Goal: Task Accomplishment & Management: Complete application form

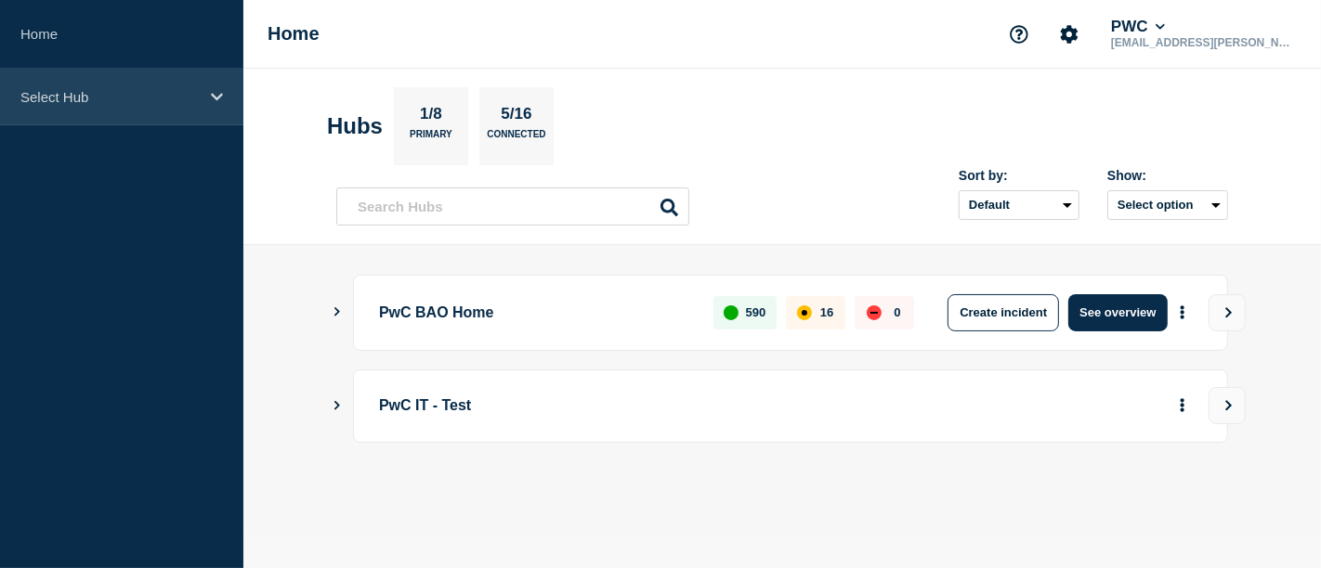
click at [225, 106] on div "Select Hub" at bounding box center [121, 97] width 243 height 57
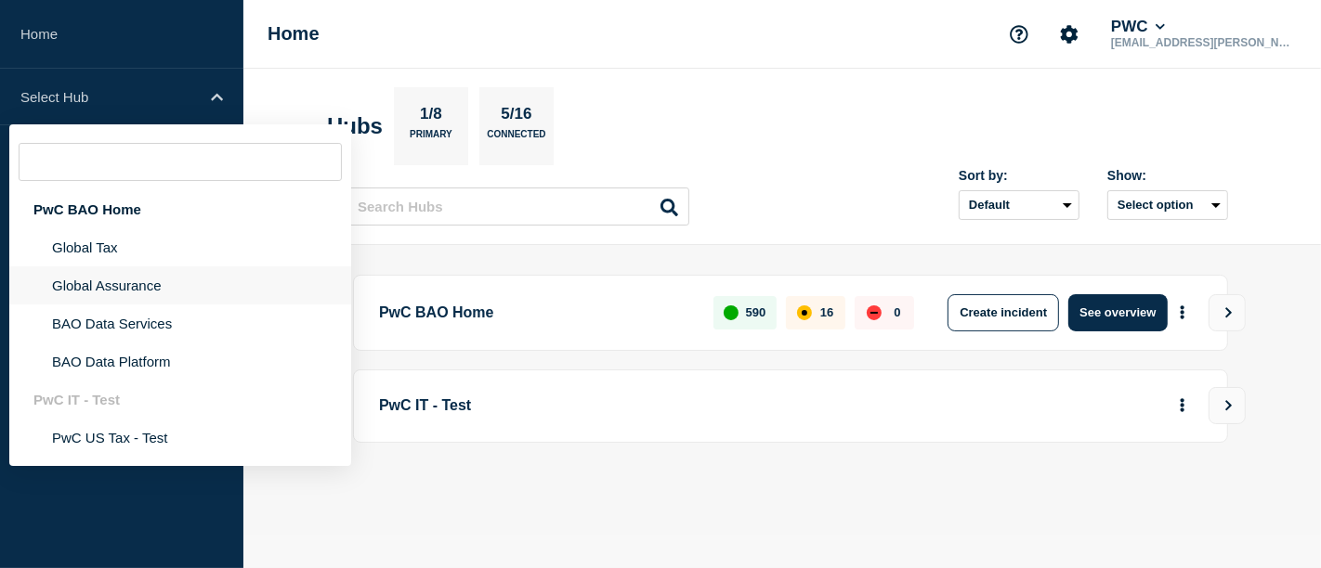
click at [140, 287] on li "Global Assurance" at bounding box center [180, 286] width 342 height 38
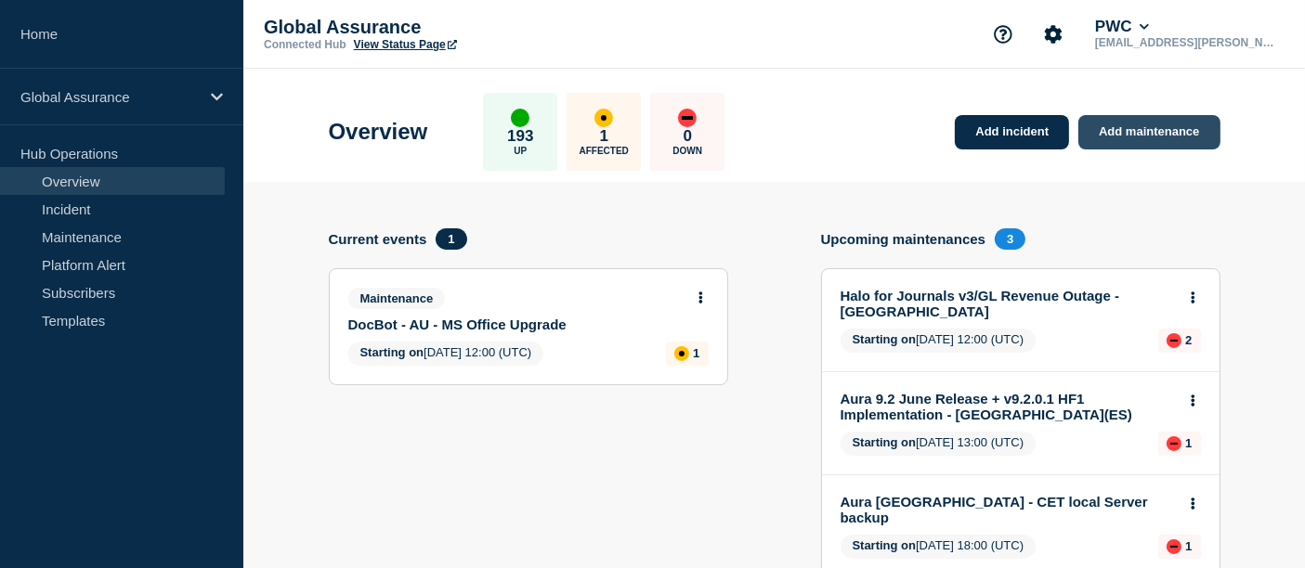
click at [1172, 141] on link "Add maintenance" at bounding box center [1148, 132] width 141 height 34
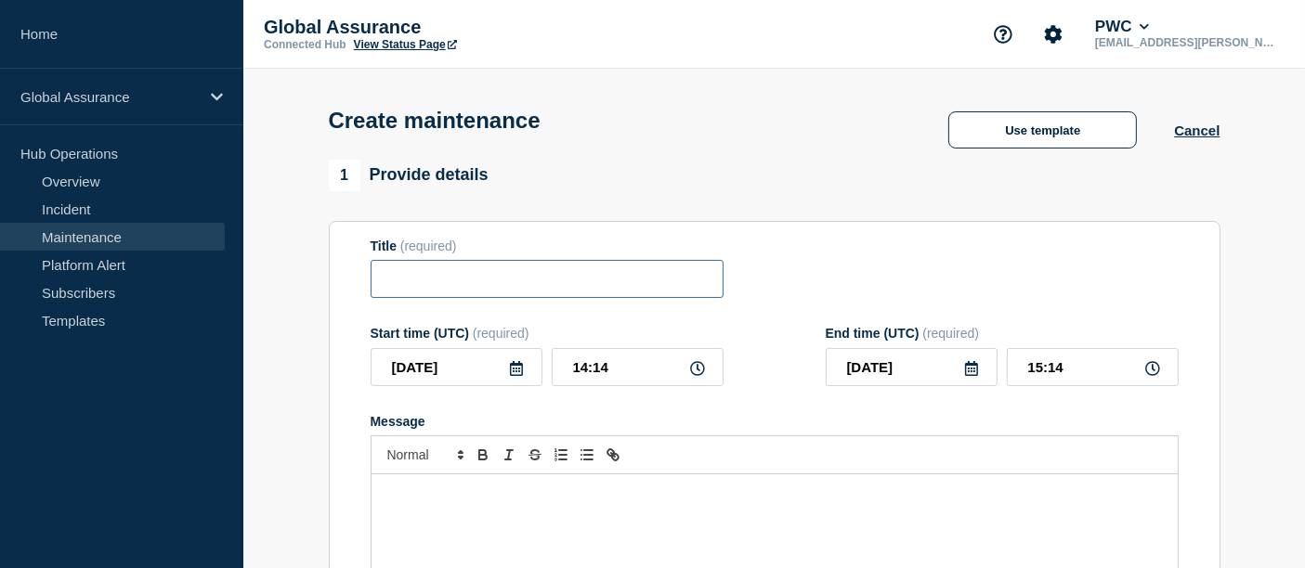
click at [546, 281] on input "Title" at bounding box center [547, 279] width 353 height 38
paste input "Migration from MS Office 2019 to O365"
click at [390, 288] on input "Migration from MS Office 2019 to O365 -" at bounding box center [547, 279] width 353 height 38
click at [703, 285] on input "Docbot Migration from MS Office 2019 to O365 -" at bounding box center [547, 279] width 353 height 38
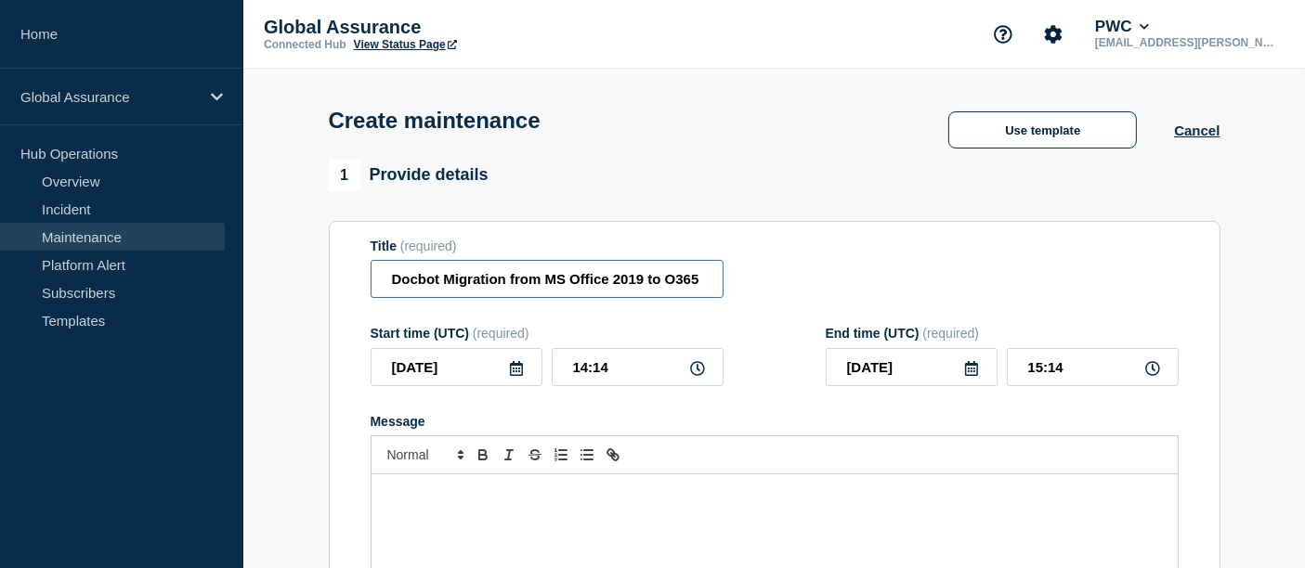
click at [712, 290] on input "Docbot Migration from MS Office 2019 to O365 -" at bounding box center [547, 279] width 353 height 38
click at [712, 283] on input "Docbot Migration from MS Office 2019 to O365 -" at bounding box center [547, 279] width 353 height 38
click at [714, 281] on input "Docbot Migration from MS Office 2019 to O365 -" at bounding box center [547, 279] width 353 height 38
click at [705, 285] on input "Docbot Migration from MS Office 2019 to O365 -" at bounding box center [547, 279] width 353 height 38
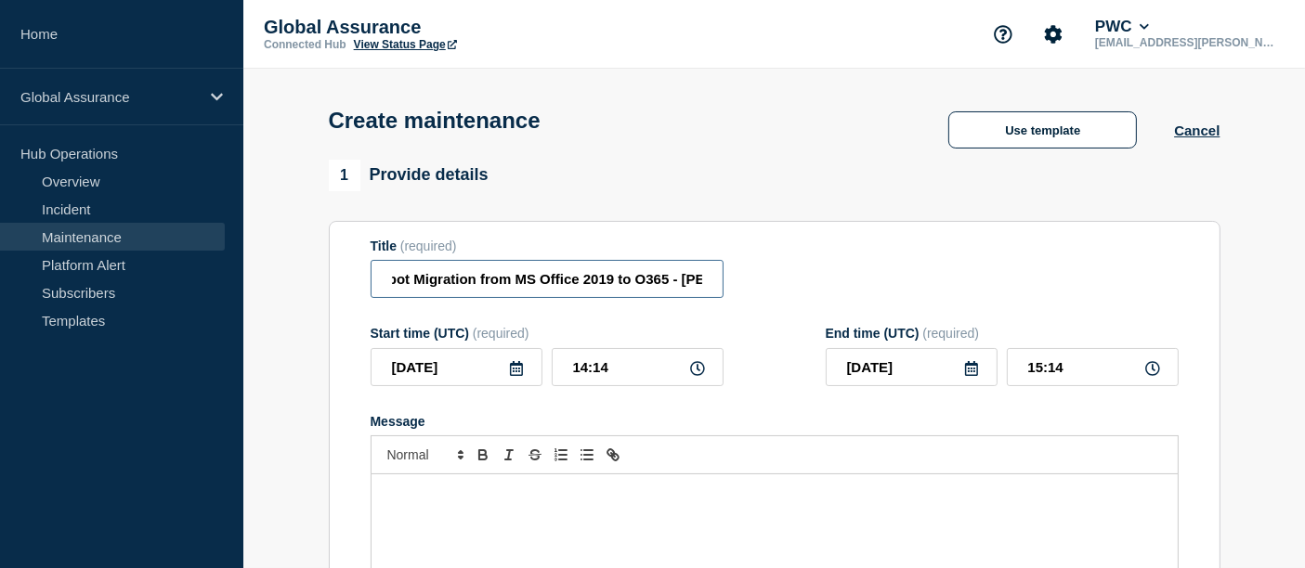
scroll to position [0, 42]
type input "Docbot Migration from MS Office 2019 to O365 - West"
click at [517, 373] on icon at bounding box center [516, 368] width 15 height 15
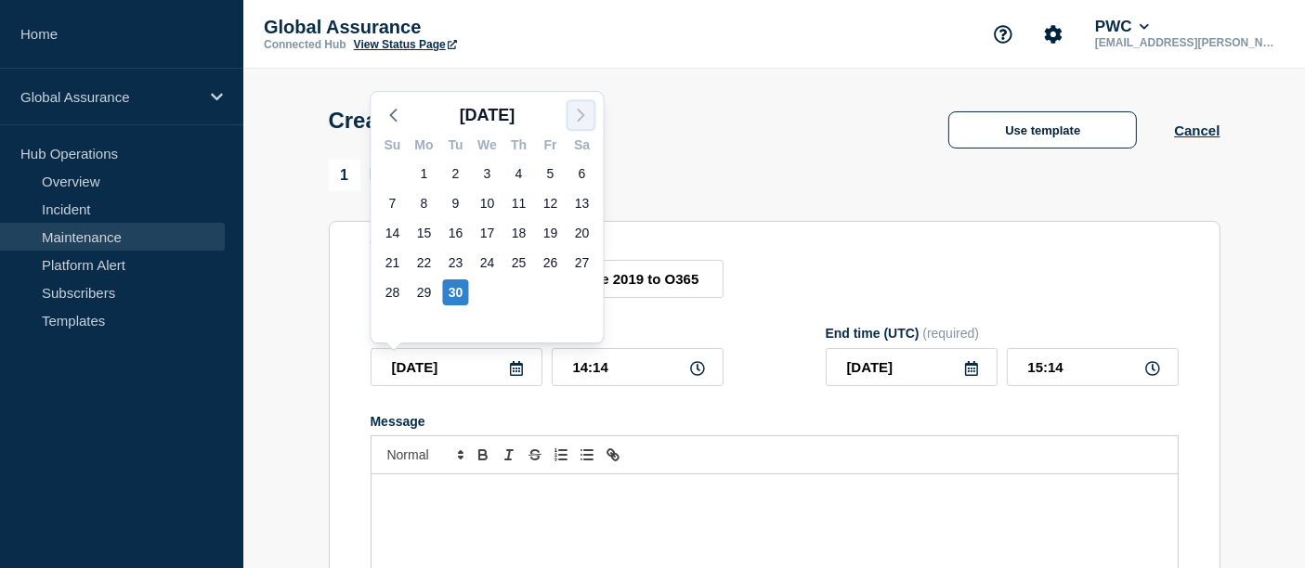
click at [579, 121] on polyline "button" at bounding box center [582, 115] width 6 height 11
click at [489, 176] on div "1" at bounding box center [488, 174] width 26 height 26
type input "[DATE]"
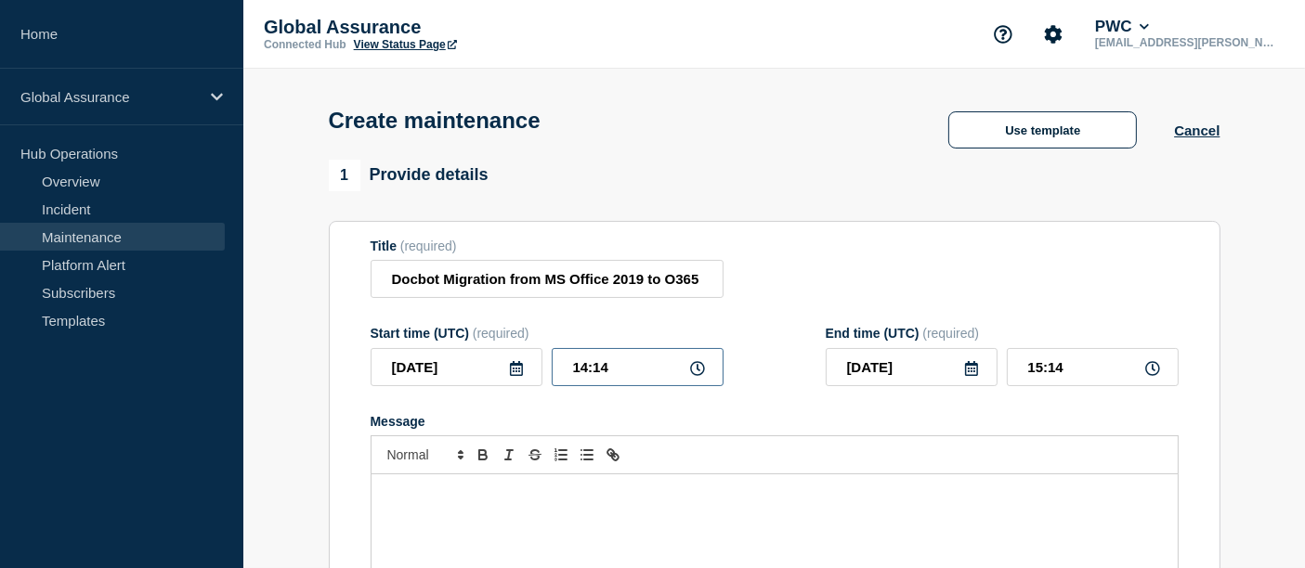
click at [610, 372] on input "14:14" at bounding box center [638, 367] width 172 height 38
drag, startPoint x: 610, startPoint y: 372, endPoint x: 588, endPoint y: 401, distance: 36.4
click at [588, 401] on form "Title (required) Docbot Migration from MS Office 2019 to O365 - West Start time…" at bounding box center [775, 487] width 808 height 497
type input "04:00"
type input "10:00"
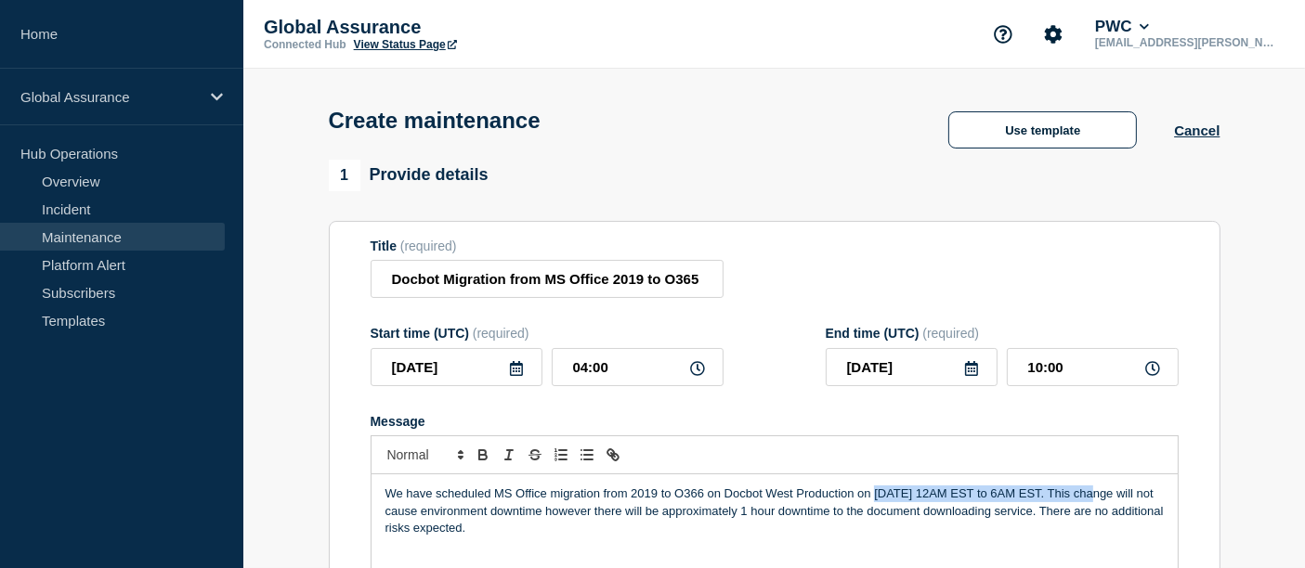
drag, startPoint x: 873, startPoint y: 497, endPoint x: 1085, endPoint y: 500, distance: 211.8
click at [1085, 500] on p "We have scheduled MS Office migration from 2019 to O366 on Docbot West Producti…" at bounding box center [774, 511] width 778 height 51
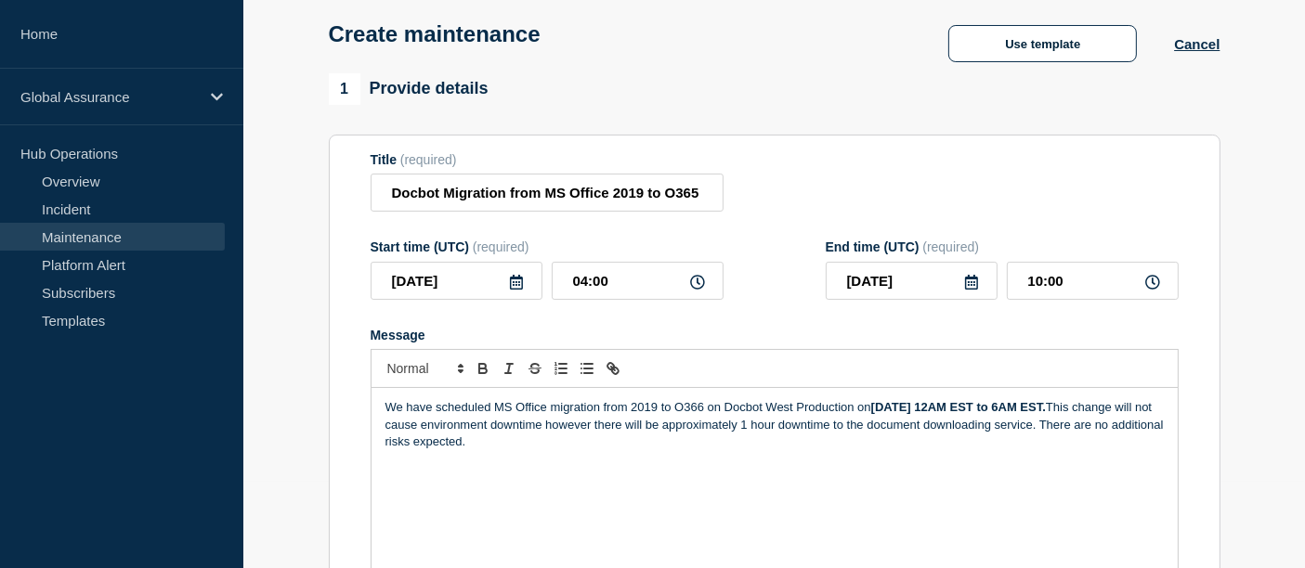
scroll to position [88, 0]
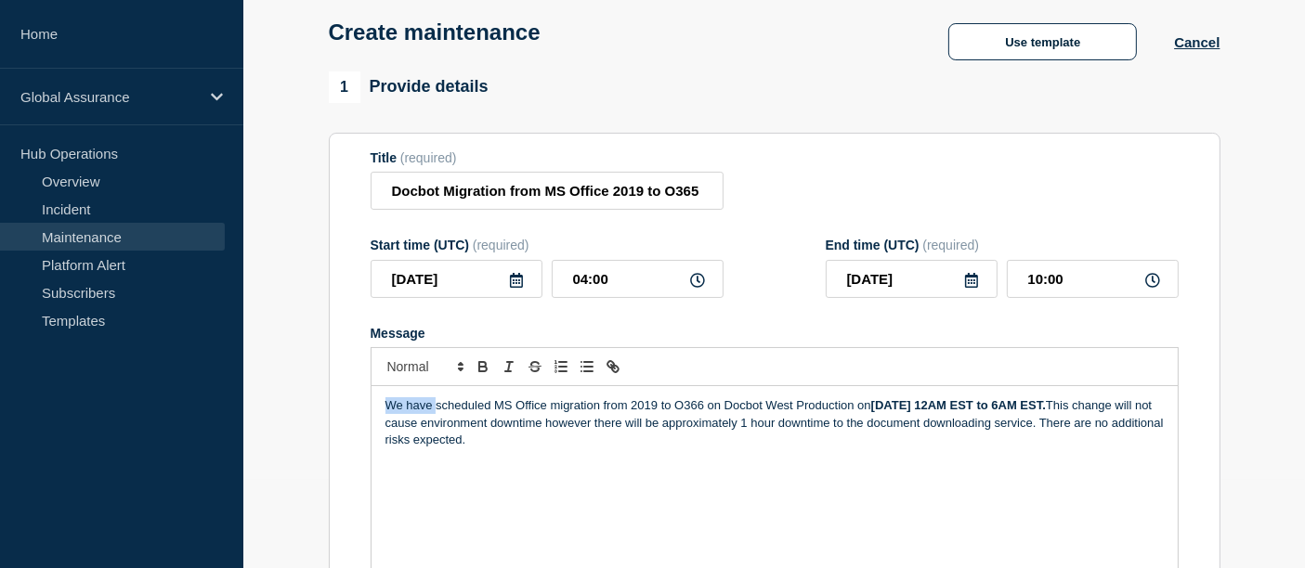
drag, startPoint x: 437, startPoint y: 411, endPoint x: 348, endPoint y: 404, distance: 89.5
click at [348, 404] on section "Title (required) Docbot Migration from MS Office 2019 to O365 - West Start time…" at bounding box center [775, 399] width 892 height 532
click at [511, 449] on p "Scheduled MS Office migration from 2019 to O366 on Docbot West Production on [D…" at bounding box center [774, 422] width 778 height 51
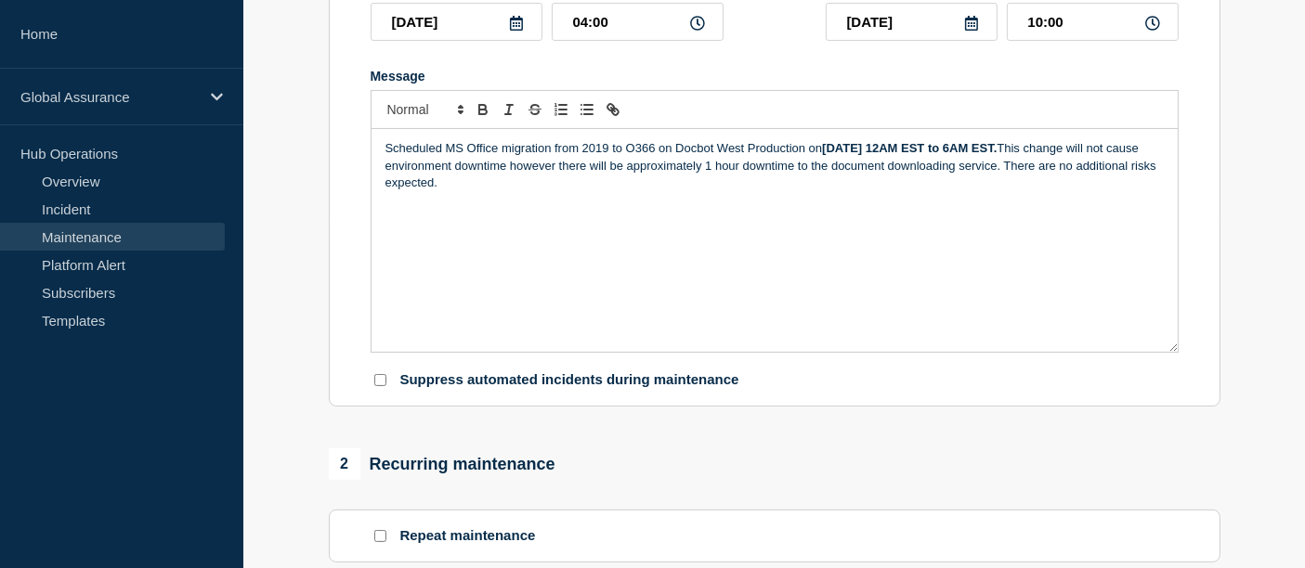
scroll to position [352, 0]
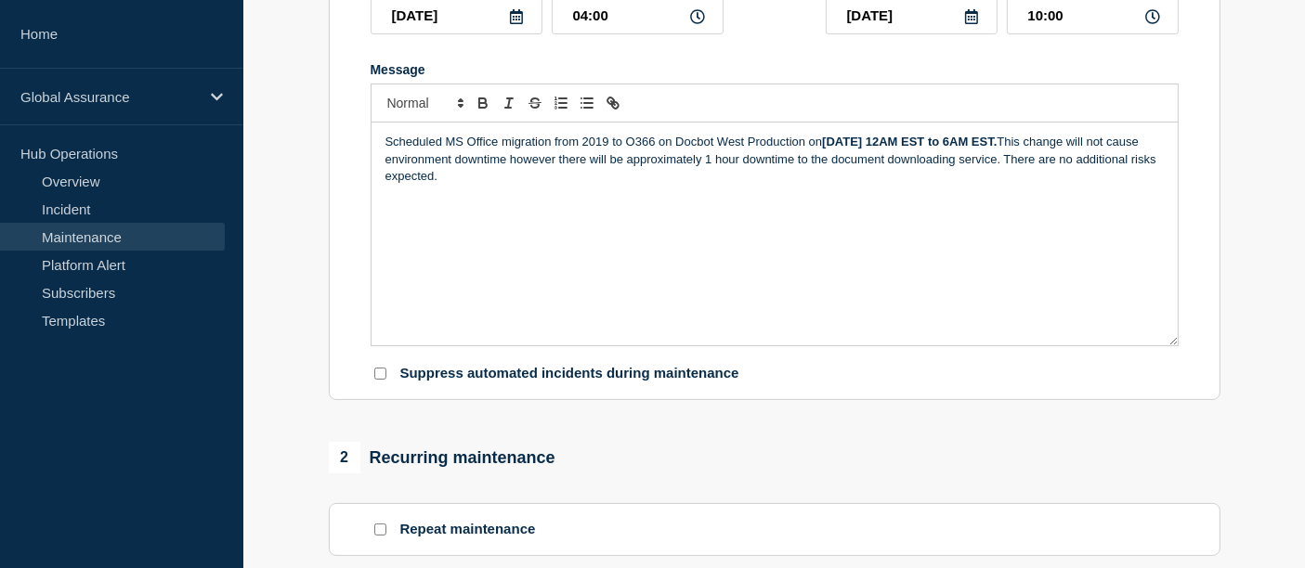
click at [381, 378] on input "Suppress automated incidents during maintenance" at bounding box center [380, 374] width 12 height 12
checkbox input "true"
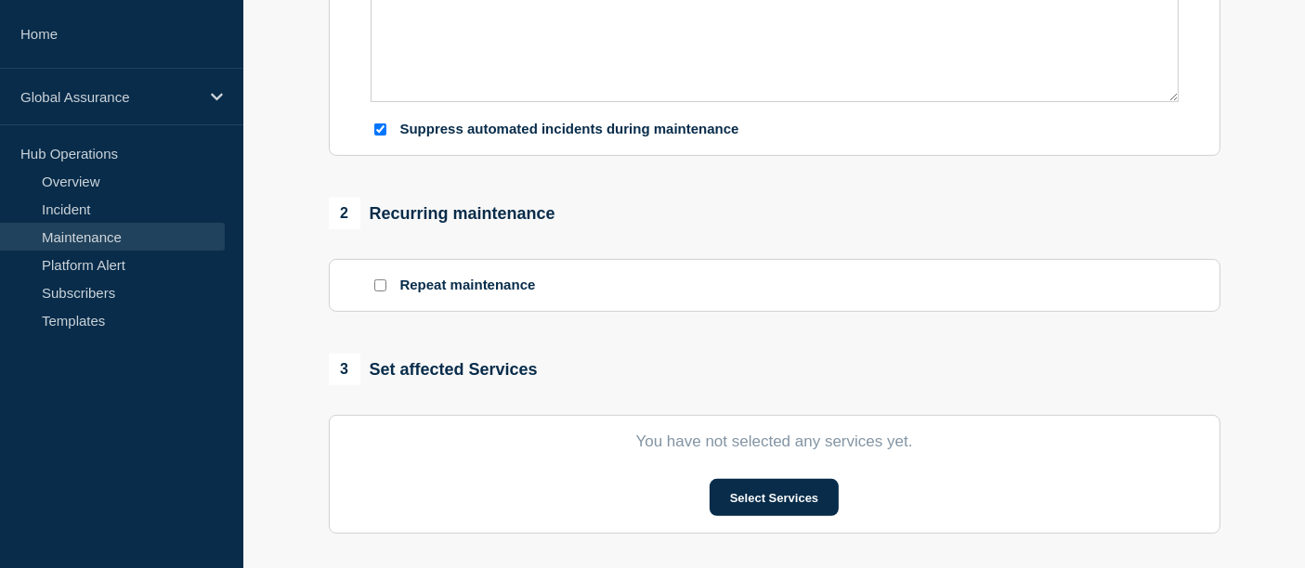
scroll to position [602, 0]
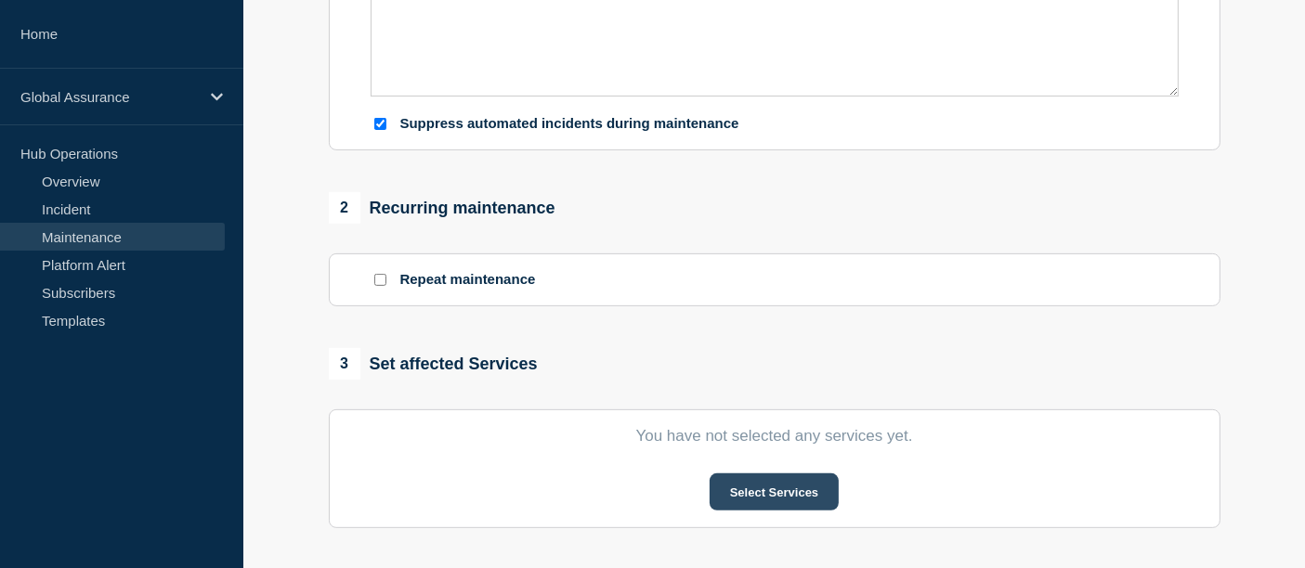
click at [753, 497] on button "Select Services" at bounding box center [773, 492] width 129 height 37
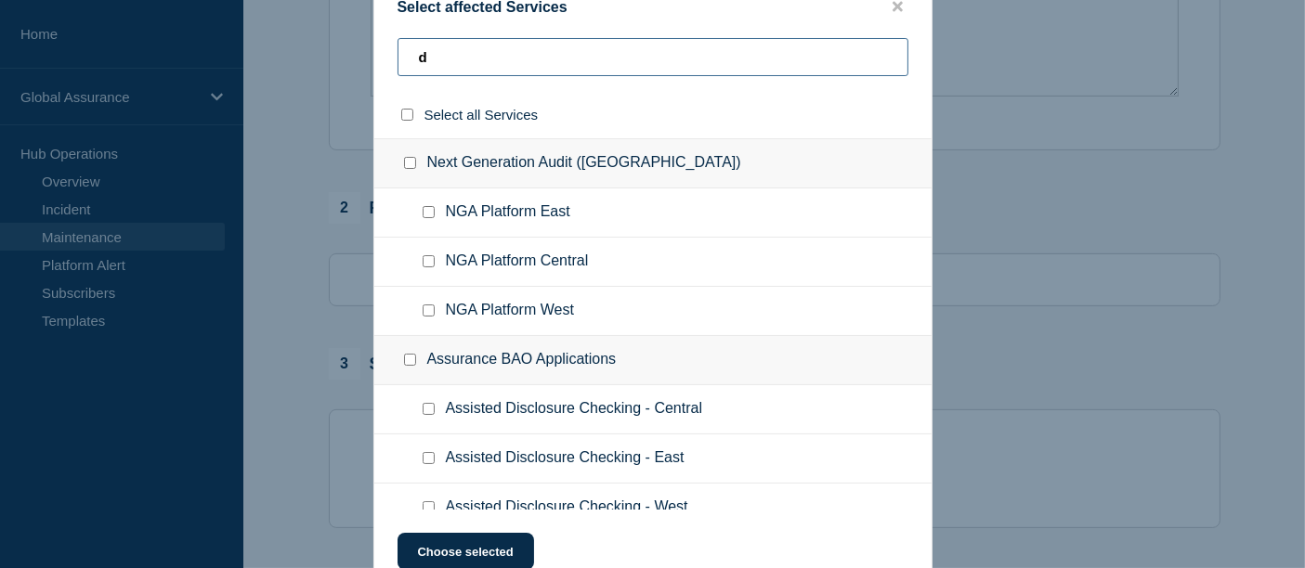
click at [447, 50] on input "d" at bounding box center [652, 57] width 511 height 38
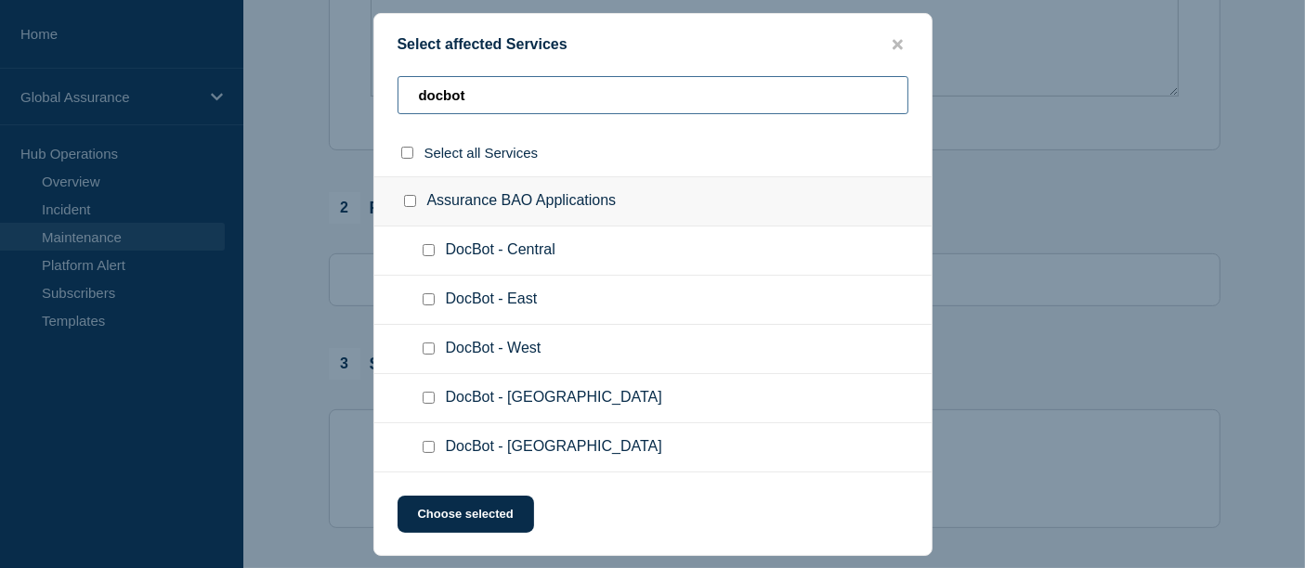
type input "docbot"
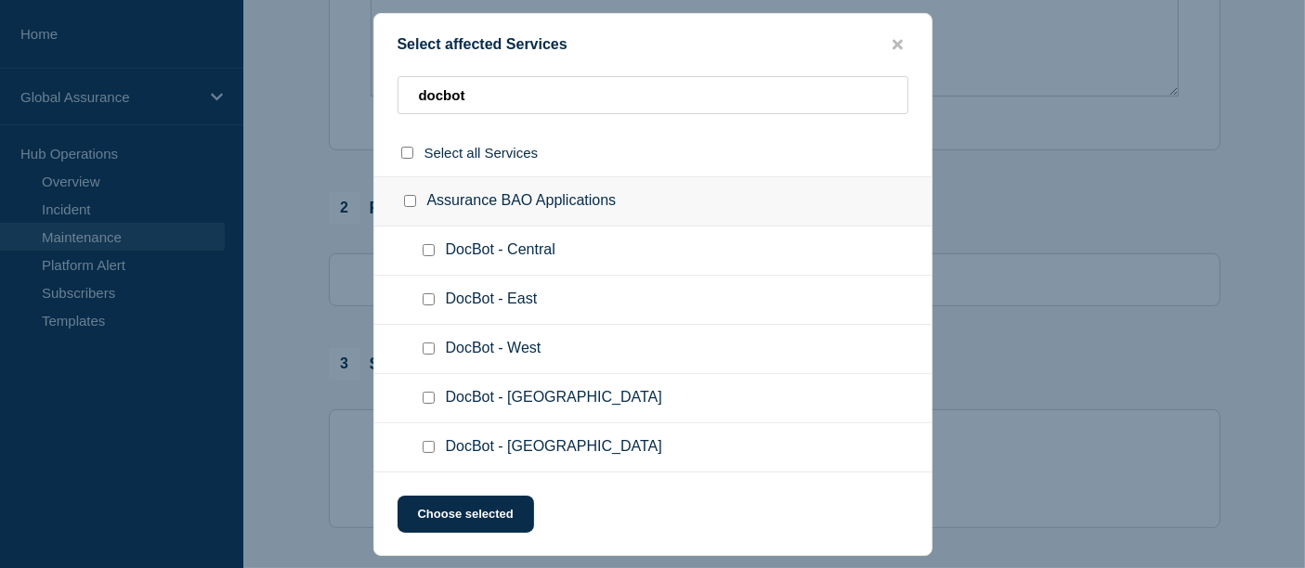
click at [429, 354] on input "DocBot - West checkbox" at bounding box center [429, 349] width 12 height 12
checkbox input "true"
click at [486, 523] on button "Choose selected" at bounding box center [465, 514] width 137 height 37
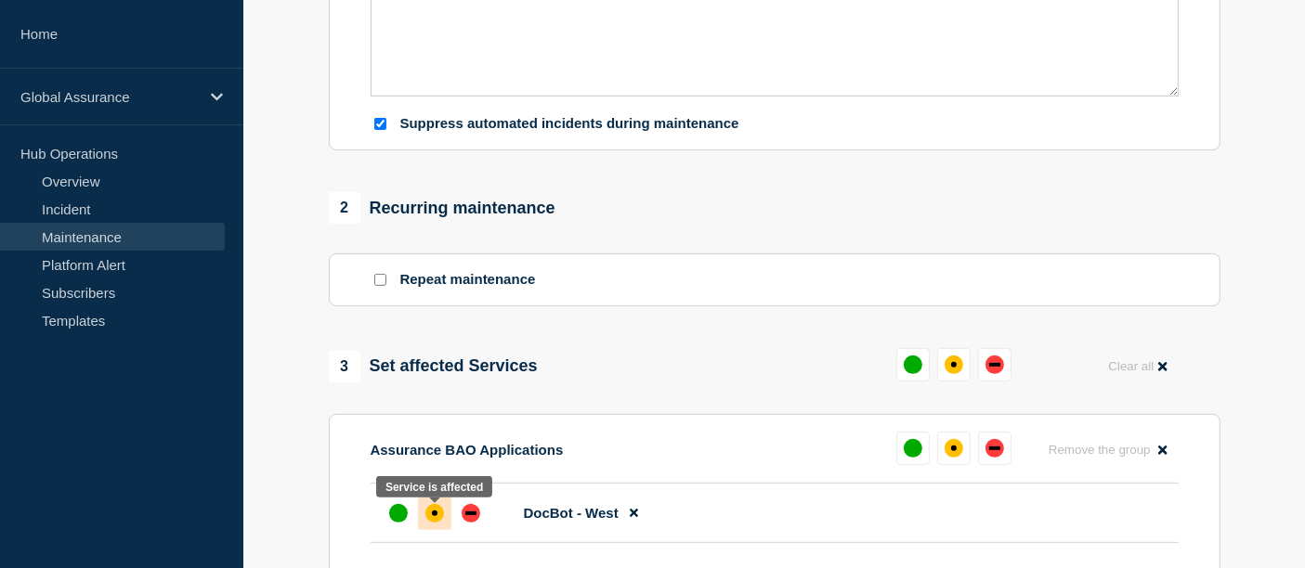
click at [437, 517] on div "affected" at bounding box center [434, 513] width 19 height 19
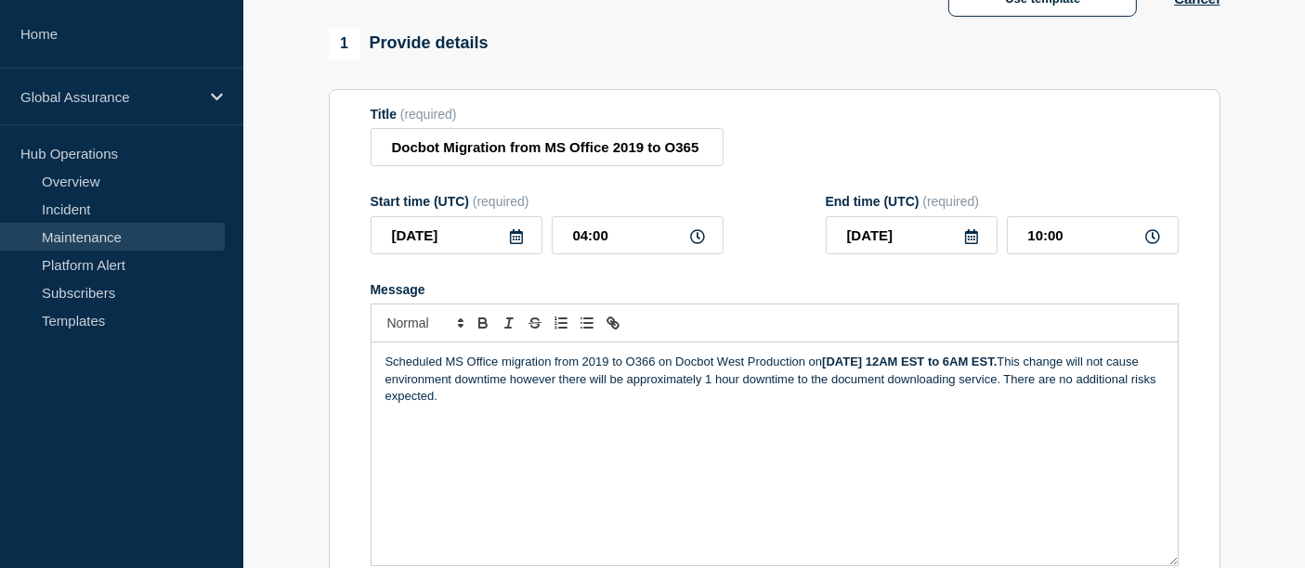
scroll to position [130, 0]
click at [470, 156] on input "Docbot Migration from MS Office 2019 to O365 - West" at bounding box center [547, 149] width 353 height 38
drag, startPoint x: 509, startPoint y: 418, endPoint x: 491, endPoint y: 401, distance: 24.3
click at [491, 401] on div "Scheduled MS Office migration from 2019 to O366 on Docbot West Production on [D…" at bounding box center [774, 456] width 806 height 223
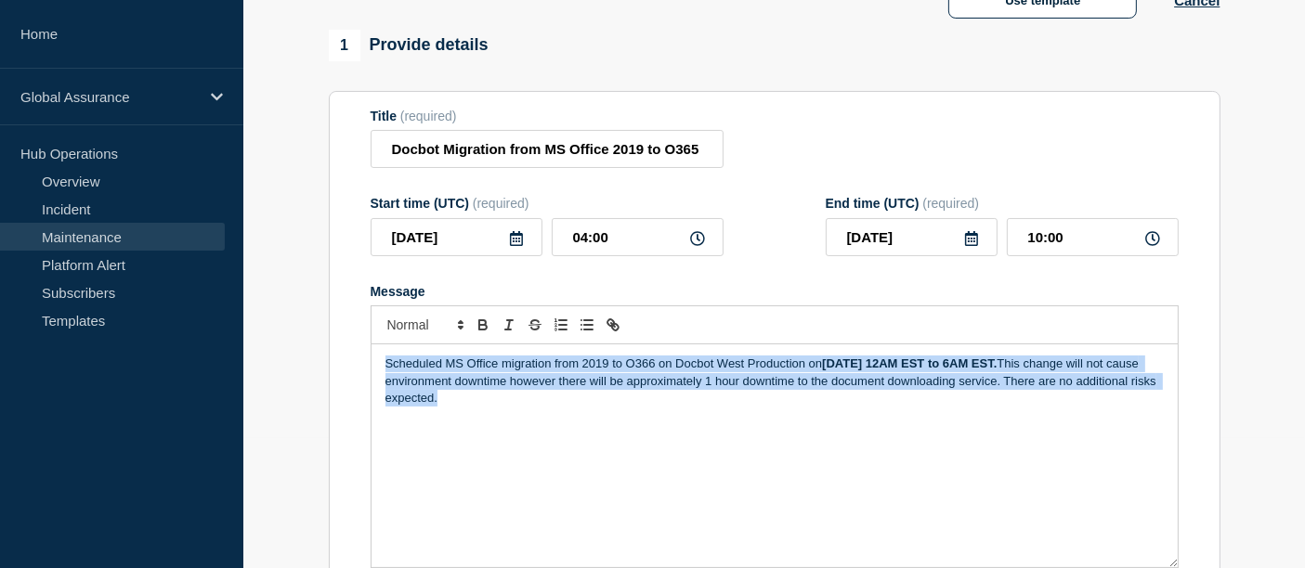
copy p "Scheduled MS Office migration from 2019 to O366 on Docbot West Production on [D…"
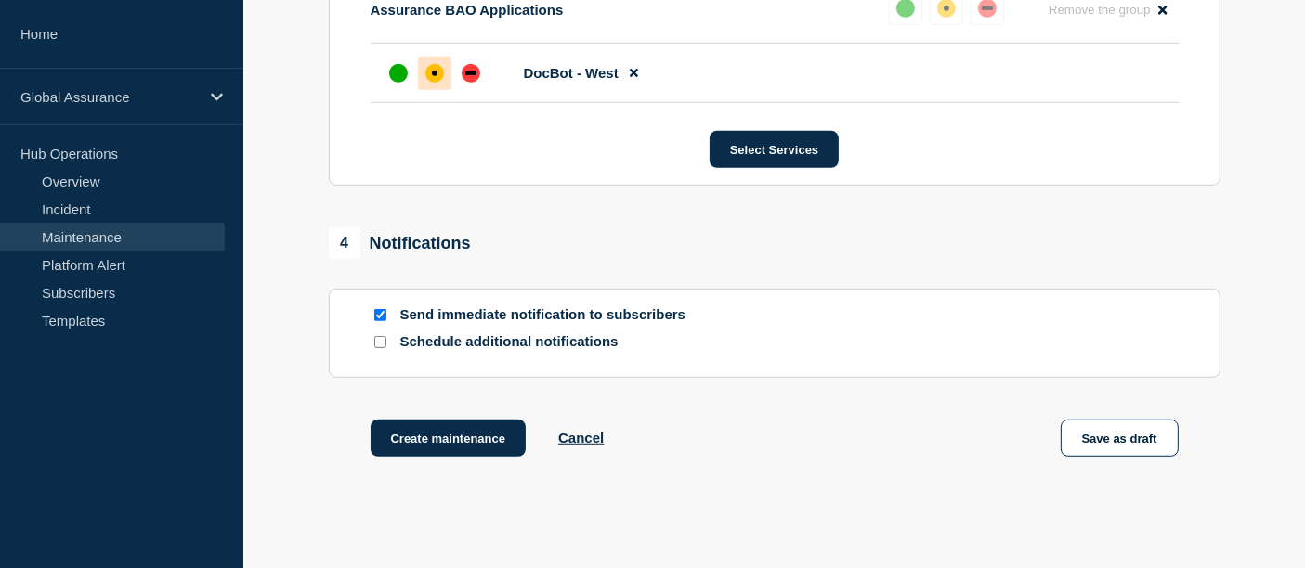
scroll to position [1044, 0]
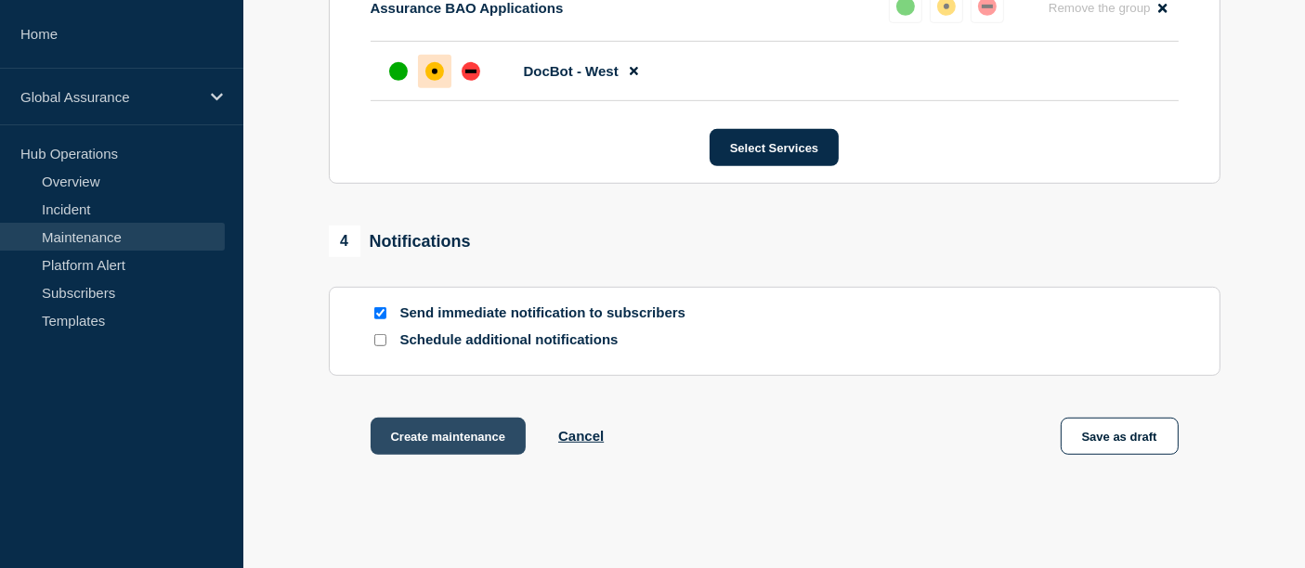
click at [461, 450] on button "Create maintenance" at bounding box center [449, 436] width 156 height 37
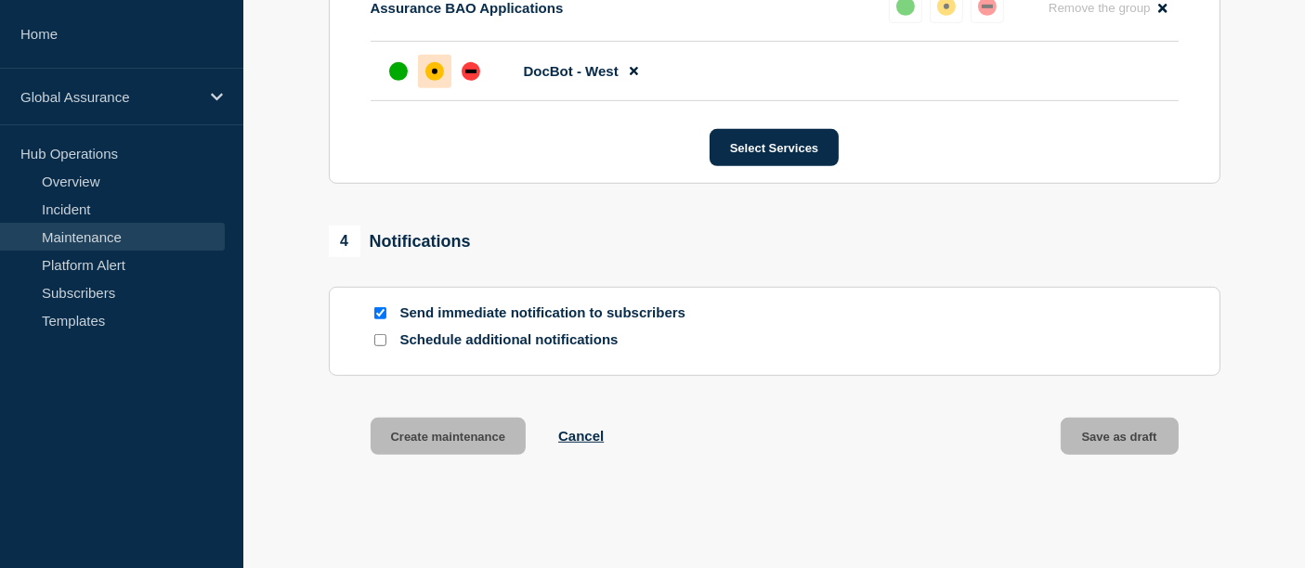
scroll to position [1084, 0]
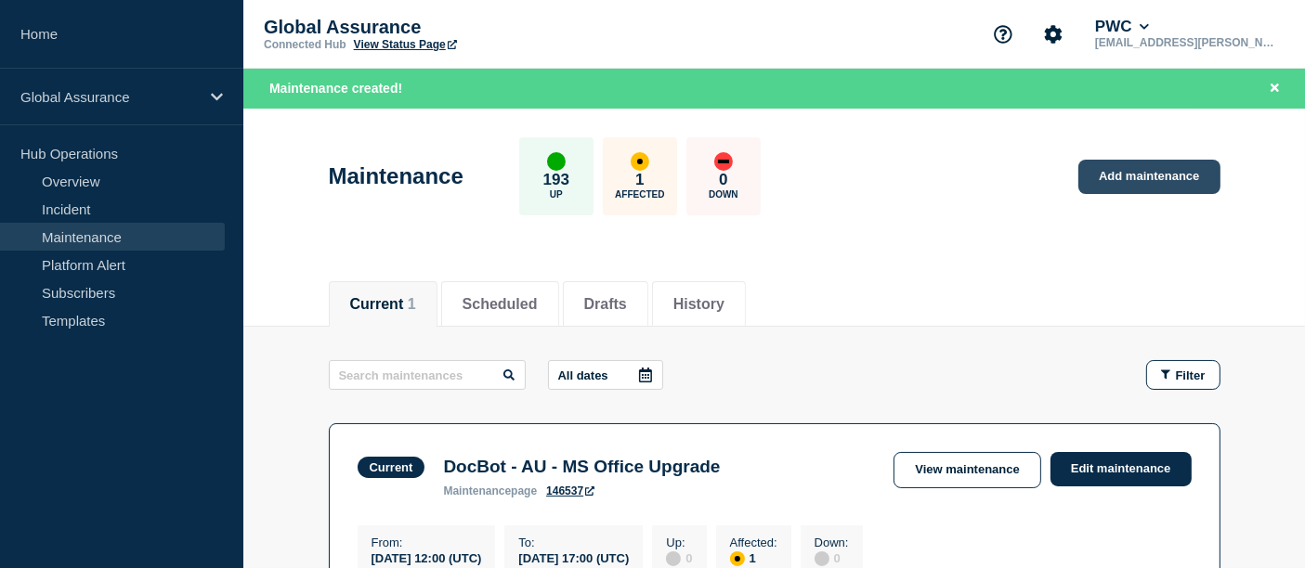
click at [1155, 174] on link "Add maintenance" at bounding box center [1148, 177] width 141 height 34
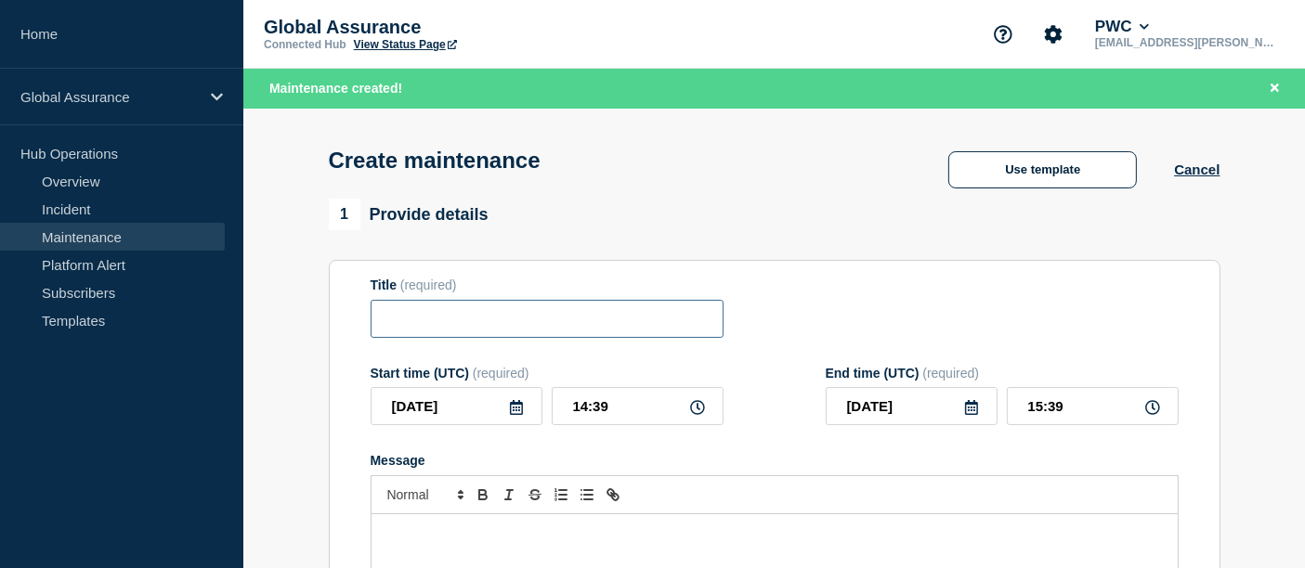
click at [416, 319] on input "Title" at bounding box center [547, 319] width 353 height 38
paste input "Docbot Migration from MS Office 2019 to O365 - West"
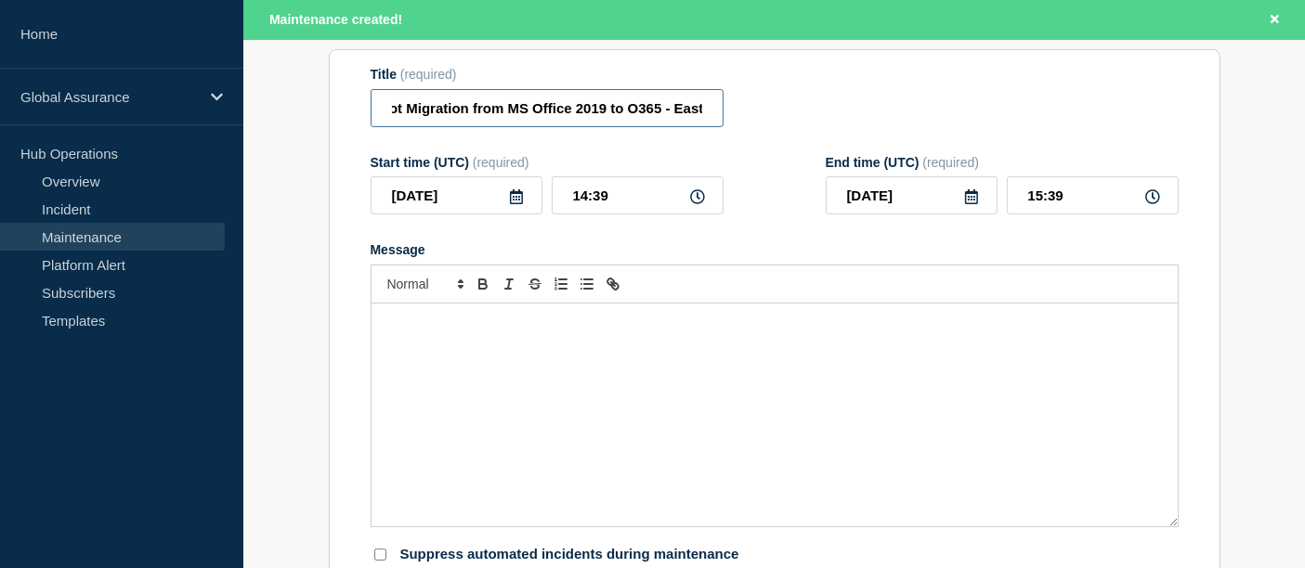
scroll to position [226, 0]
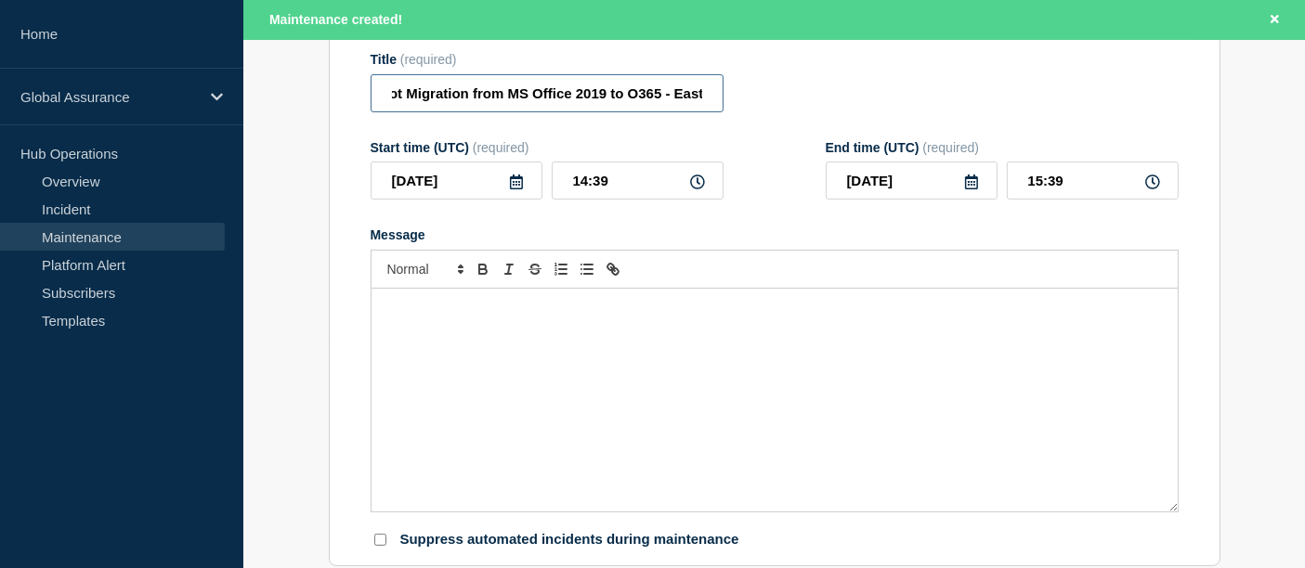
type input "Docbot Migration from MS Office 2019 to O365 - East"
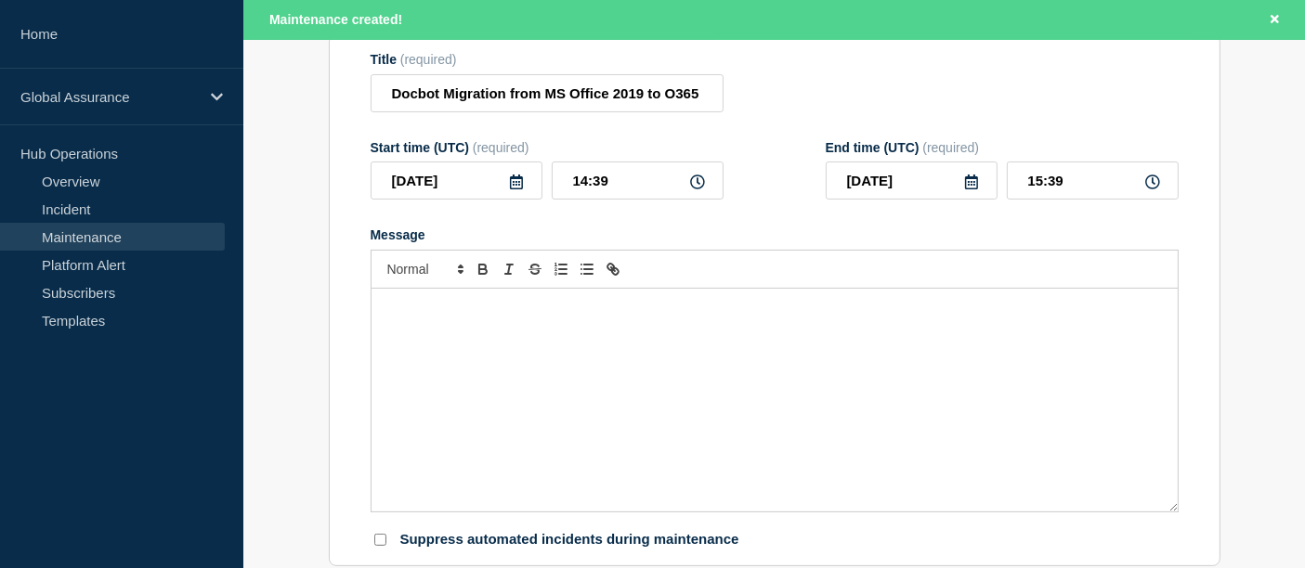
click at [522, 189] on icon at bounding box center [516, 182] width 13 height 15
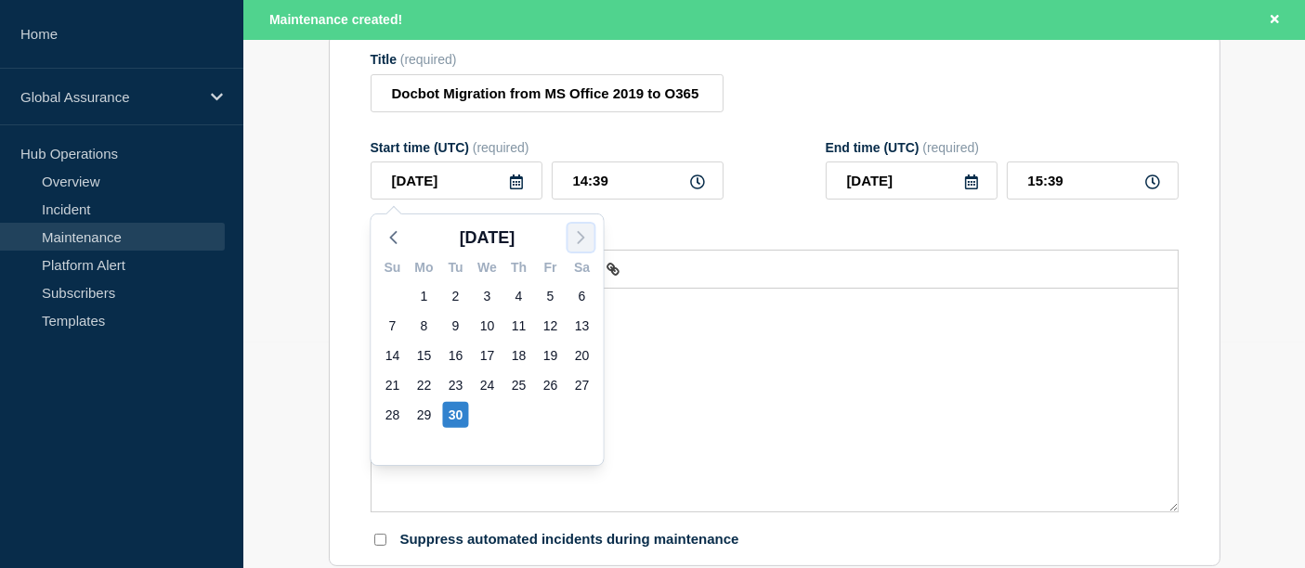
click at [579, 240] on polyline "button" at bounding box center [582, 237] width 6 height 11
click at [477, 302] on div "1" at bounding box center [488, 296] width 26 height 26
type input "[DATE]"
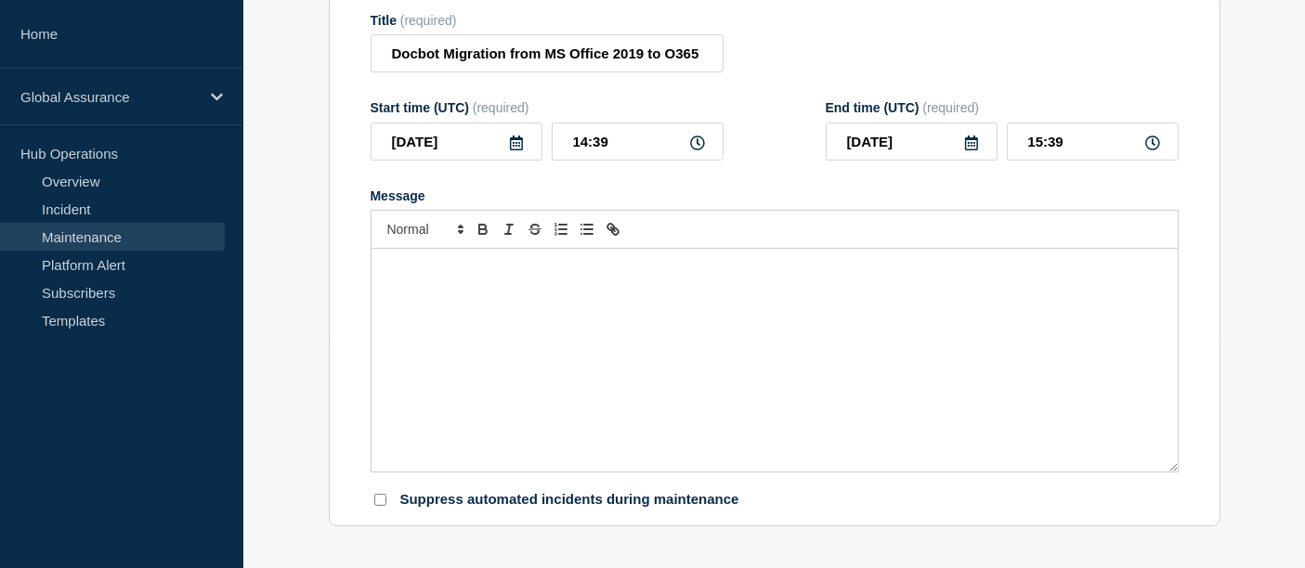
scroll to position [187, 0]
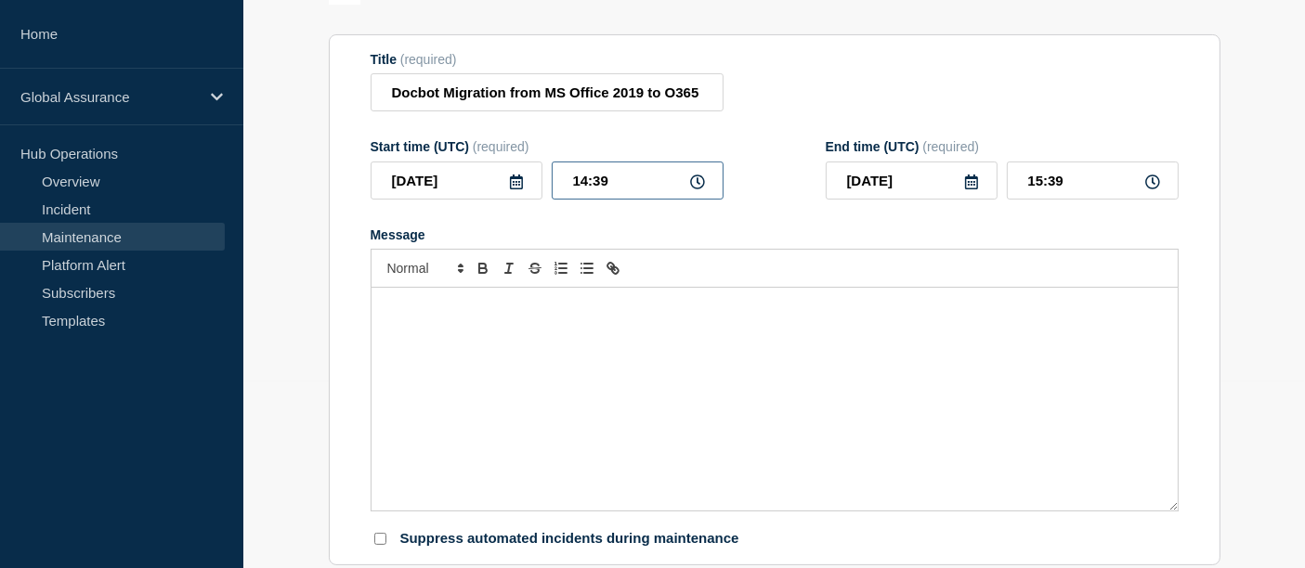
click at [626, 185] on input "14:39" at bounding box center [638, 181] width 172 height 38
drag, startPoint x: 615, startPoint y: 175, endPoint x: 551, endPoint y: 176, distance: 64.1
click at [552, 176] on input "14:39" at bounding box center [638, 181] width 172 height 38
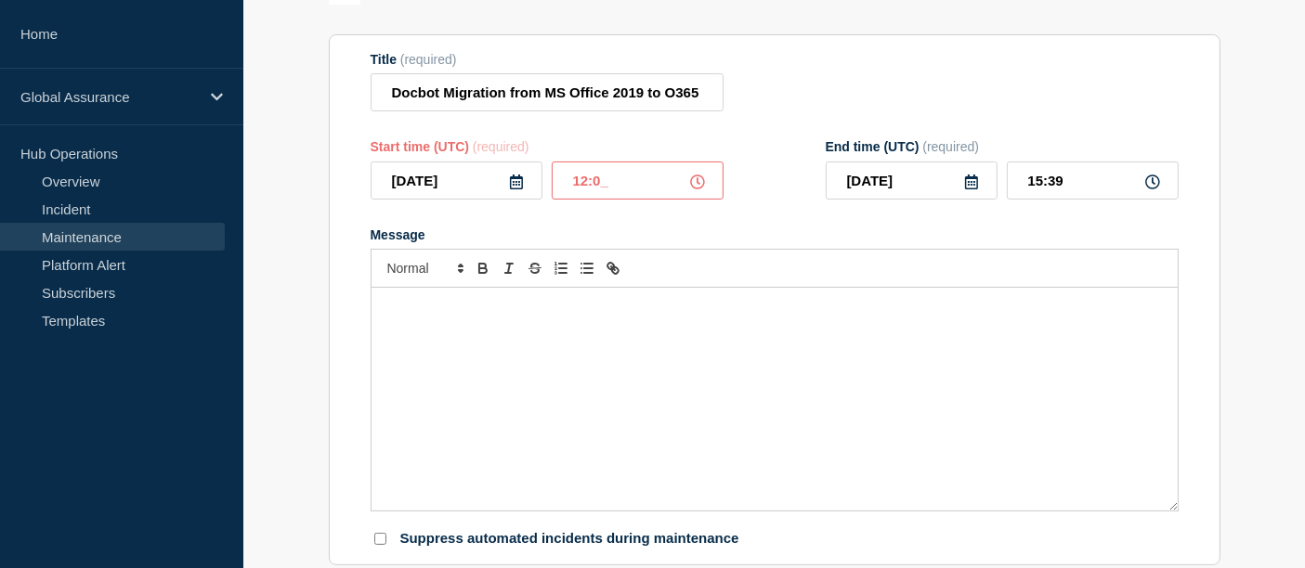
type input "12:00"
click at [976, 183] on icon at bounding box center [971, 182] width 13 height 15
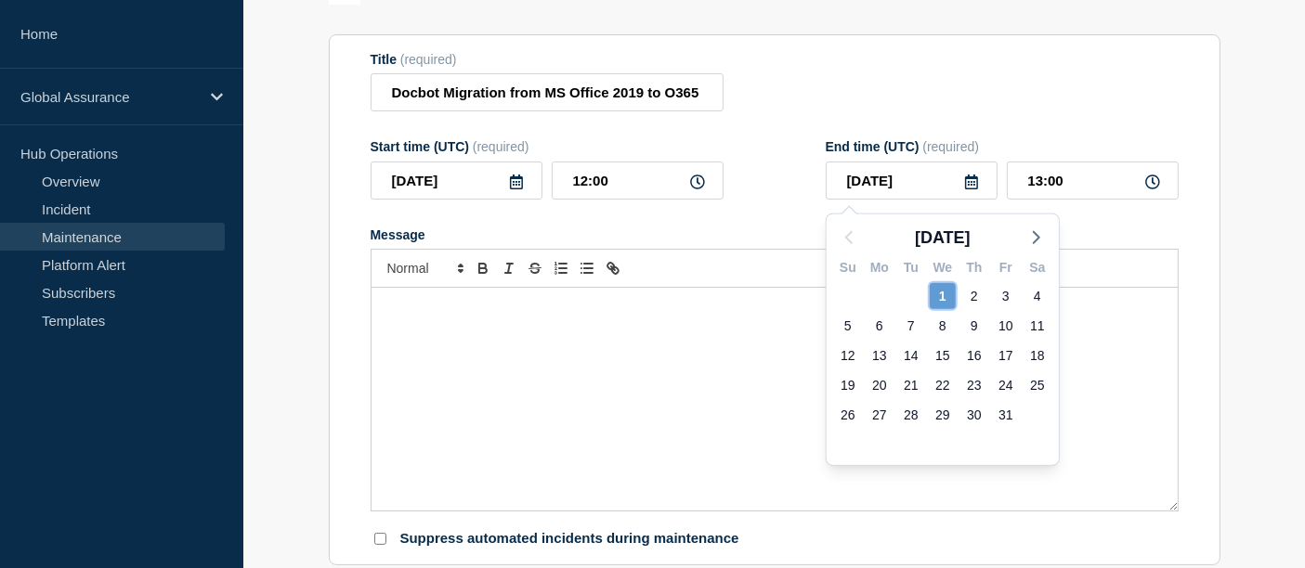
click at [942, 304] on div "1" at bounding box center [943, 296] width 26 height 26
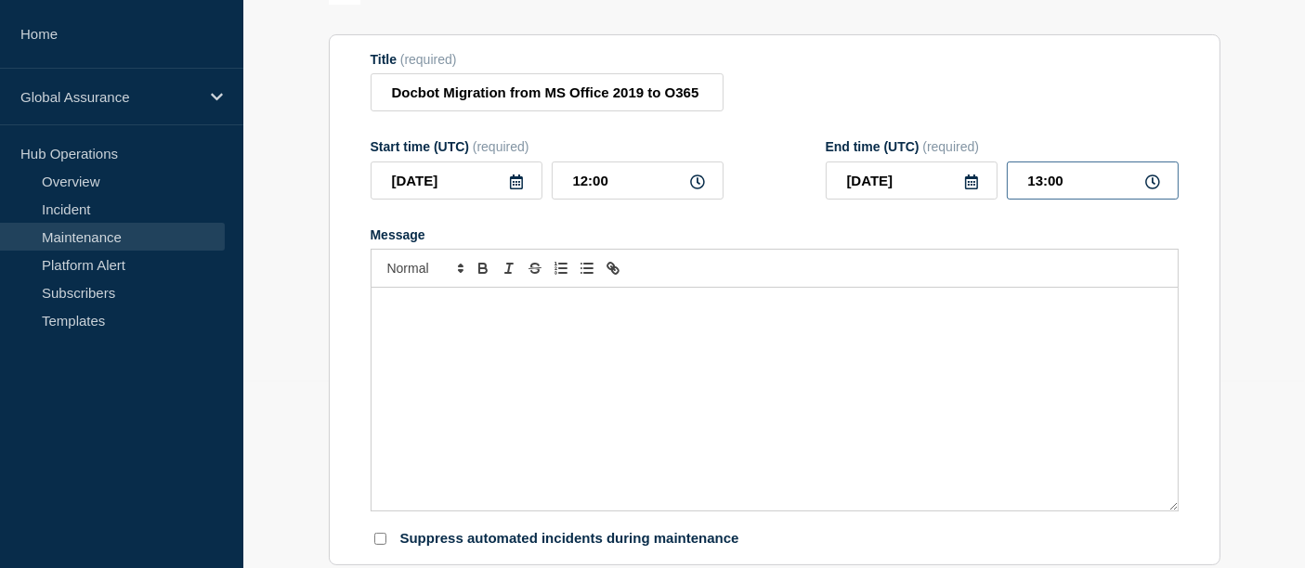
drag, startPoint x: 1064, startPoint y: 181, endPoint x: 997, endPoint y: 183, distance: 66.9
click at [997, 183] on div "[DATE] 13:00" at bounding box center [1002, 181] width 353 height 38
type input "17:00"
click at [487, 310] on p "Message" at bounding box center [774, 307] width 778 height 17
paste div "Message"
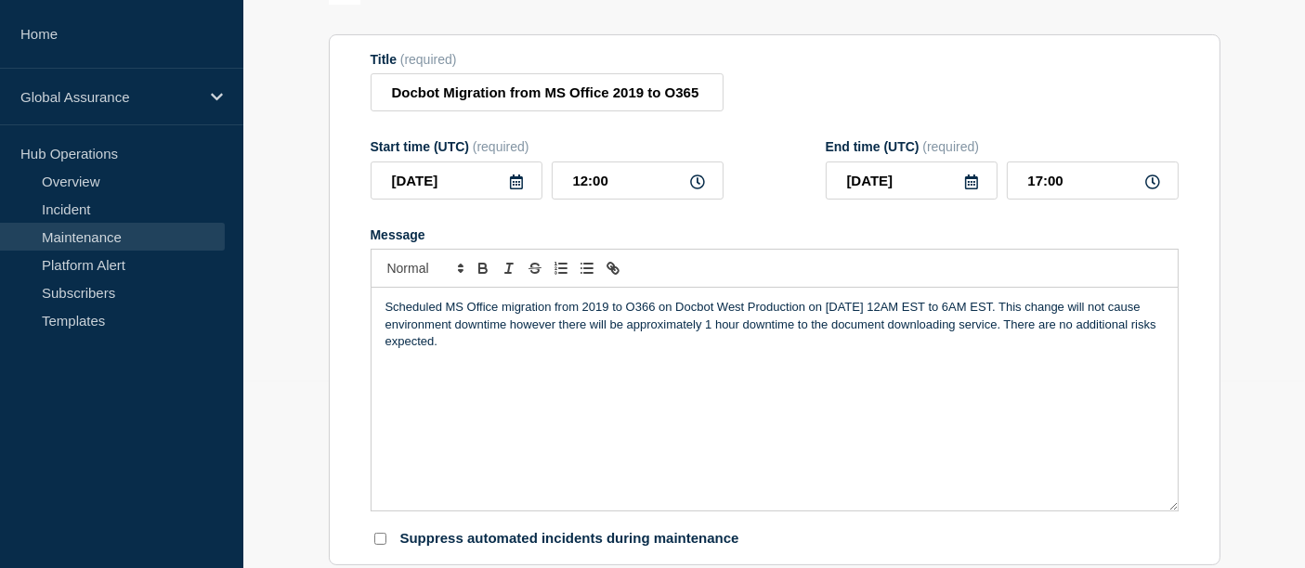
click at [745, 309] on p "Scheduled MS Office migration from 2019 to O366 on Docbot West Production on [D…" at bounding box center [774, 324] width 778 height 51
click at [910, 309] on p "Scheduled MS Office migration from 2019 to O366 on Docbot East Production on [D…" at bounding box center [774, 324] width 778 height 51
click at [923, 311] on p "Scheduled MS Office migration from 2019 to O366 on Docbot East Production on [D…" at bounding box center [774, 324] width 778 height 51
click at [951, 314] on p "Scheduled MS Office migration from 2019 to O366 on Docbot East Production on [D…" at bounding box center [774, 324] width 778 height 51
click at [968, 313] on p "Scheduled MS Office migration from 2019 to O366 on Docbot East Production on [D…" at bounding box center [774, 324] width 778 height 51
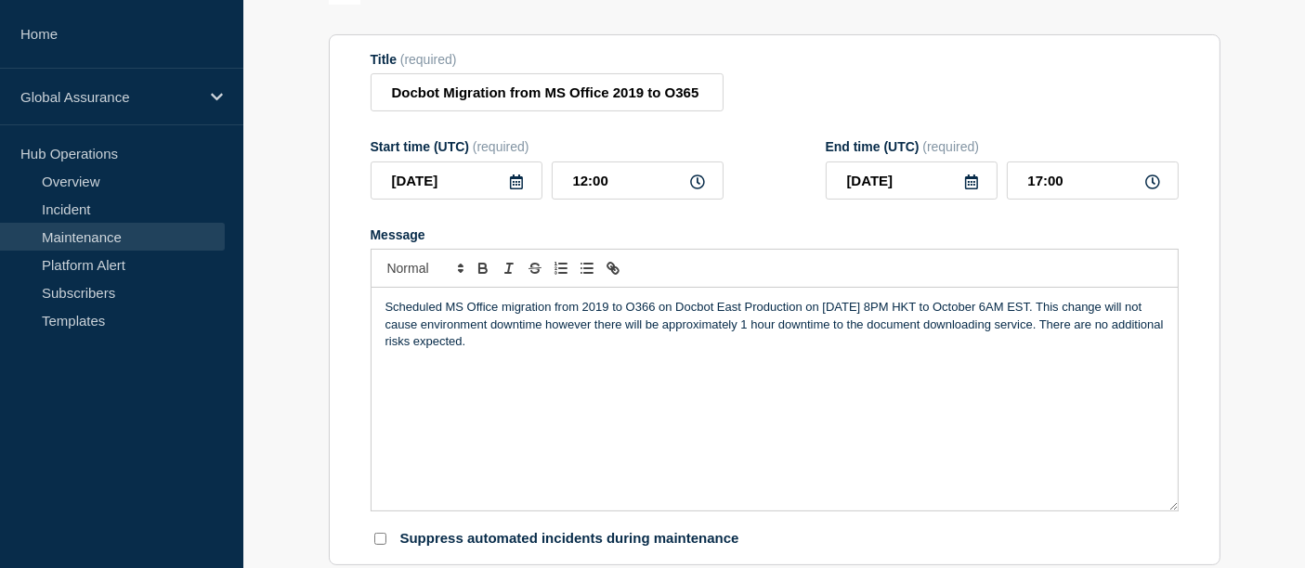
click at [968, 313] on p "Scheduled MS Office migration from 2019 to O366 on Docbot East Production on [D…" at bounding box center [774, 324] width 778 height 51
click at [1032, 314] on p "Scheduled MS Office migration from 2019 to O366 on Docbot East Production on [D…" at bounding box center [774, 324] width 778 height 51
click at [1074, 311] on p "Scheduled MS Office migration from 2019 to O366 on Docbot East Production on [D…" at bounding box center [774, 324] width 778 height 51
drag, startPoint x: 822, startPoint y: 311, endPoint x: 1082, endPoint y: 311, distance: 260.0
click at [1082, 311] on p "Scheduled MS Office migration from 2019 to O366 on Docbot East Production on [D…" at bounding box center [774, 324] width 778 height 51
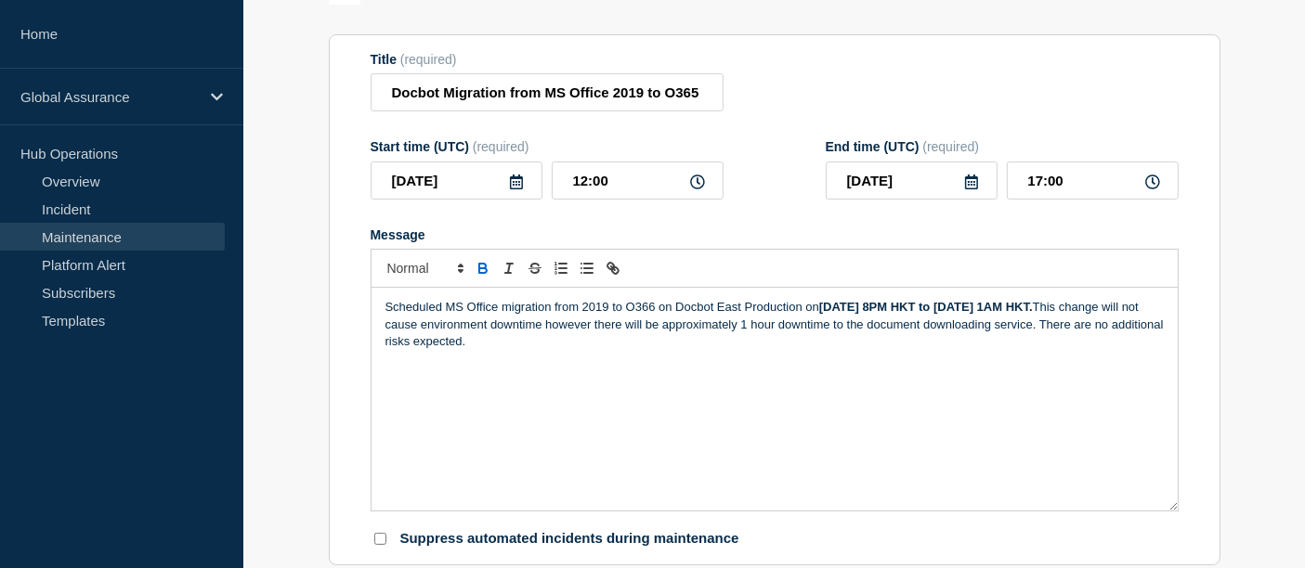
click at [777, 440] on div "Scheduled MS Office migration from 2019 to O366 on Docbot East Production on [D…" at bounding box center [774, 399] width 806 height 223
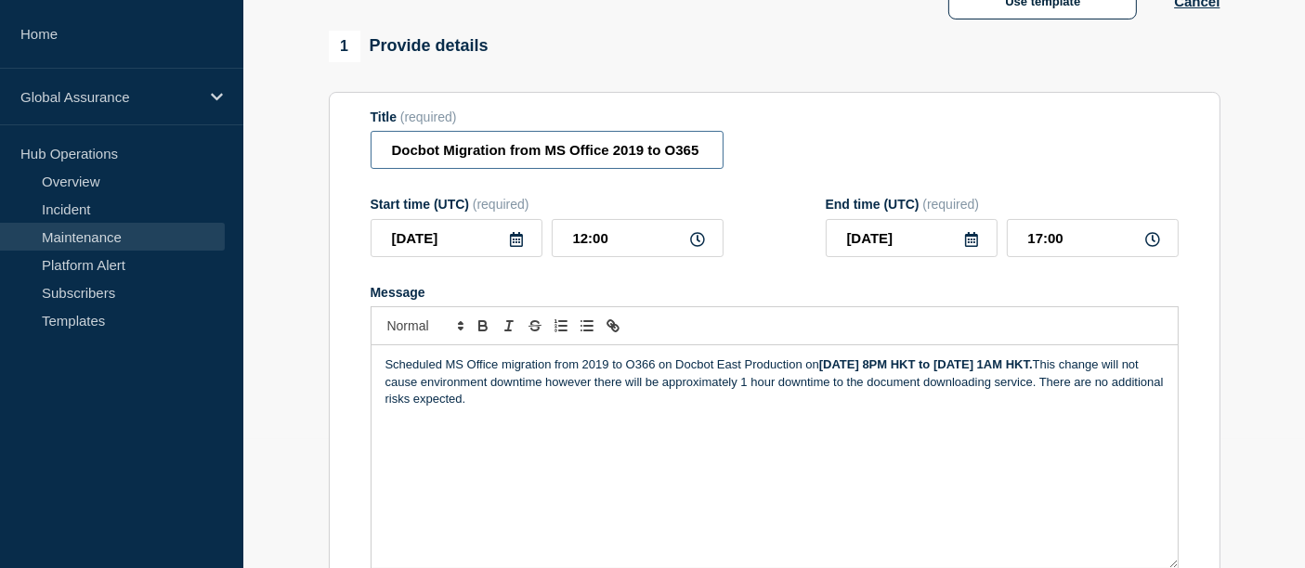
scroll to position [0, 37]
drag, startPoint x: 508, startPoint y: 157, endPoint x: 908, endPoint y: 165, distance: 400.3
click at [908, 165] on div "Title (required) Docbot Migration from MS Office 2019 to O365 - East" at bounding box center [775, 140] width 808 height 60
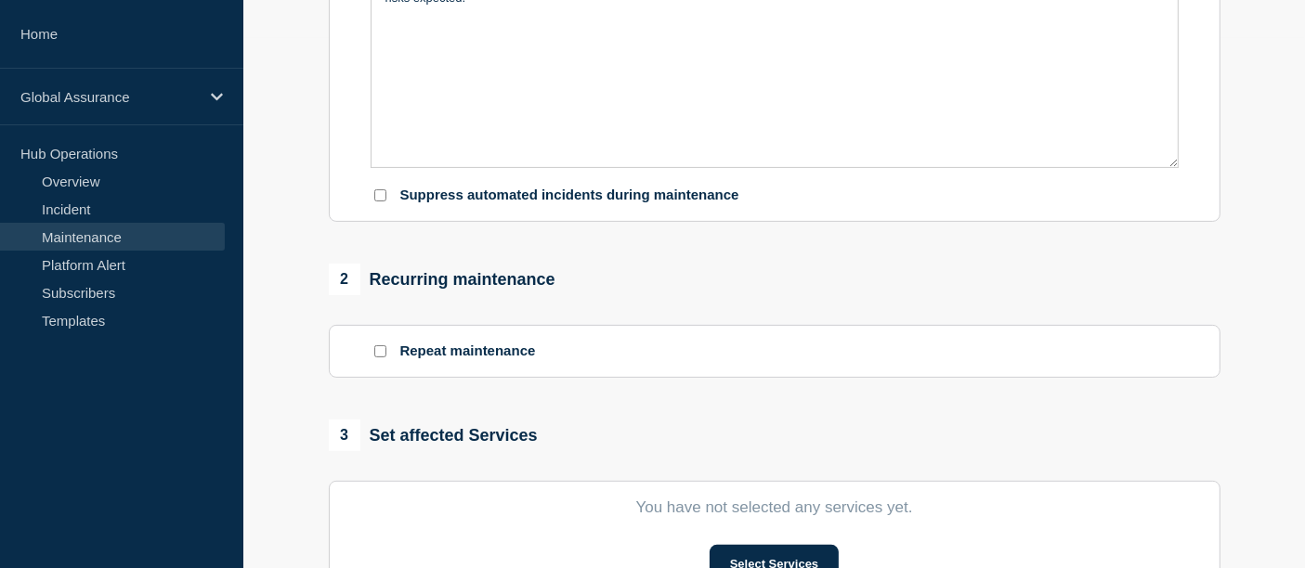
scroll to position [555, 0]
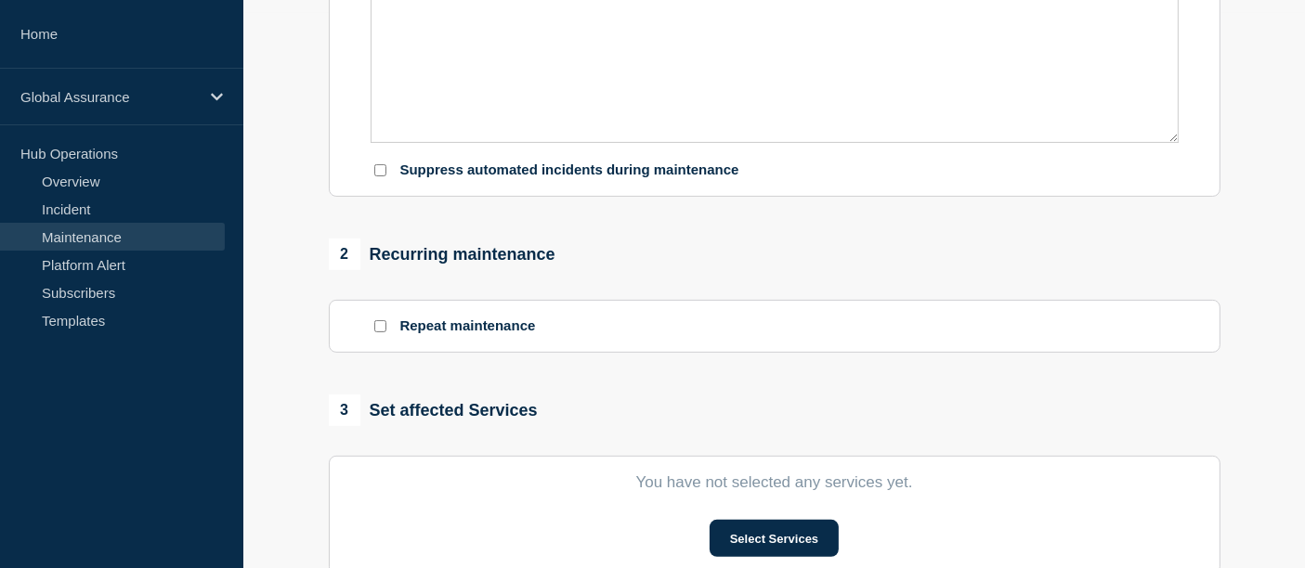
click at [380, 167] on div at bounding box center [380, 171] width 19 height 18
click at [379, 173] on input "Suppress automated incidents during maintenance" at bounding box center [380, 170] width 12 height 12
checkbox input "true"
click at [790, 550] on button "Select Services" at bounding box center [773, 538] width 129 height 37
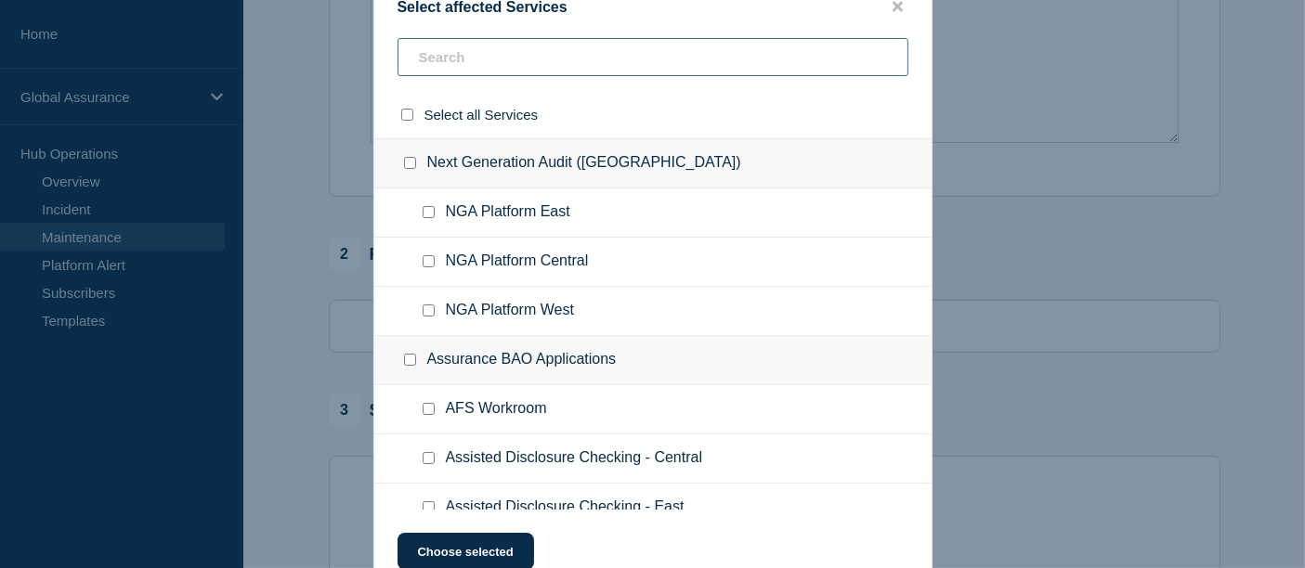
click at [477, 75] on input "text" at bounding box center [652, 57] width 511 height 38
type input "dc"
checkbox input "true"
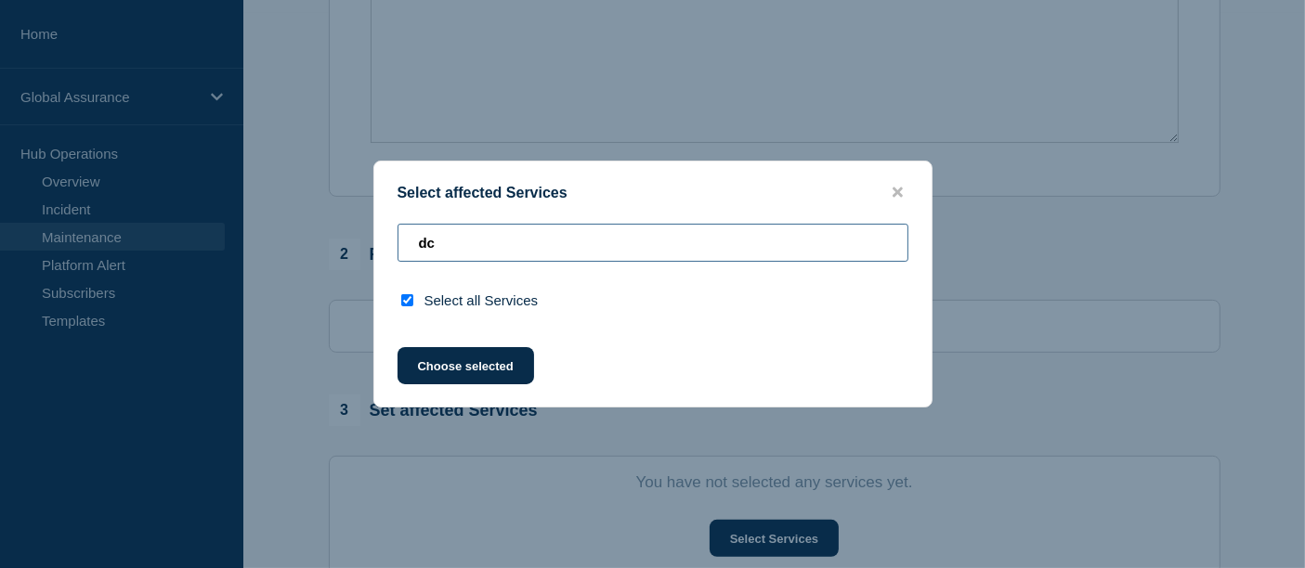
type input "d"
checkbox input "false"
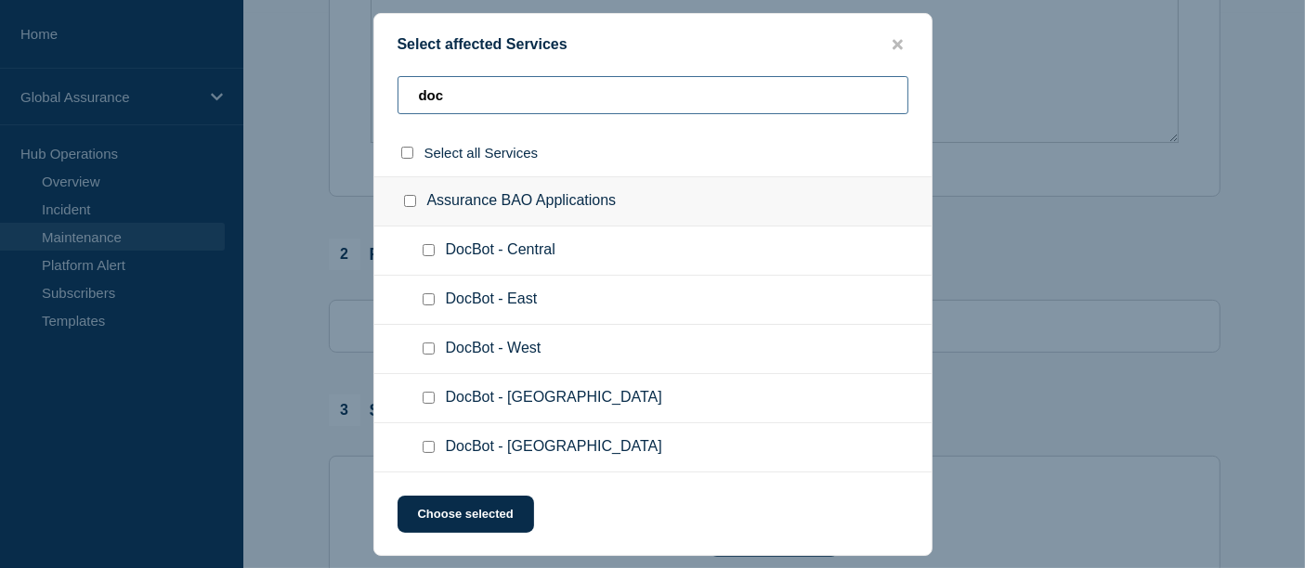
type input "doc"
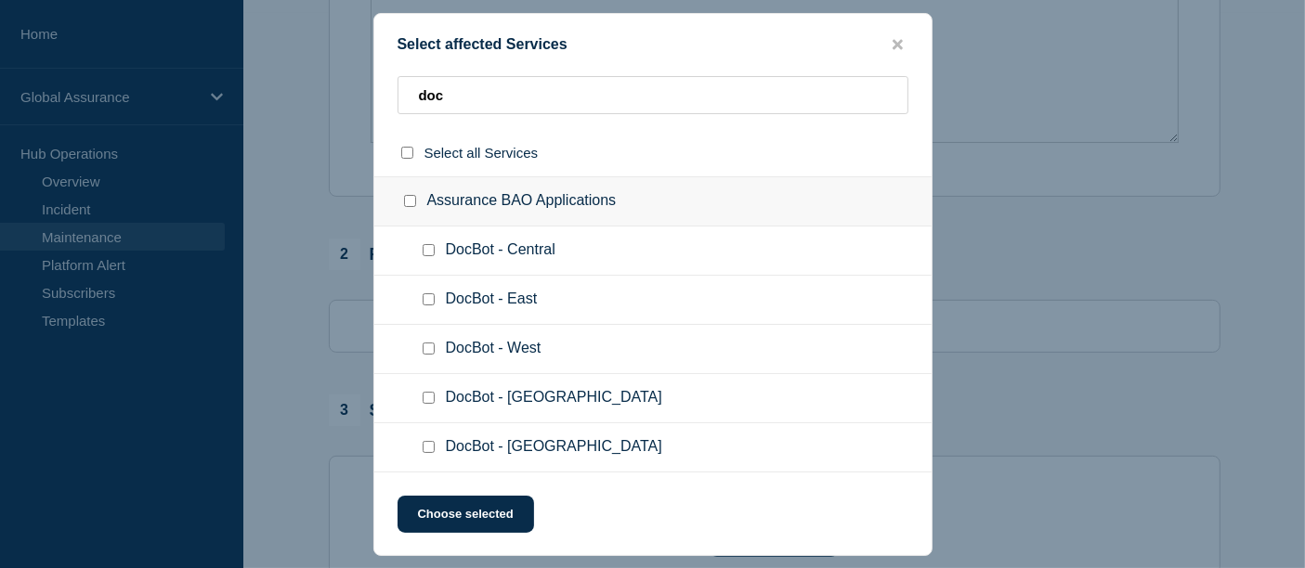
click at [427, 303] on input "DocBot - East checkbox" at bounding box center [429, 299] width 12 height 12
checkbox input "true"
click at [462, 516] on button "Choose selected" at bounding box center [465, 514] width 137 height 37
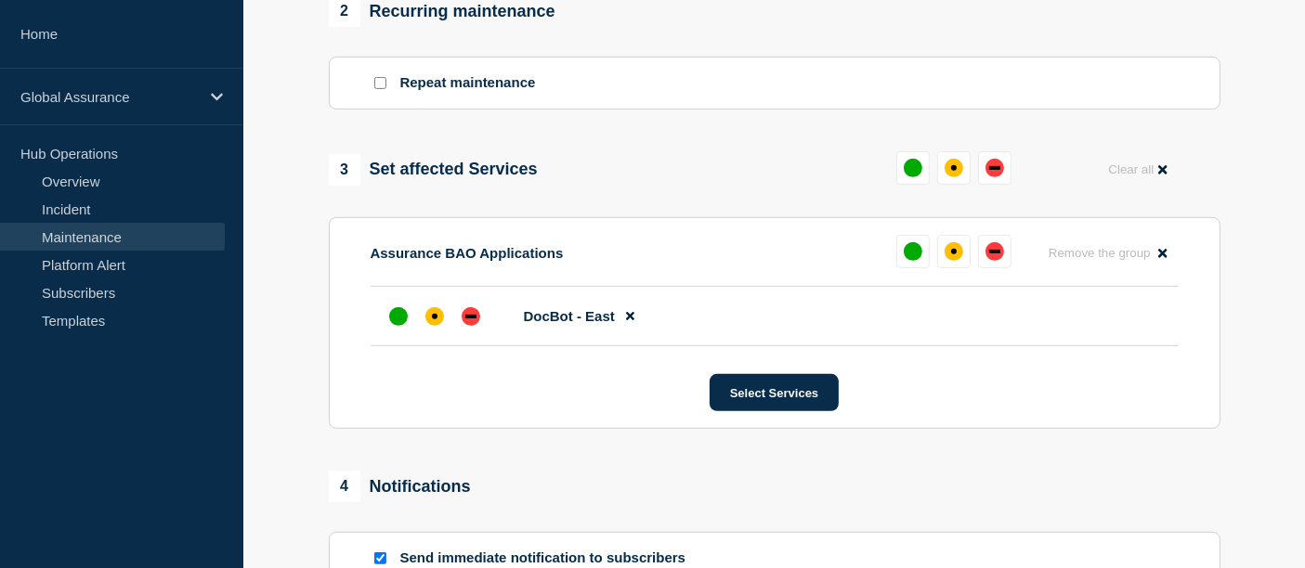
scroll to position [803, 0]
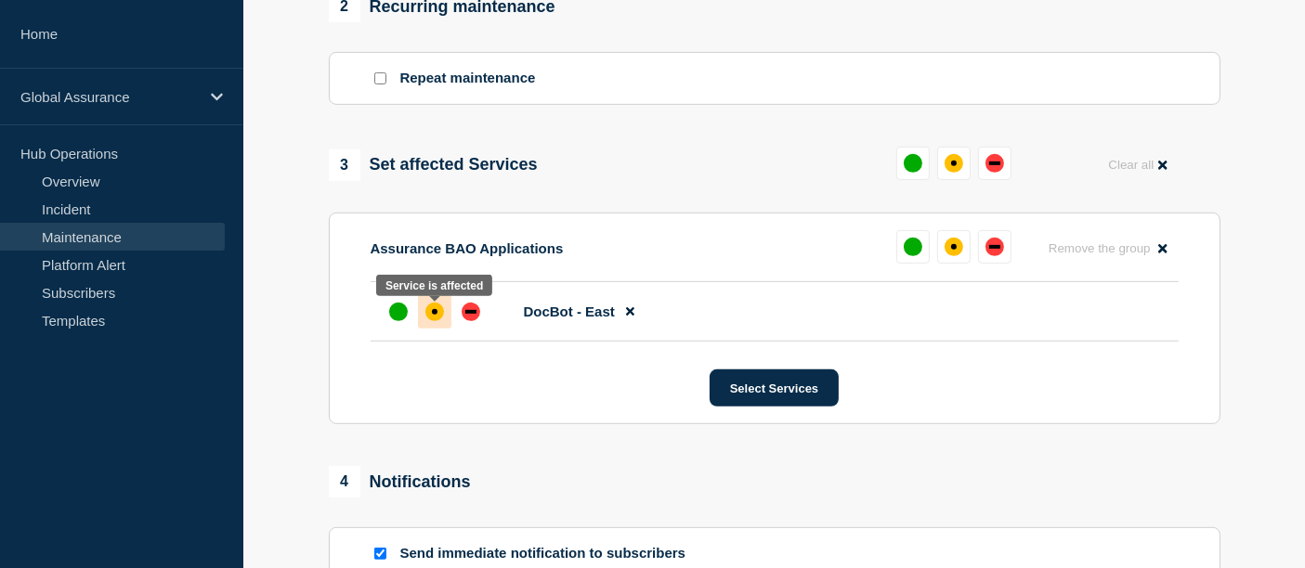
click at [429, 312] on div "affected" at bounding box center [434, 312] width 19 height 19
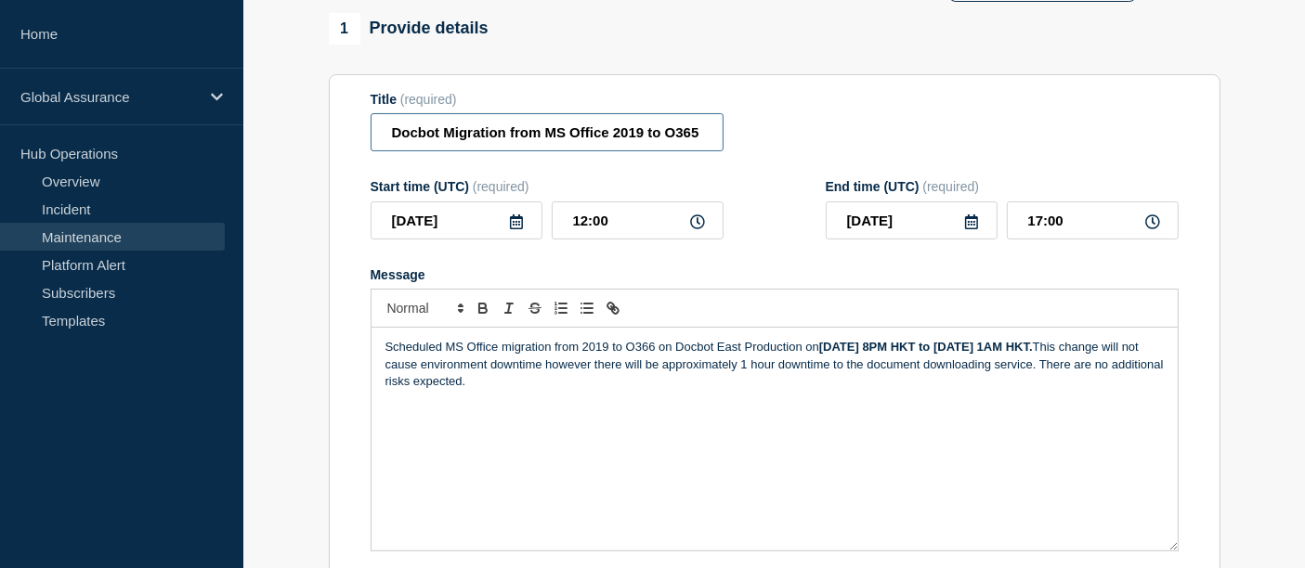
scroll to position [0, 37]
drag, startPoint x: 412, startPoint y: 150, endPoint x: 840, endPoint y: 141, distance: 427.3
click at [840, 141] on div "Title (required) Docbot Migration from MS Office 2019 to O365 - East" at bounding box center [775, 122] width 808 height 60
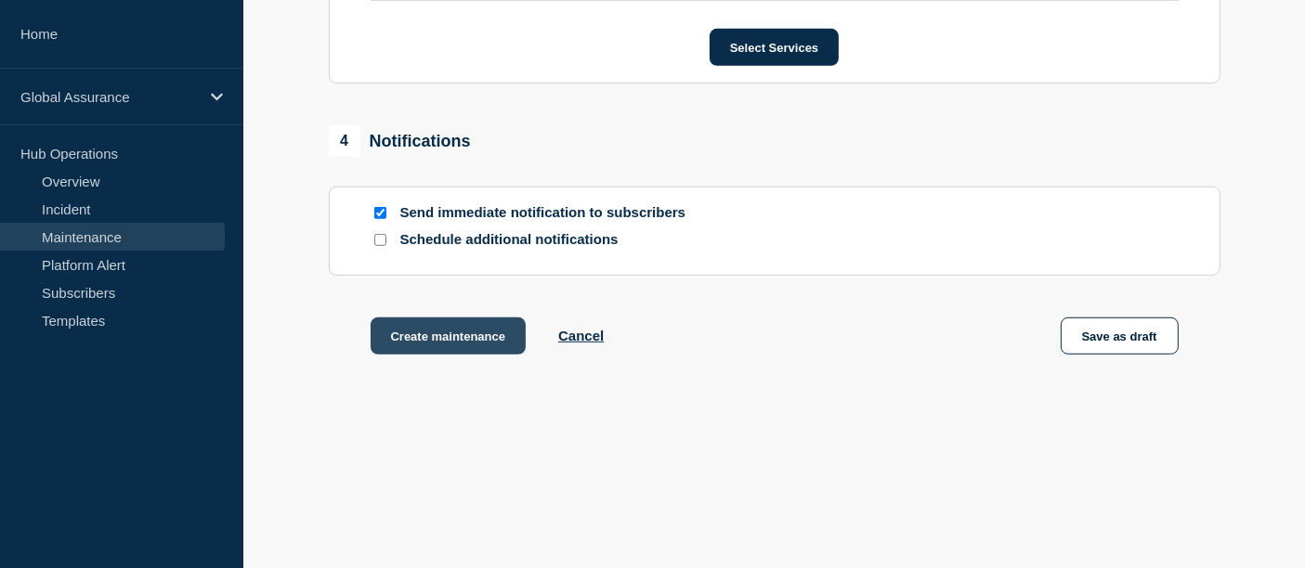
scroll to position [0, 0]
click at [421, 339] on button "Create maintenance" at bounding box center [449, 336] width 156 height 37
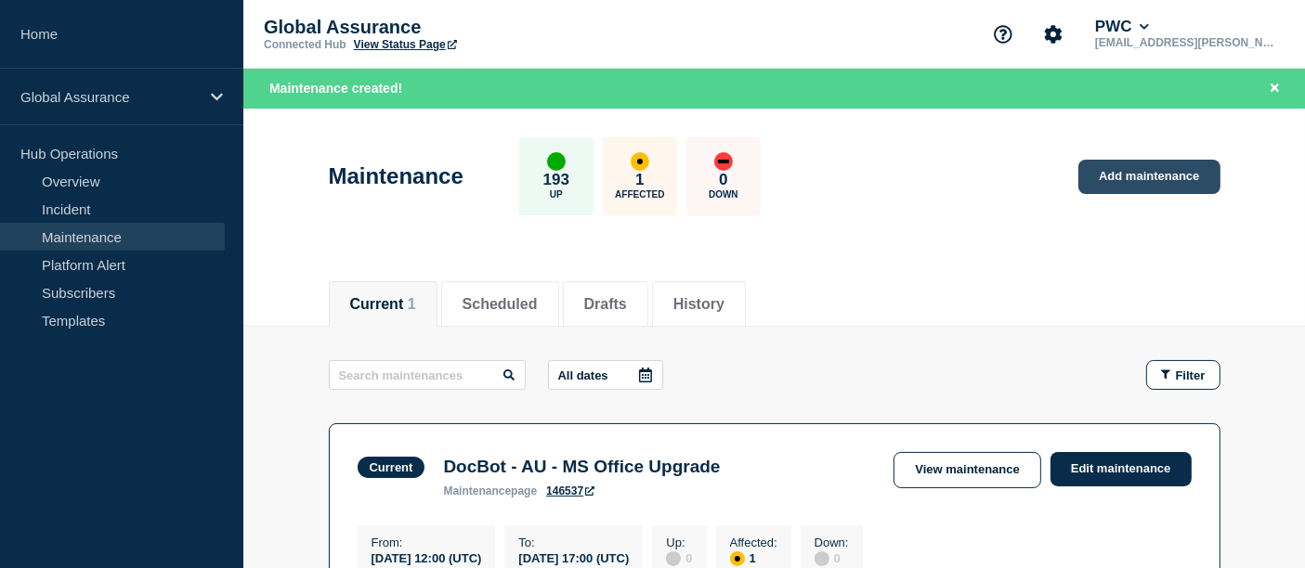
click at [1159, 189] on link "Add maintenance" at bounding box center [1148, 177] width 141 height 34
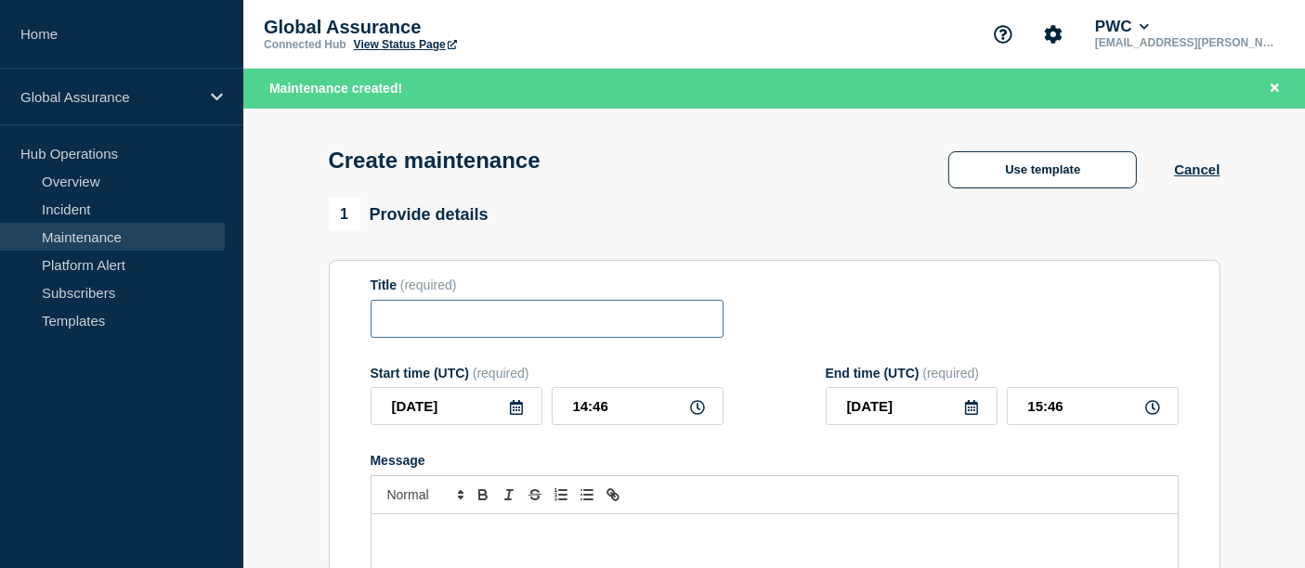
click at [444, 334] on input "Title" at bounding box center [547, 319] width 353 height 38
paste input "Docbot Migration from MS Office 2019 to O365 - West"
type input "Docbot Migration from MS Office 2019 to O365 - Central"
drag, startPoint x: 661, startPoint y: 322, endPoint x: 812, endPoint y: 339, distance: 151.4
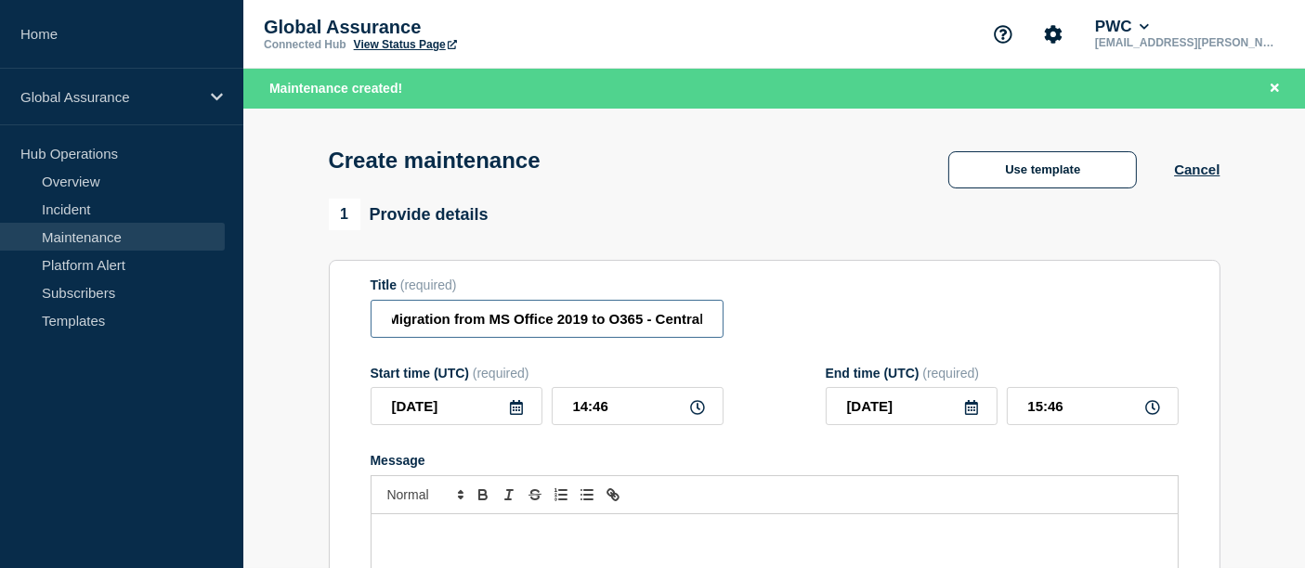
click at [812, 338] on div "Title (required) Docbot Migration from MS Office 2019 to O365 - Central" at bounding box center [775, 308] width 808 height 60
click at [633, 455] on form "Title (required) Docbot Migration from MS Office 2019 to O365 - Central Start t…" at bounding box center [775, 526] width 808 height 497
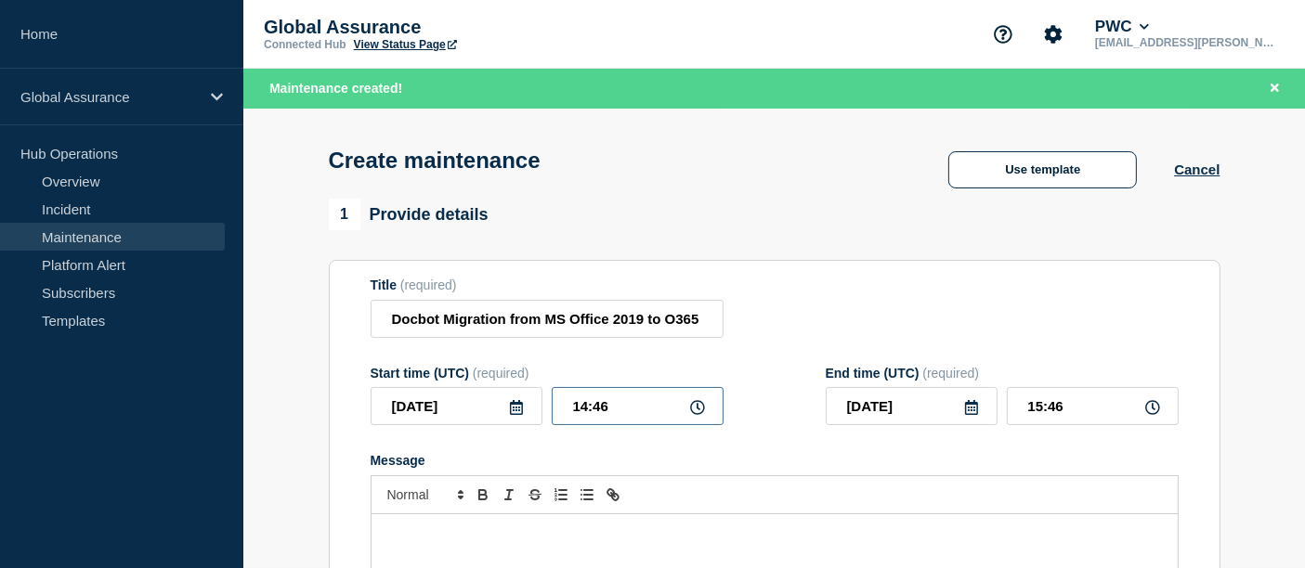
drag, startPoint x: 629, startPoint y: 416, endPoint x: 547, endPoint y: 391, distance: 85.5
click at [547, 391] on div "Start time (UTC) (required) [DATE] 14:46" at bounding box center [547, 396] width 353 height 60
type input "19:00"
type input "20:00"
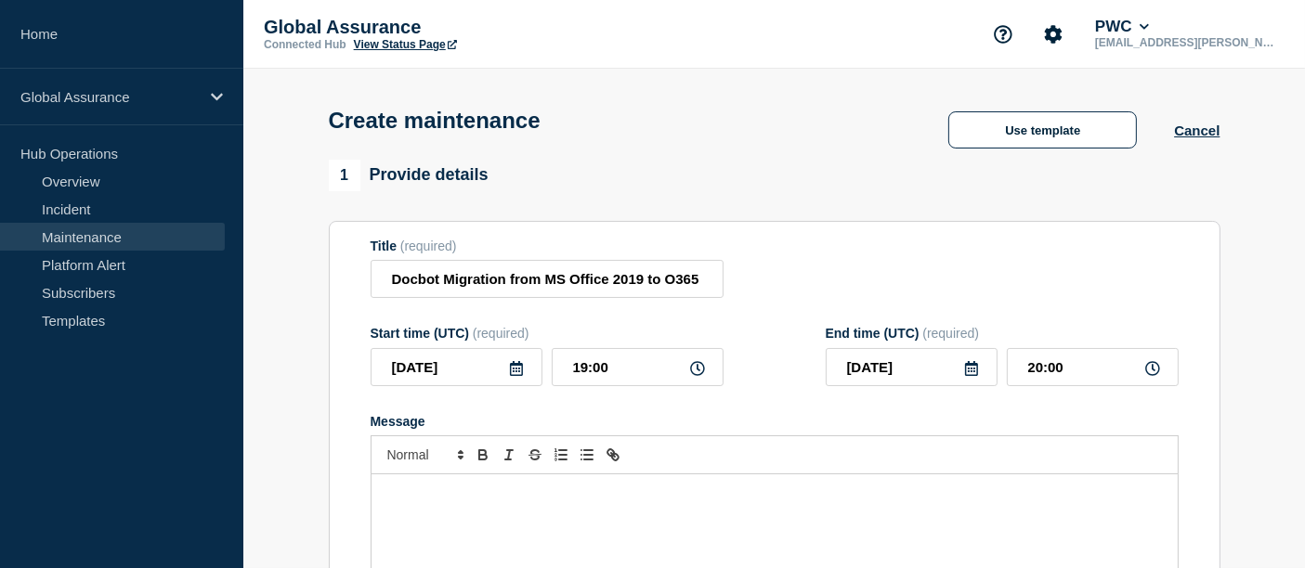
click at [520, 373] on icon at bounding box center [516, 368] width 15 height 15
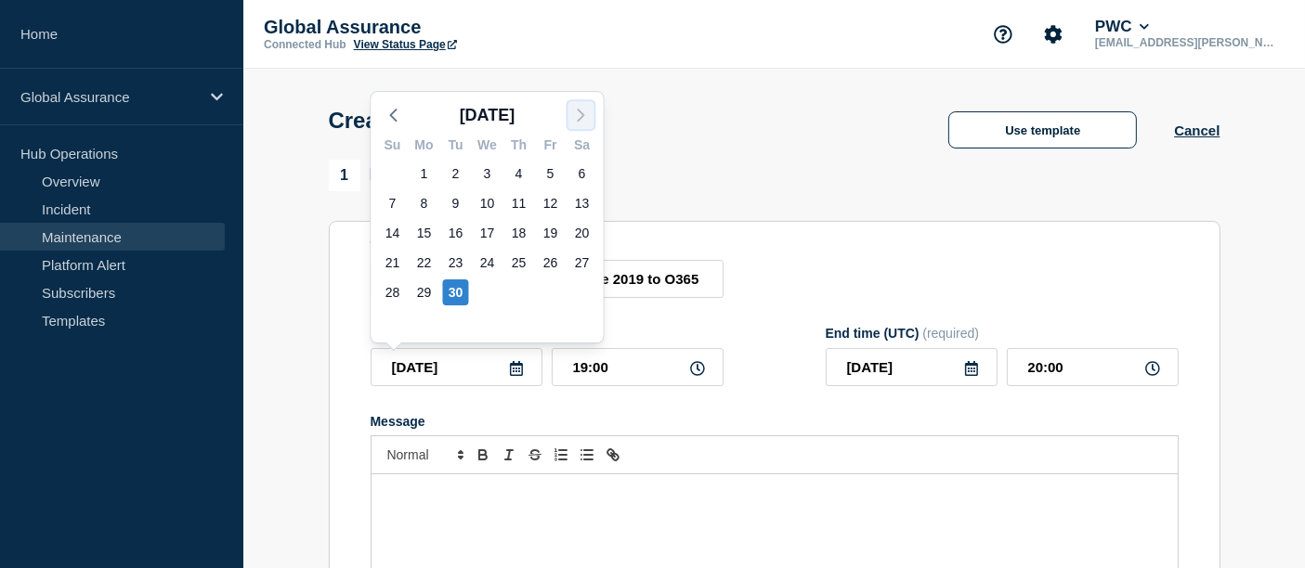
click at [576, 114] on icon "button" at bounding box center [581, 115] width 22 height 22
click at [484, 178] on div "1" at bounding box center [488, 174] width 26 height 26
type input "[DATE]"
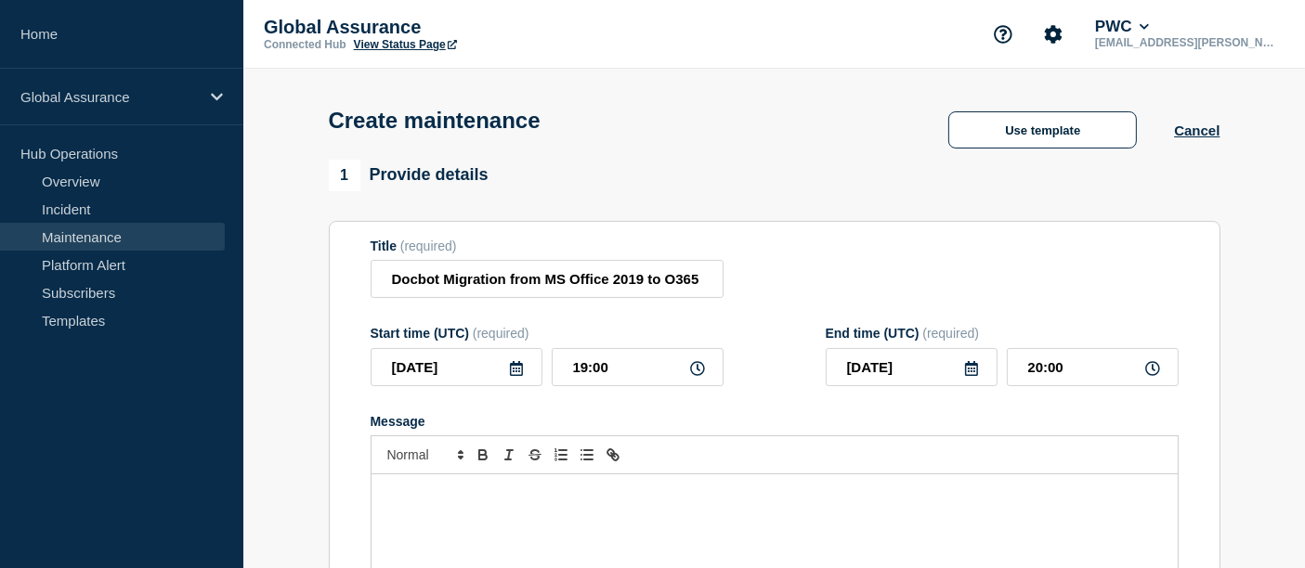
click at [976, 376] on icon at bounding box center [971, 368] width 13 height 15
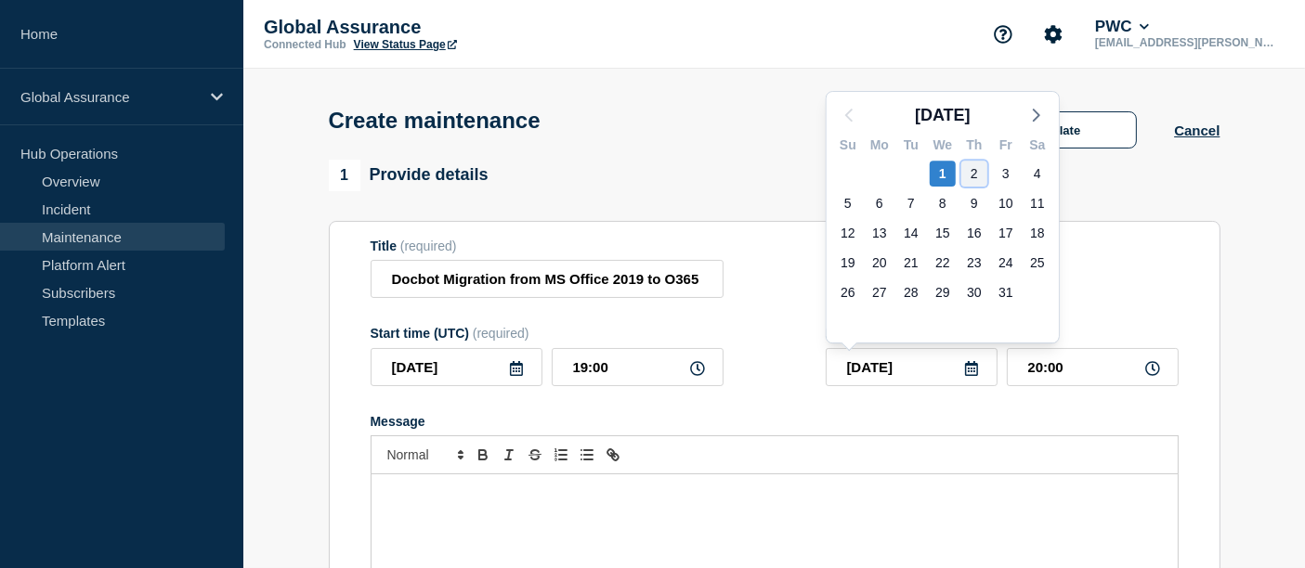
click at [970, 180] on div "2" at bounding box center [974, 174] width 26 height 26
type input "[DATE]"
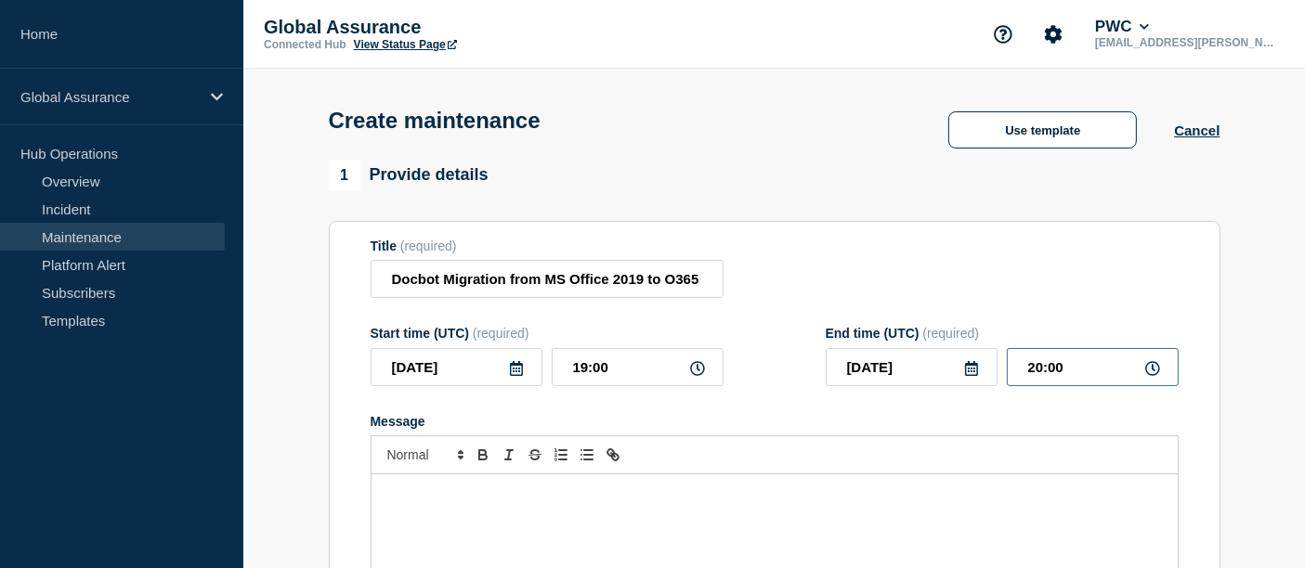
click at [1077, 365] on input "20:00" at bounding box center [1093, 367] width 172 height 38
type input "06:00"
click at [464, 497] on p "Message" at bounding box center [774, 494] width 778 height 17
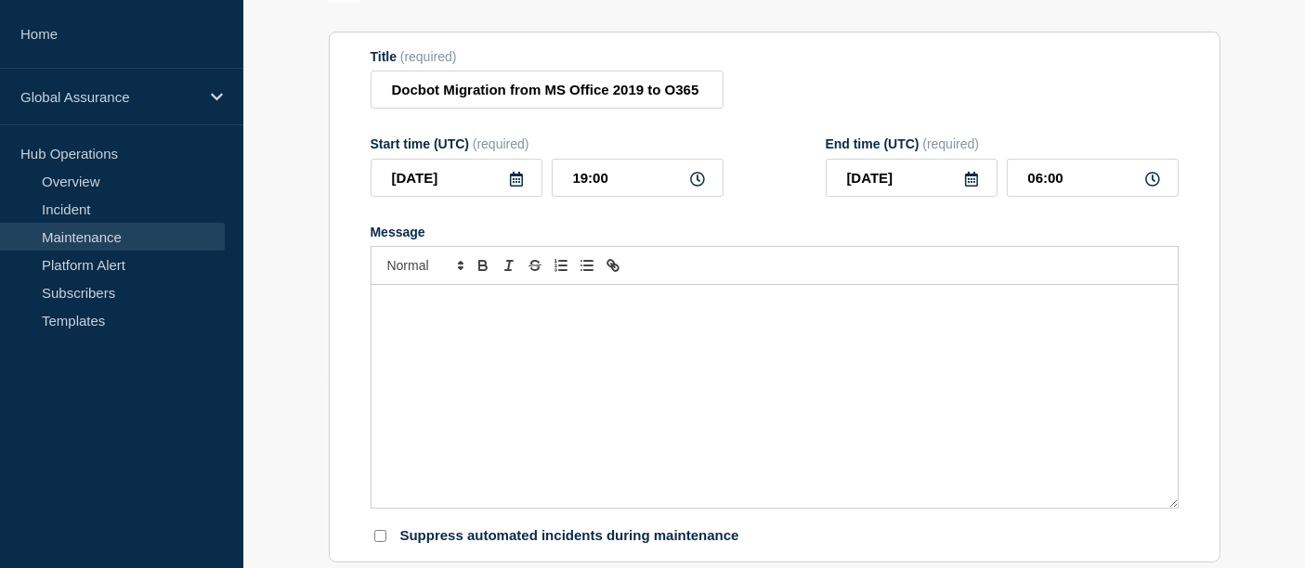
scroll to position [196, 0]
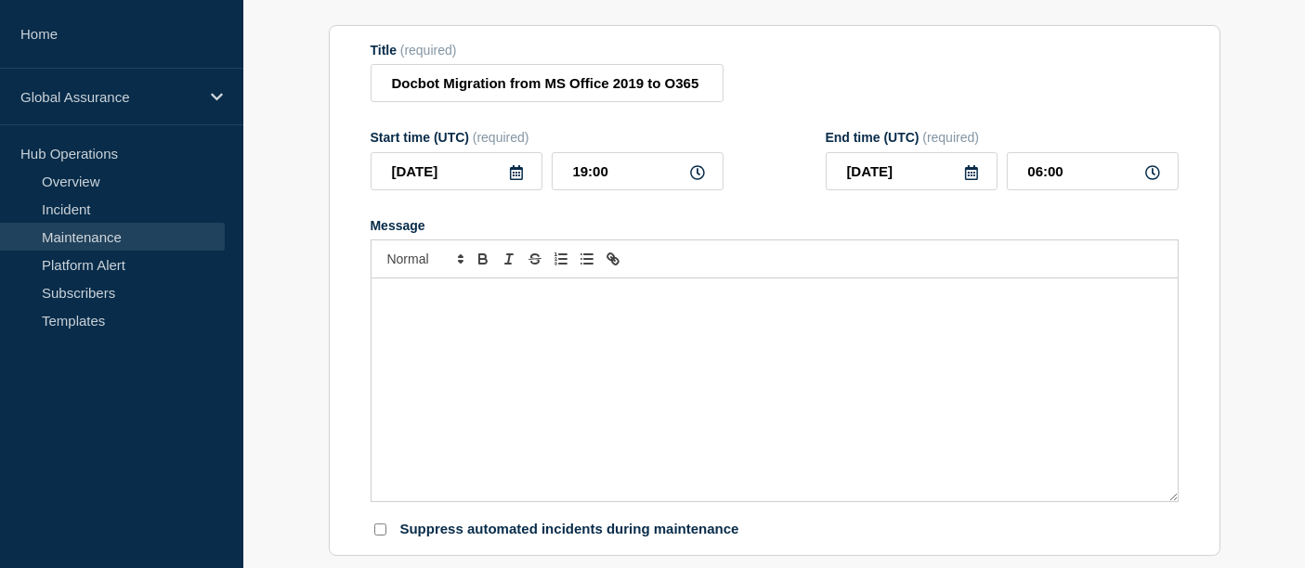
click at [617, 341] on div "Message" at bounding box center [774, 390] width 806 height 223
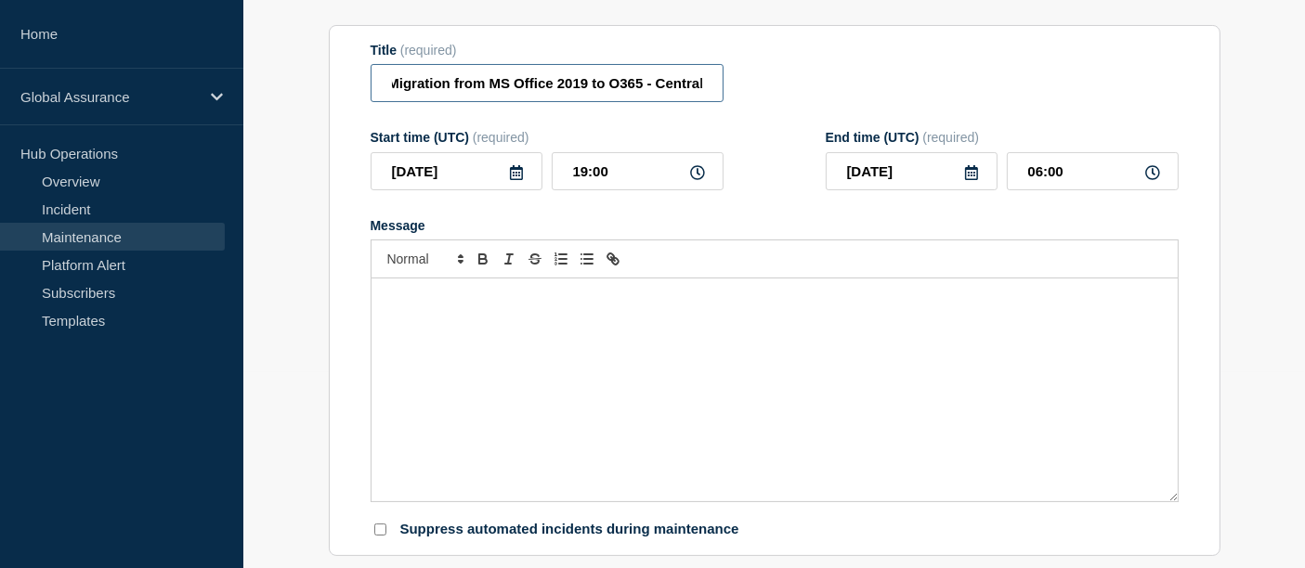
drag, startPoint x: 631, startPoint y: 90, endPoint x: 840, endPoint y: 78, distance: 208.4
click at [840, 78] on div "Title (required) Docbot Migration from MS Office 2019 to O365 - Central" at bounding box center [775, 73] width 808 height 60
click at [703, 86] on input "Docbot Migration from MS Office 2019 to O365 - Central" at bounding box center [547, 83] width 353 height 38
type input "Docbot Migration from MS Office 2019 to O365 - [GEOGRAPHIC_DATA]"
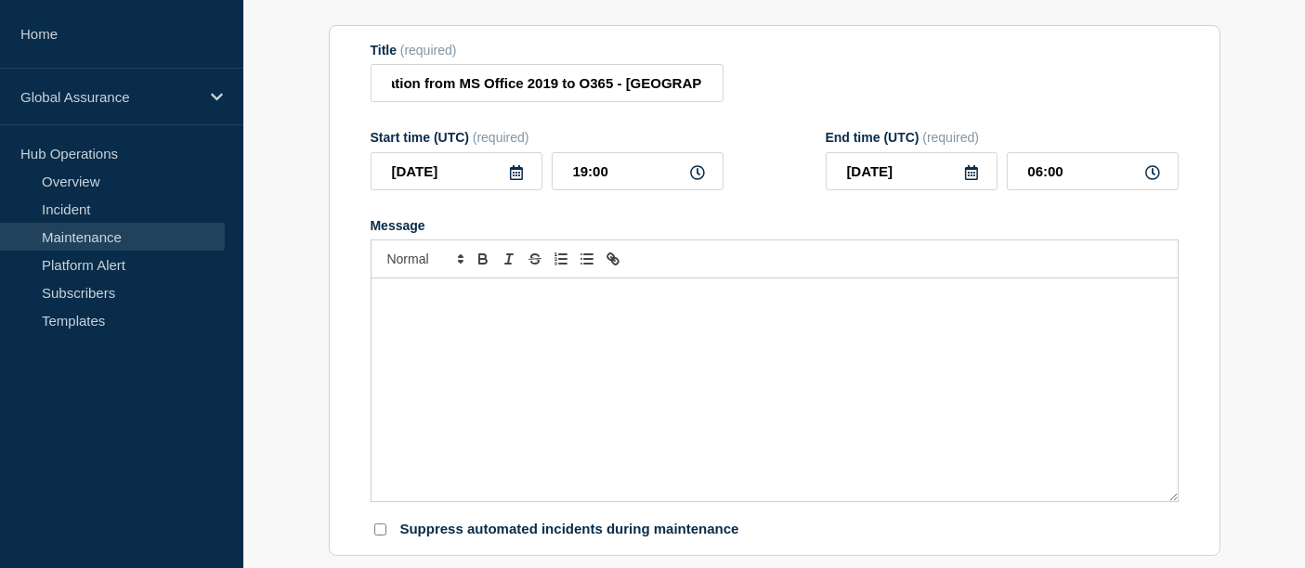
scroll to position [0, 0]
click at [544, 362] on div "Message" at bounding box center [774, 390] width 806 height 223
click at [448, 326] on div "Message" at bounding box center [774, 390] width 806 height 223
paste div "Message"
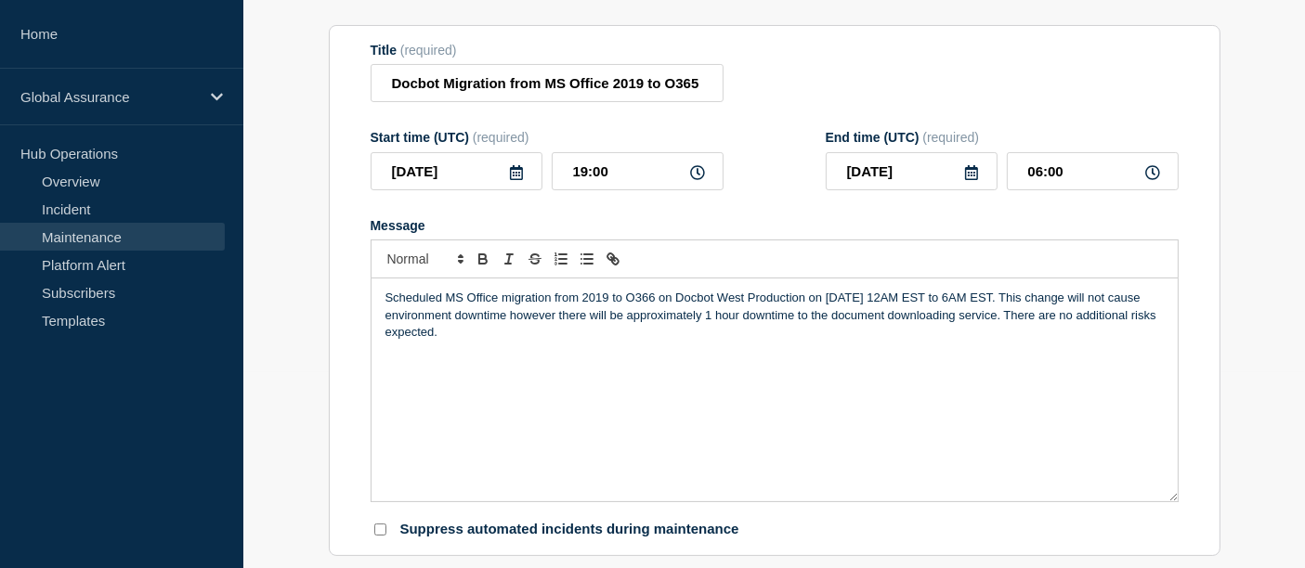
click at [743, 302] on p "Scheduled MS Office migration from 2019 to O366 on Docbot West Production on [D…" at bounding box center [774, 315] width 778 height 51
click at [806, 385] on div "Scheduled MS Office migration from 2019 to O366 on Docbot Switzerland Productio…" at bounding box center [774, 390] width 806 height 223
click at [952, 303] on p "Scheduled MS Office migration from 2019 to O366 on Docbot Switzerland Productio…" at bounding box center [774, 315] width 778 height 51
click at [990, 308] on p "Scheduled MS Office migration from 2019 to O366 on Docbot [GEOGRAPHIC_DATA] Pro…" at bounding box center [774, 315] width 778 height 51
click at [1008, 295] on p "Scheduled MS Office migration from 2019 to O366 on Docbot Switzerland Productio…" at bounding box center [774, 315] width 778 height 51
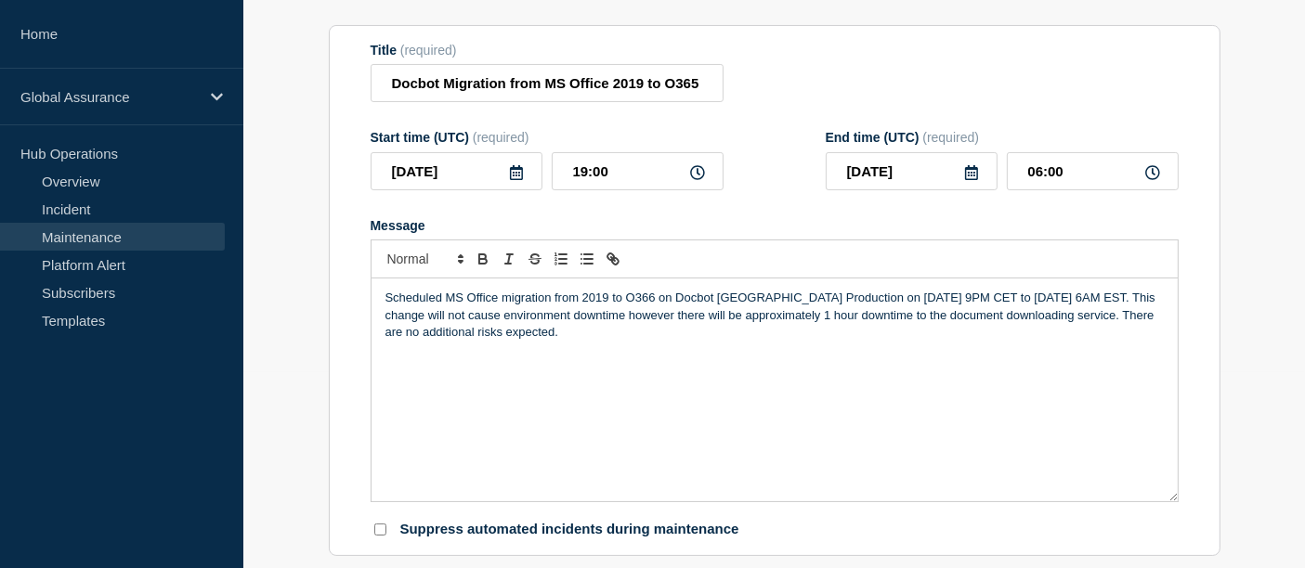
click at [1069, 297] on p "Scheduled MS Office migration from 2019 to O366 on Docbot [GEOGRAPHIC_DATA] Pro…" at bounding box center [774, 315] width 778 height 51
drag, startPoint x: 860, startPoint y: 304, endPoint x: 1119, endPoint y: 299, distance: 259.1
click at [1119, 299] on p "Scheduled MS Office migration from 2019 to O366 on Docbot [GEOGRAPHIC_DATA] Pro…" at bounding box center [774, 315] width 778 height 51
click at [856, 425] on div "Scheduled MS Office migration from 2019 to O366 on Docbot [GEOGRAPHIC_DATA] Pro…" at bounding box center [774, 390] width 806 height 223
click at [853, 394] on div "Scheduled MS Office migration from 2019 to O366 on Docbot [GEOGRAPHIC_DATA] Pro…" at bounding box center [774, 390] width 806 height 223
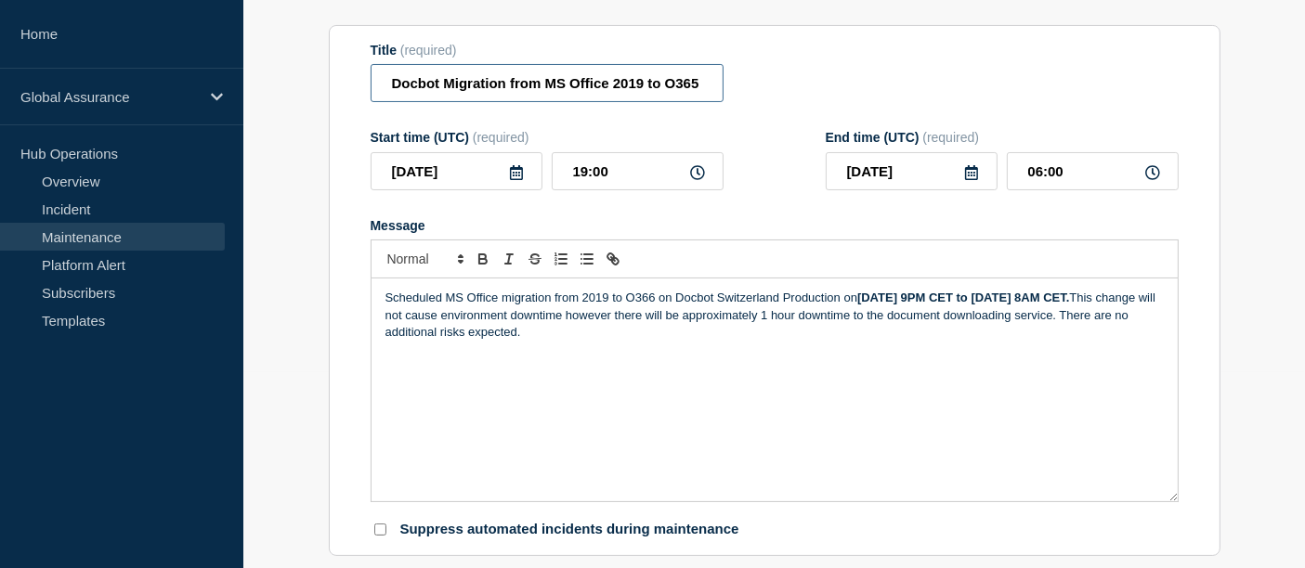
scroll to position [0, 85]
drag, startPoint x: 540, startPoint y: 97, endPoint x: 870, endPoint y: 125, distance: 330.9
click at [870, 125] on form "Title (required) Docbot Migration from MS Office 2019 to O365 - [GEOGRAPHIC_DAT…" at bounding box center [775, 291] width 808 height 497
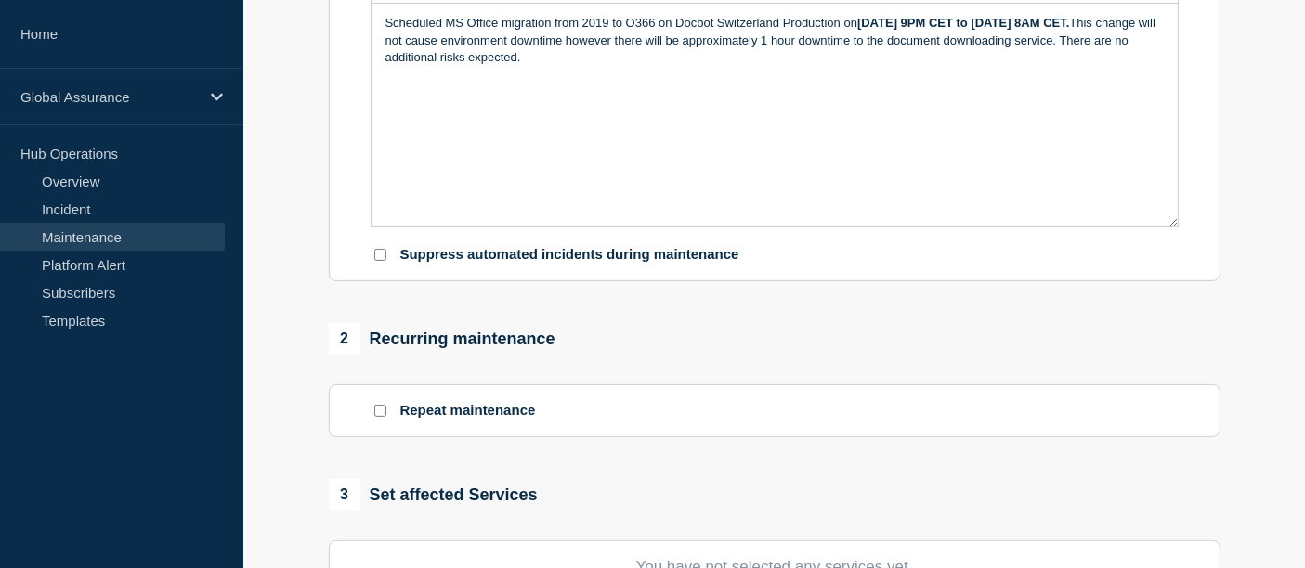
scroll to position [473, 0]
click at [379, 259] on input "Suppress automated incidents during maintenance" at bounding box center [380, 253] width 12 height 12
checkbox input "true"
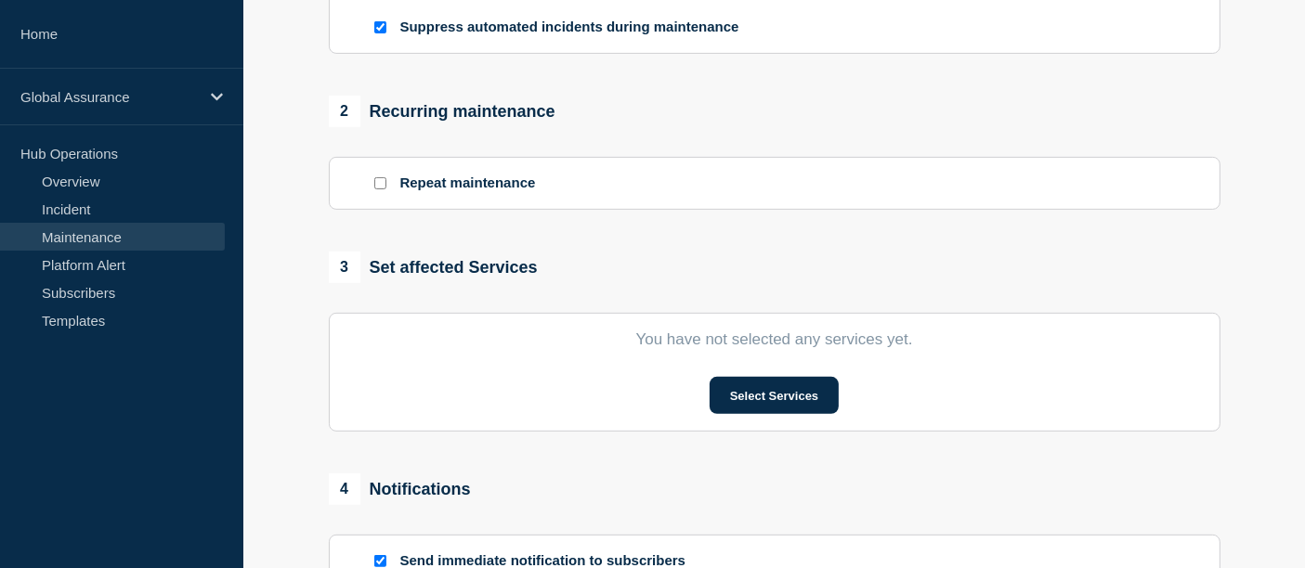
scroll to position [709, 0]
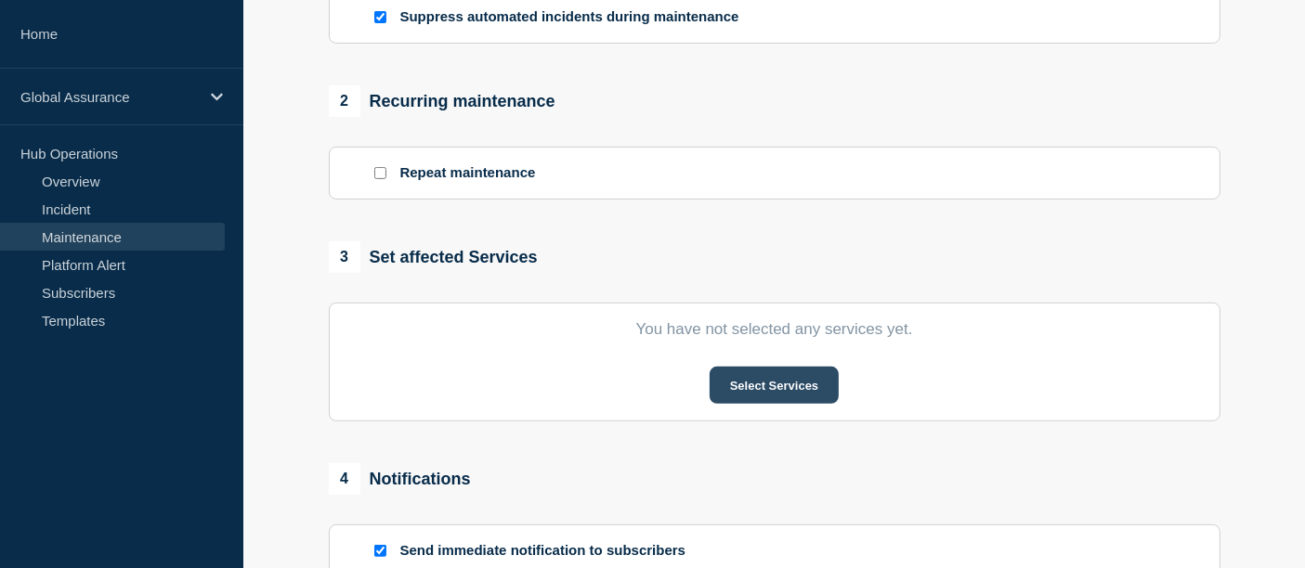
click at [775, 381] on button "Select Services" at bounding box center [773, 385] width 129 height 37
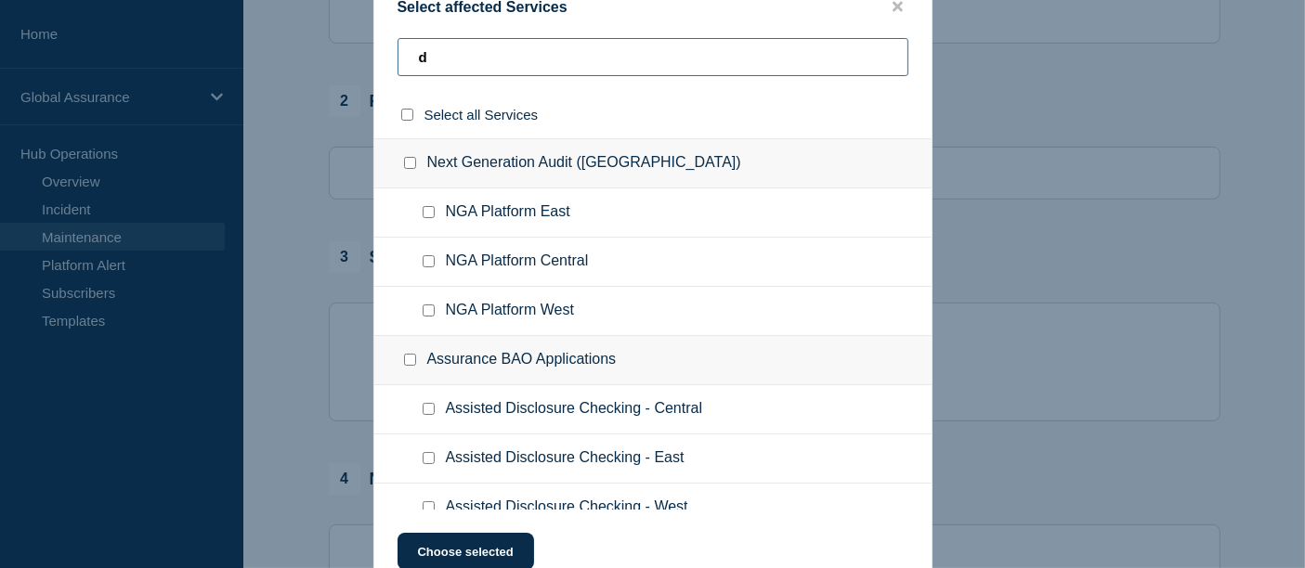
click at [448, 60] on input "d" at bounding box center [652, 57] width 511 height 38
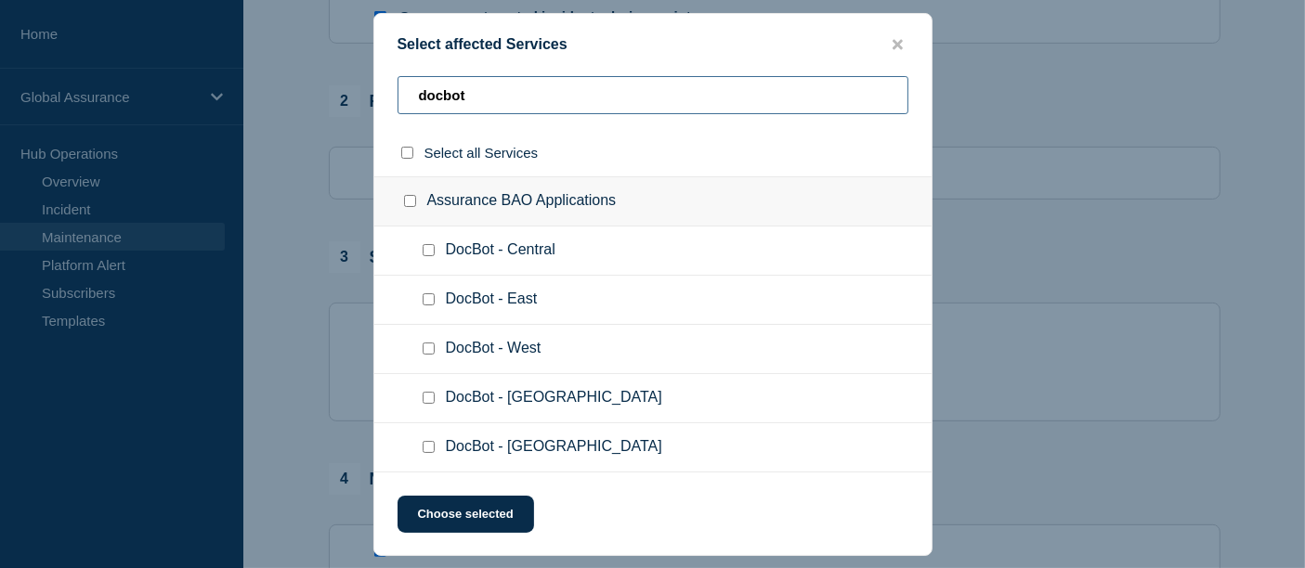
type input "docbot"
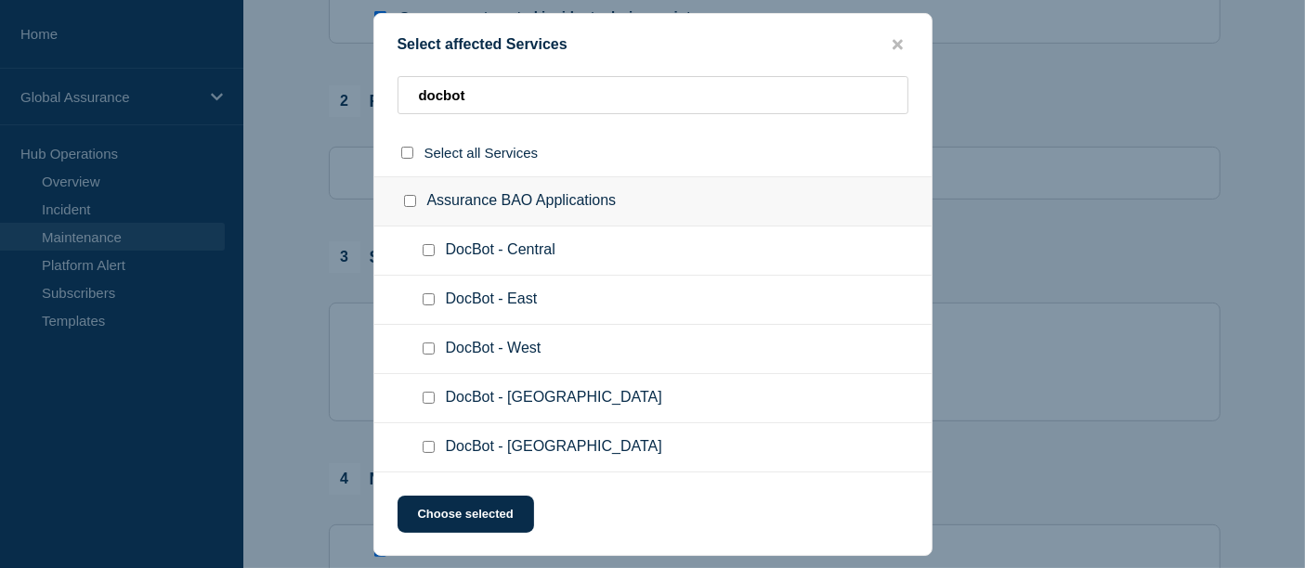
click at [429, 452] on input "DocBot - Switzerland checkbox" at bounding box center [429, 447] width 12 height 12
checkbox input "true"
click at [451, 521] on button "Choose selected" at bounding box center [465, 514] width 137 height 37
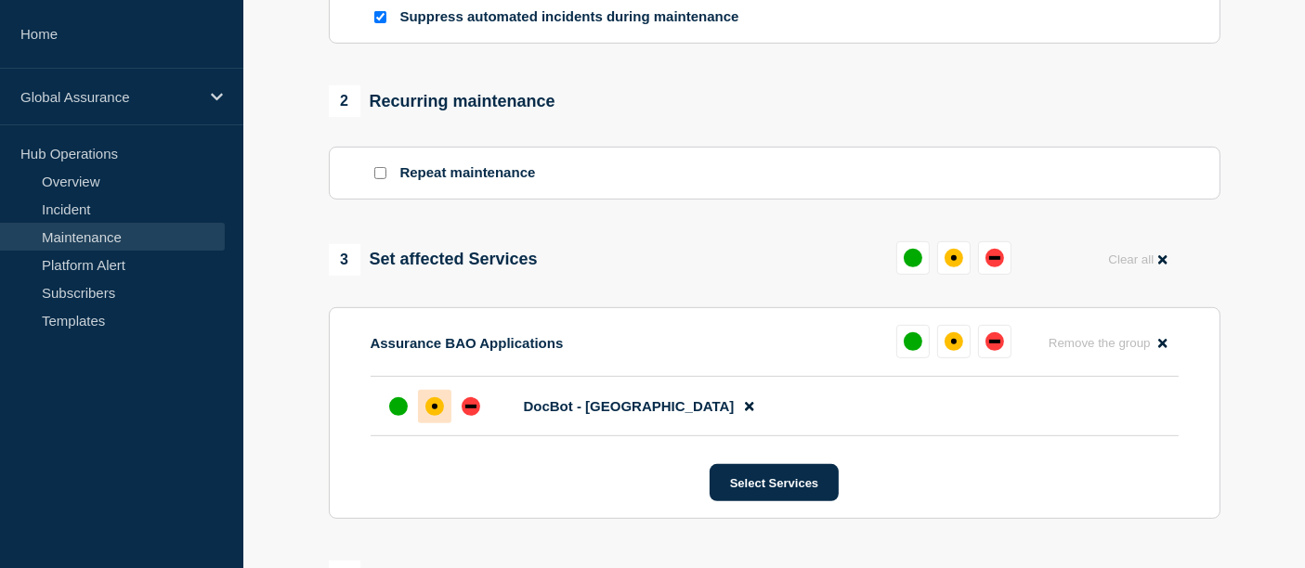
click at [439, 410] on div "affected" at bounding box center [434, 406] width 19 height 19
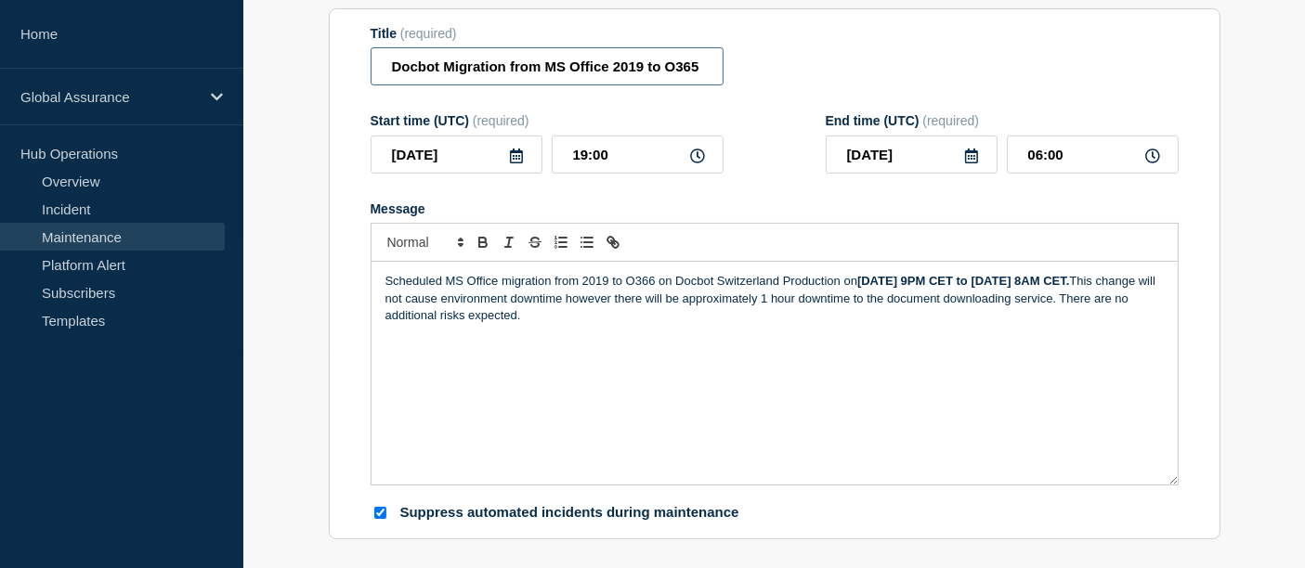
scroll to position [0, 85]
drag, startPoint x: 426, startPoint y: 71, endPoint x: 873, endPoint y: 40, distance: 447.7
click at [873, 40] on div "Title (required) Docbot Migration from MS Office 2019 to O365 - [GEOGRAPHIC_DAT…" at bounding box center [775, 56] width 808 height 60
click at [827, 72] on div "Title (required) Docbot Migration from MS Office 2019 to O365 - [GEOGRAPHIC_DAT…" at bounding box center [775, 56] width 808 height 60
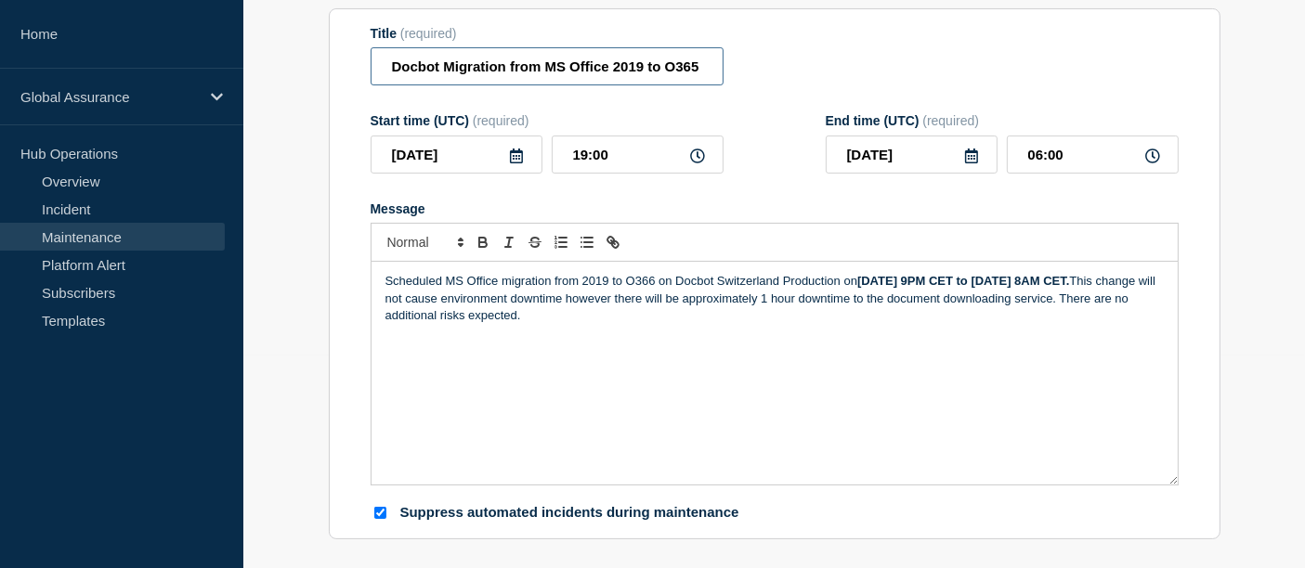
scroll to position [0, 85]
drag, startPoint x: 539, startPoint y: 67, endPoint x: 860, endPoint y: 62, distance: 321.4
click at [860, 62] on div "Title (required) Docbot Migration from MS Office 2019 to O365 - [GEOGRAPHIC_DAT…" at bounding box center [775, 56] width 808 height 60
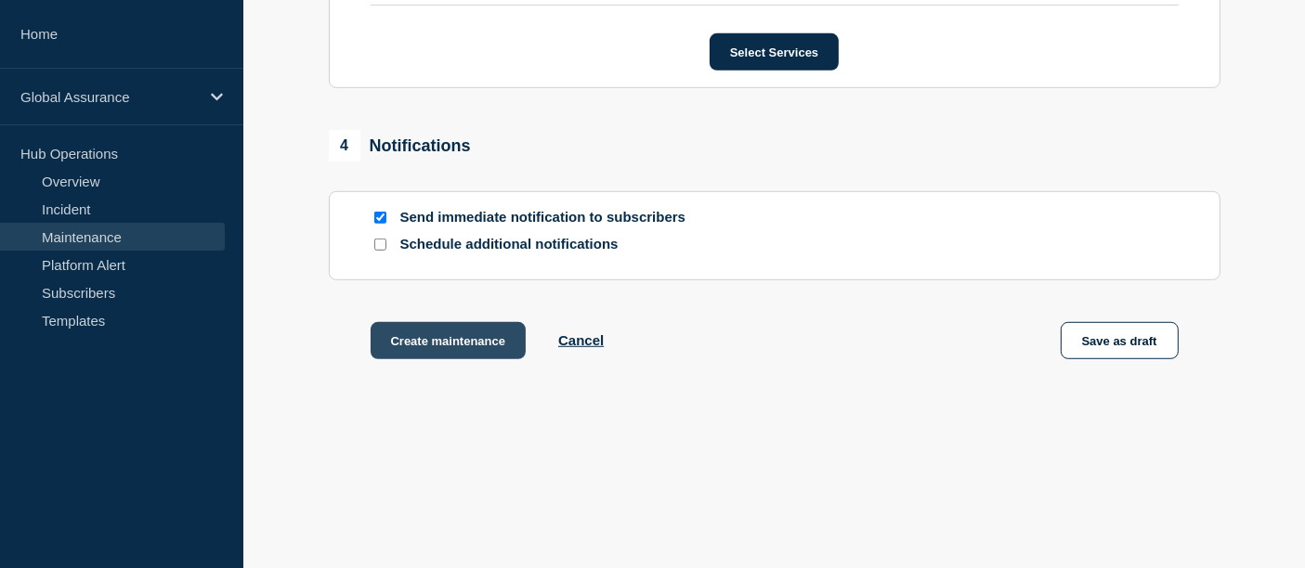
scroll to position [0, 0]
click at [465, 337] on button "Create maintenance" at bounding box center [449, 340] width 156 height 37
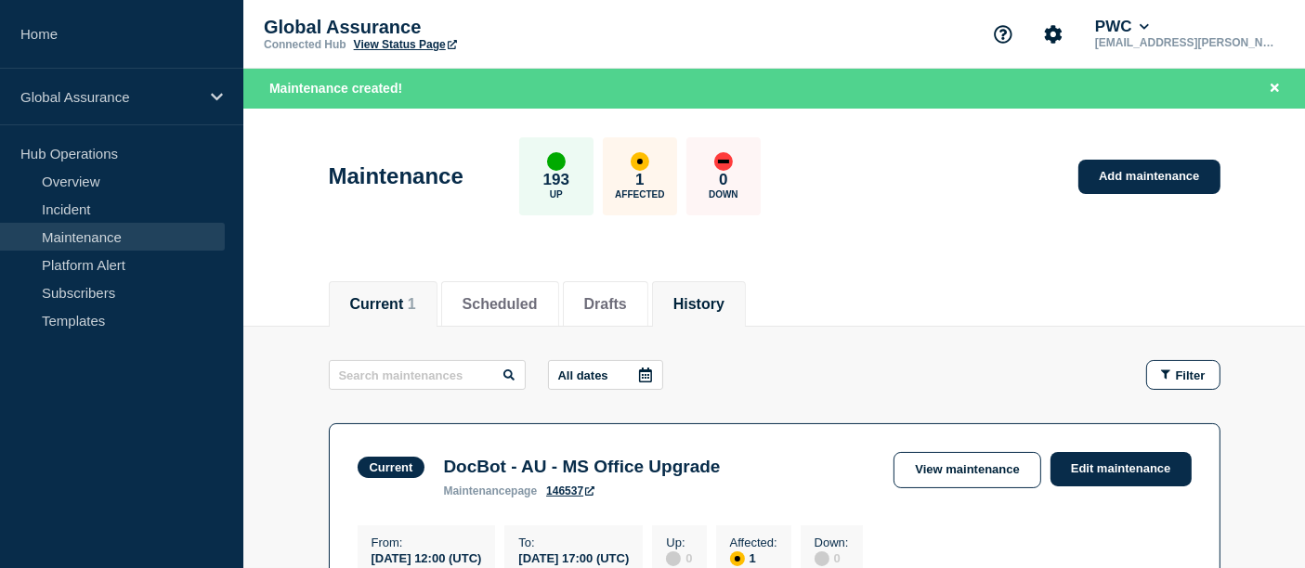
click at [719, 305] on button "History" at bounding box center [698, 304] width 51 height 17
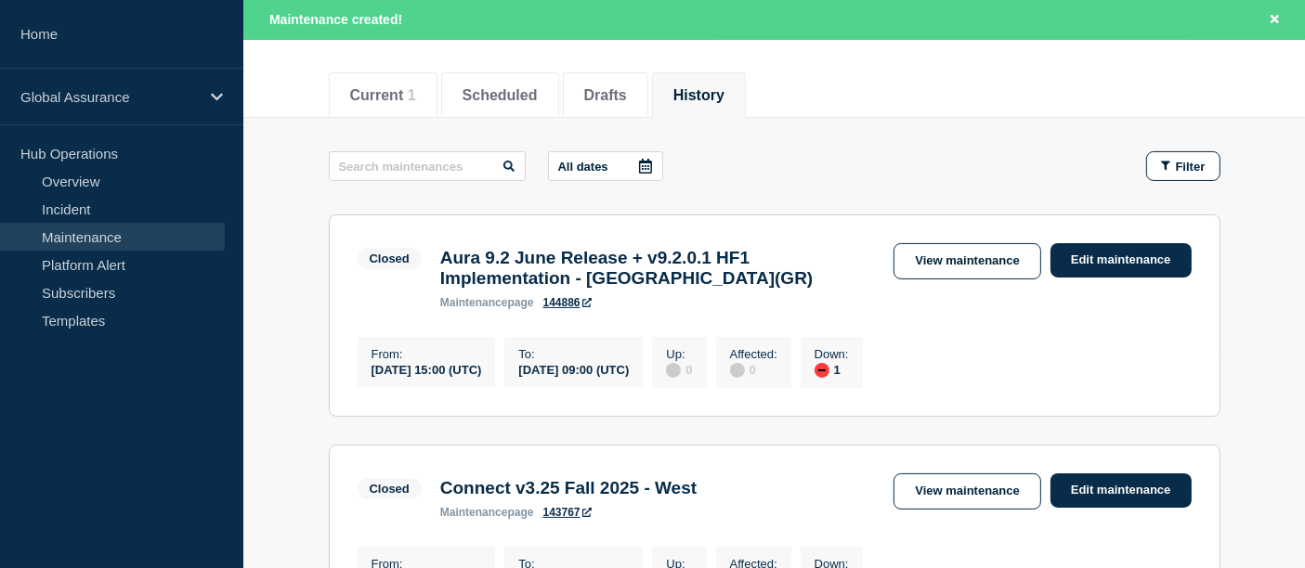
scroll to position [190, 0]
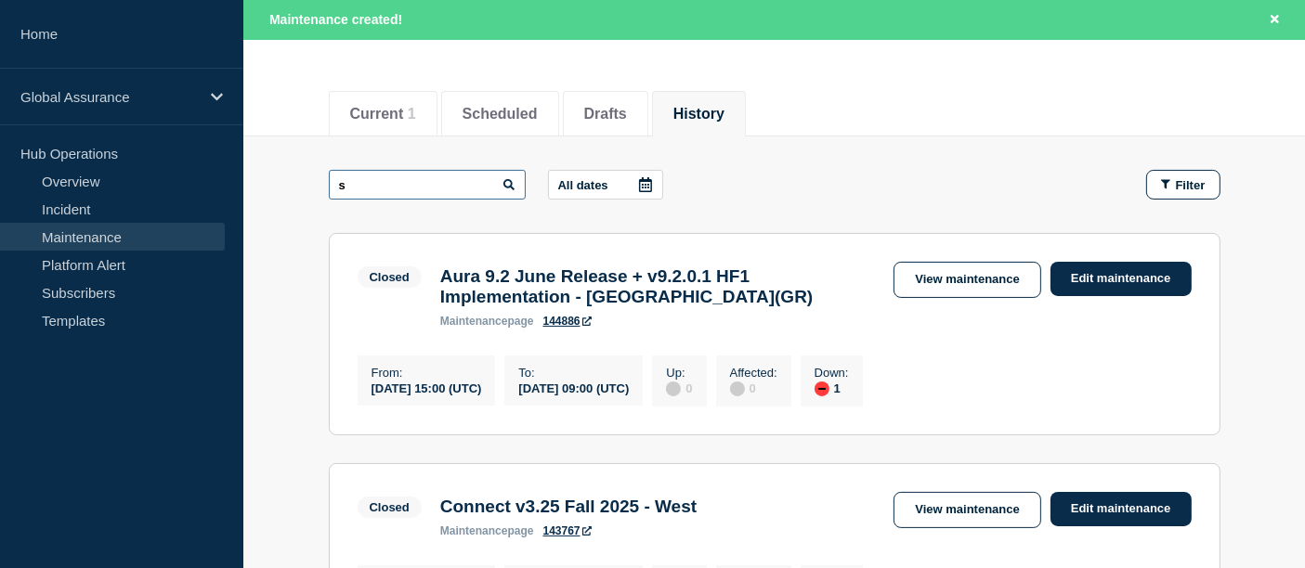
click at [420, 187] on input "s" at bounding box center [427, 185] width 197 height 30
type input "[PERSON_NAME]"
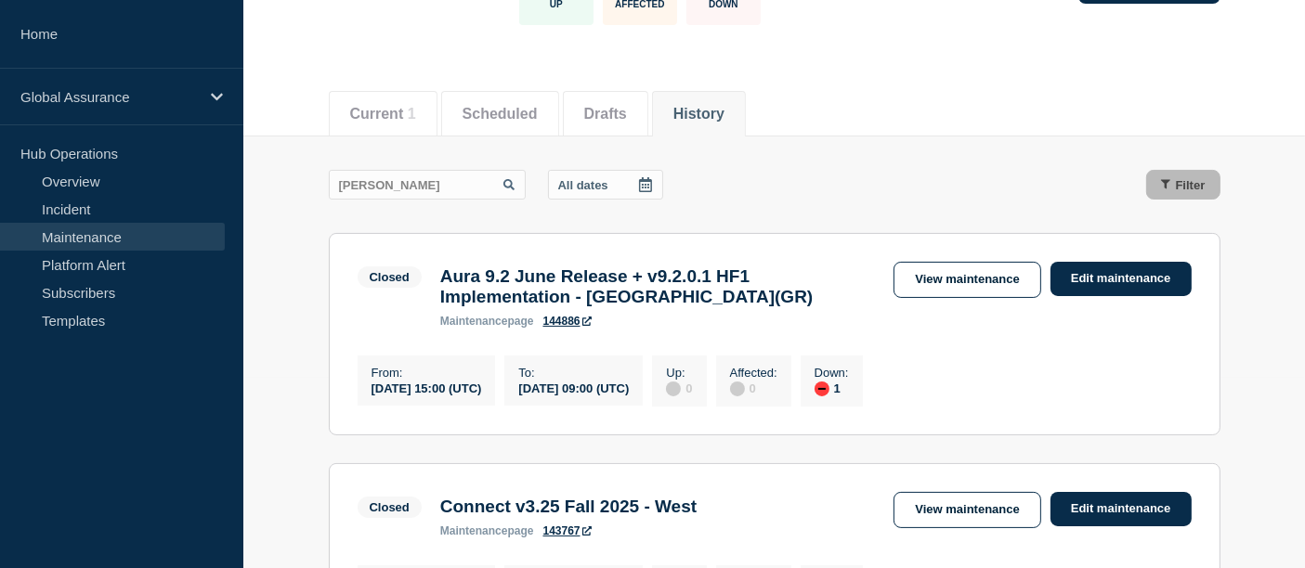
scroll to position [150, 0]
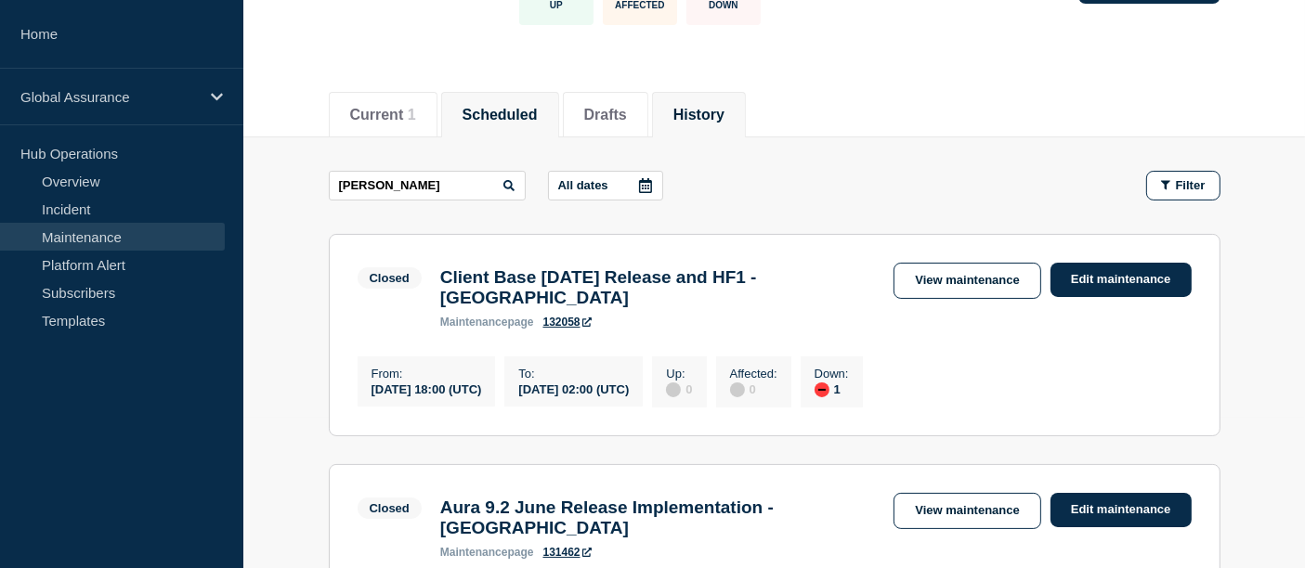
click at [498, 111] on button "Scheduled" at bounding box center [499, 115] width 75 height 17
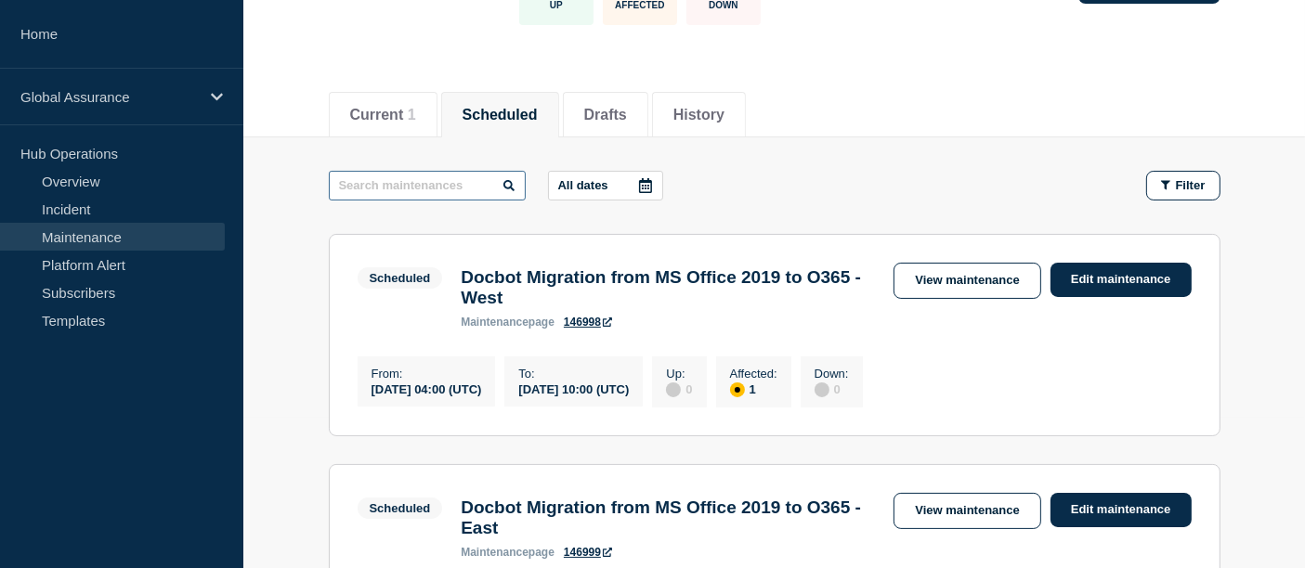
click at [386, 184] on input "text" at bounding box center [427, 186] width 197 height 30
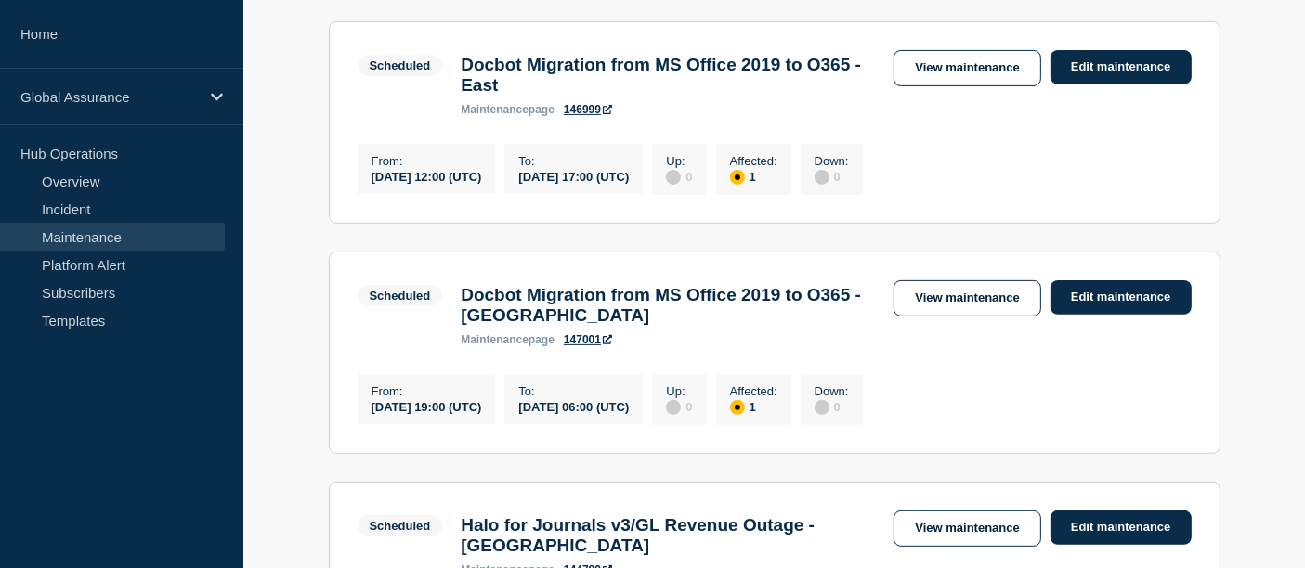
scroll to position [599, 0]
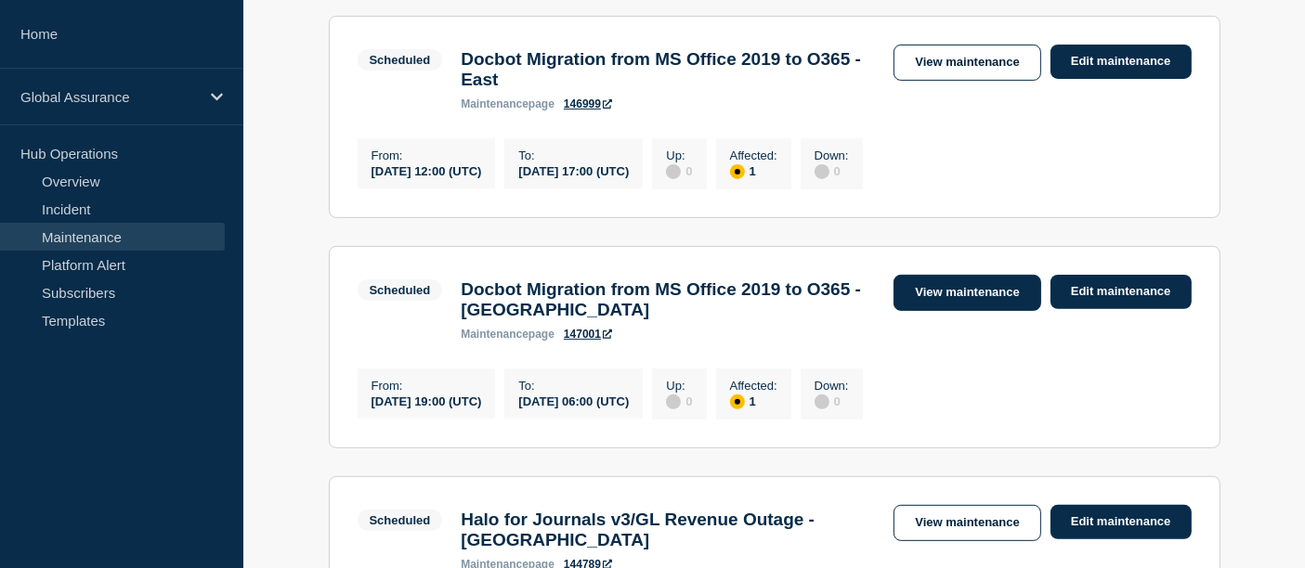
click at [976, 311] on link "View maintenance" at bounding box center [966, 293] width 147 height 36
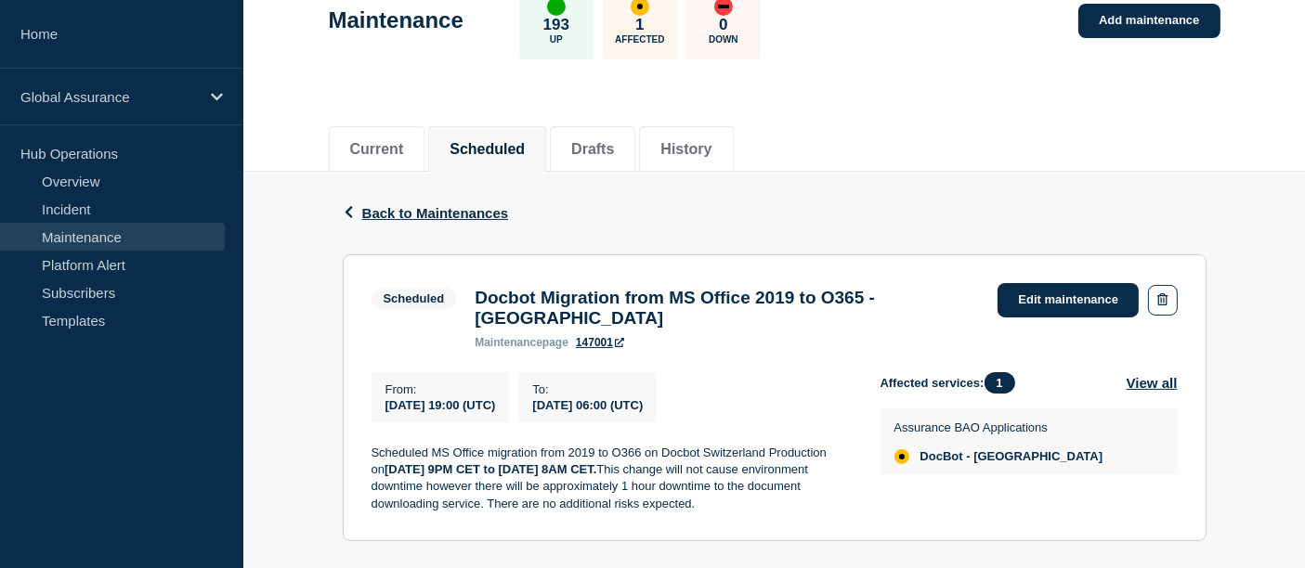
scroll to position [214, 0]
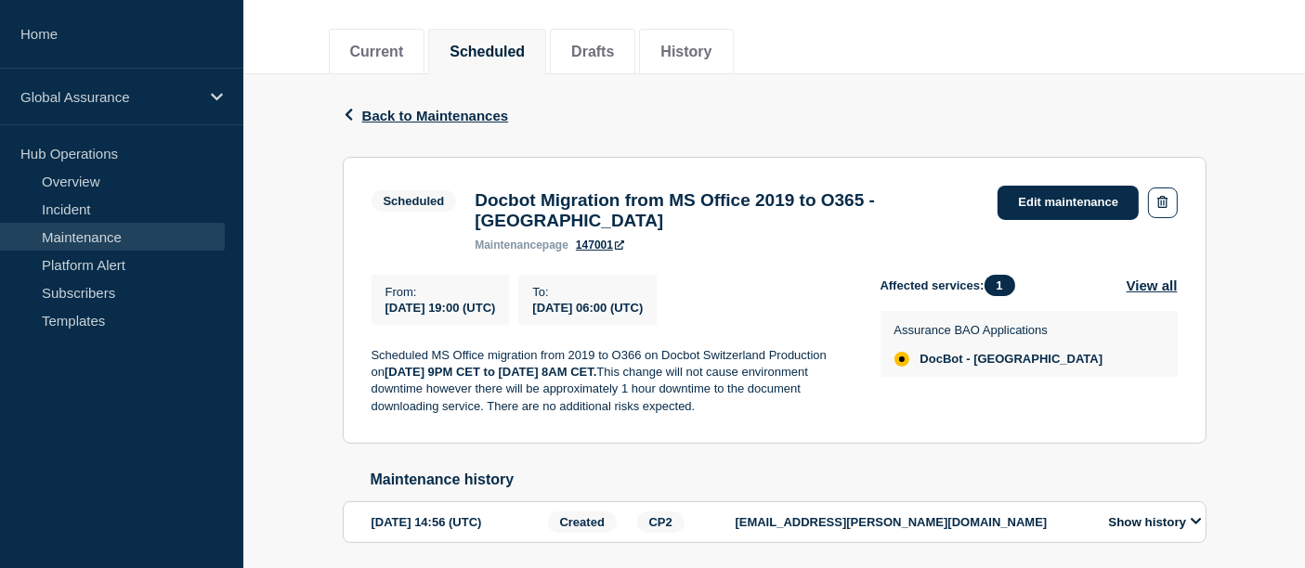
drag, startPoint x: 760, startPoint y: 423, endPoint x: 364, endPoint y: 365, distance: 399.8
click at [364, 365] on section "Scheduled Docbot Migration from MS Office 2019 to O365 - [GEOGRAPHIC_DATA] main…" at bounding box center [775, 301] width 864 height 288
copy p "Scheduled MS Office migration from 2019 to O366 on Docbot [GEOGRAPHIC_DATA] Pro…"
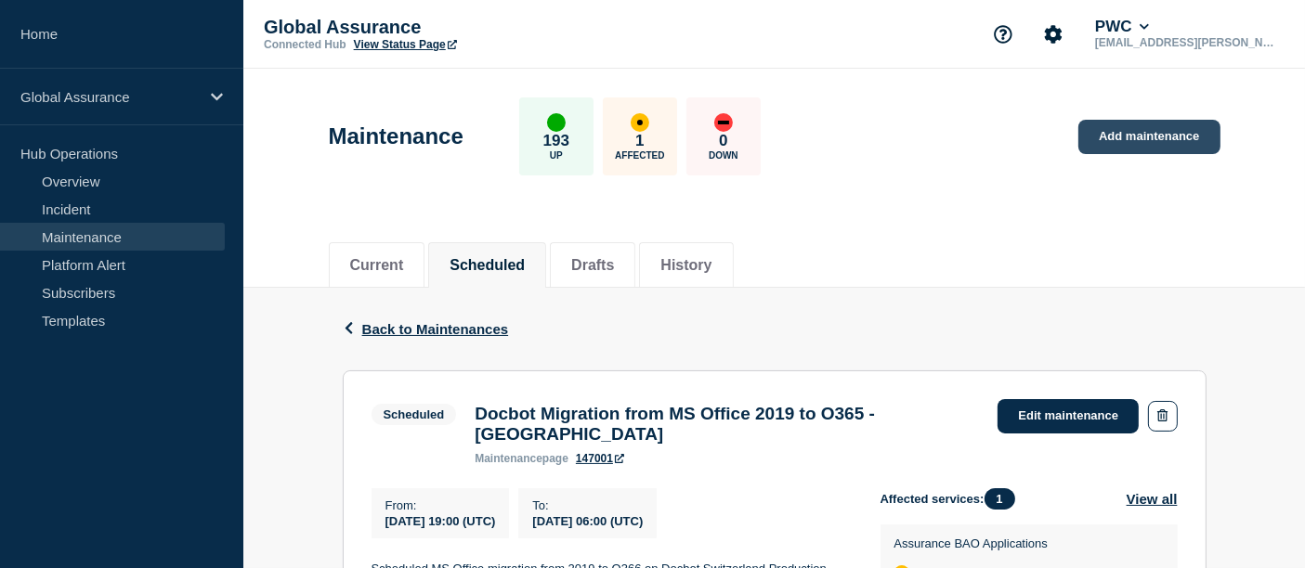
click at [1082, 136] on link "Add maintenance" at bounding box center [1148, 137] width 141 height 34
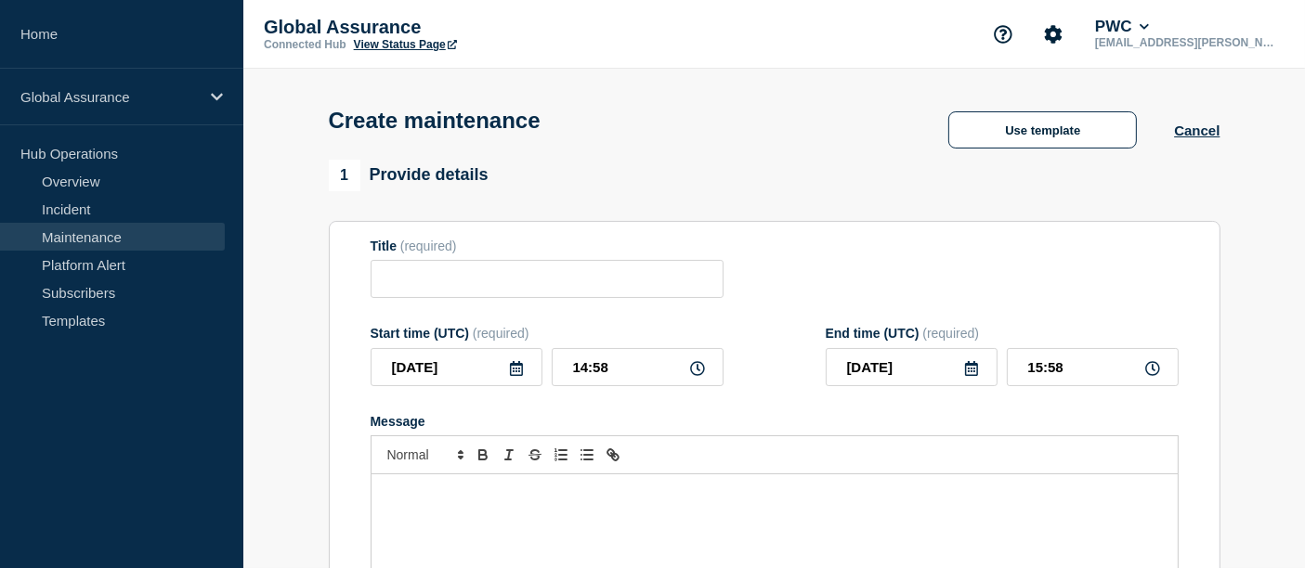
paste div "Message"
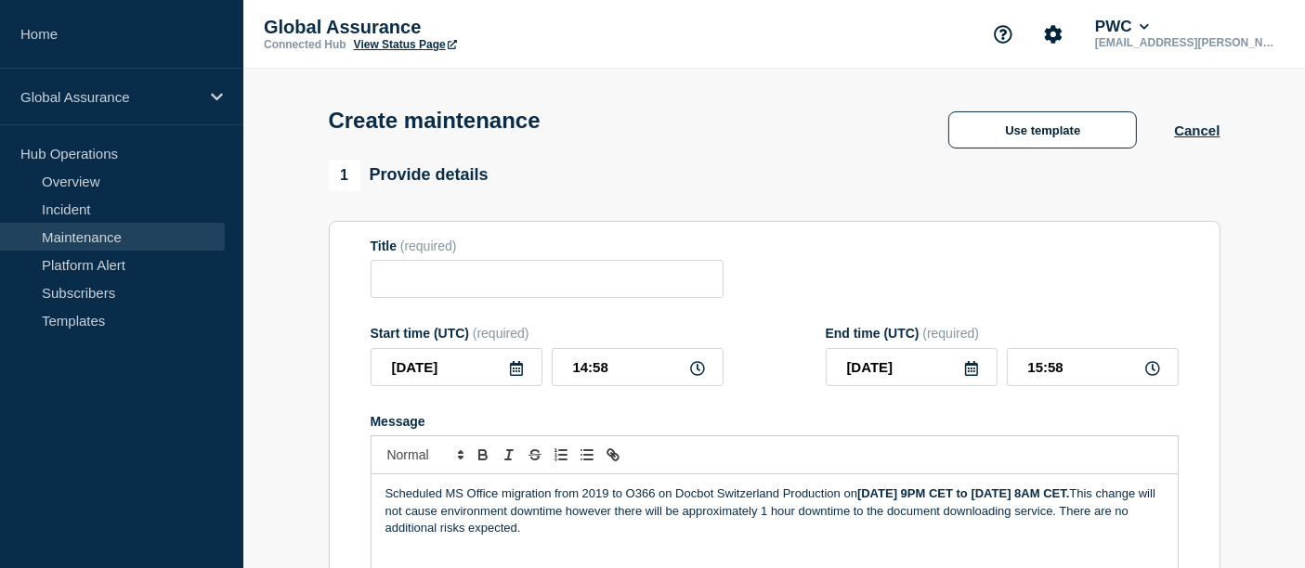
click at [780, 498] on p "Scheduled MS Office migration from 2019 to O366 on Docbot [GEOGRAPHIC_DATA] Pro…" at bounding box center [774, 511] width 778 height 51
click at [843, 501] on strong "[DATE] 9PM CET to [DATE] 8AM CET." at bounding box center [940, 494] width 212 height 14
click at [1003, 500] on strong "October at 9PM CET to [DATE] 8AM CET." at bounding box center [973, 494] width 232 height 14
drag, startPoint x: 833, startPoint y: 500, endPoint x: 860, endPoint y: 497, distance: 27.1
click at [860, 497] on p "Scheduled MS Office migration from 2019 to O366 on Docbot Central Production on…" at bounding box center [774, 511] width 778 height 51
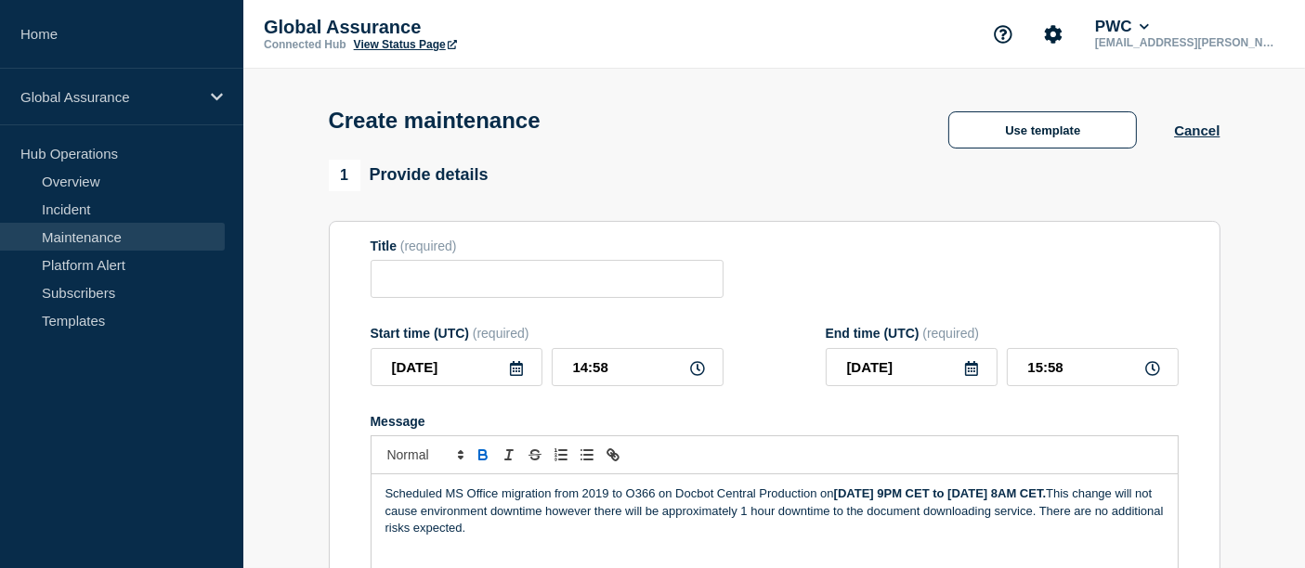
click at [614, 524] on p "Scheduled MS Office migration from 2019 to O366 on Docbot Central Production on…" at bounding box center [774, 511] width 778 height 51
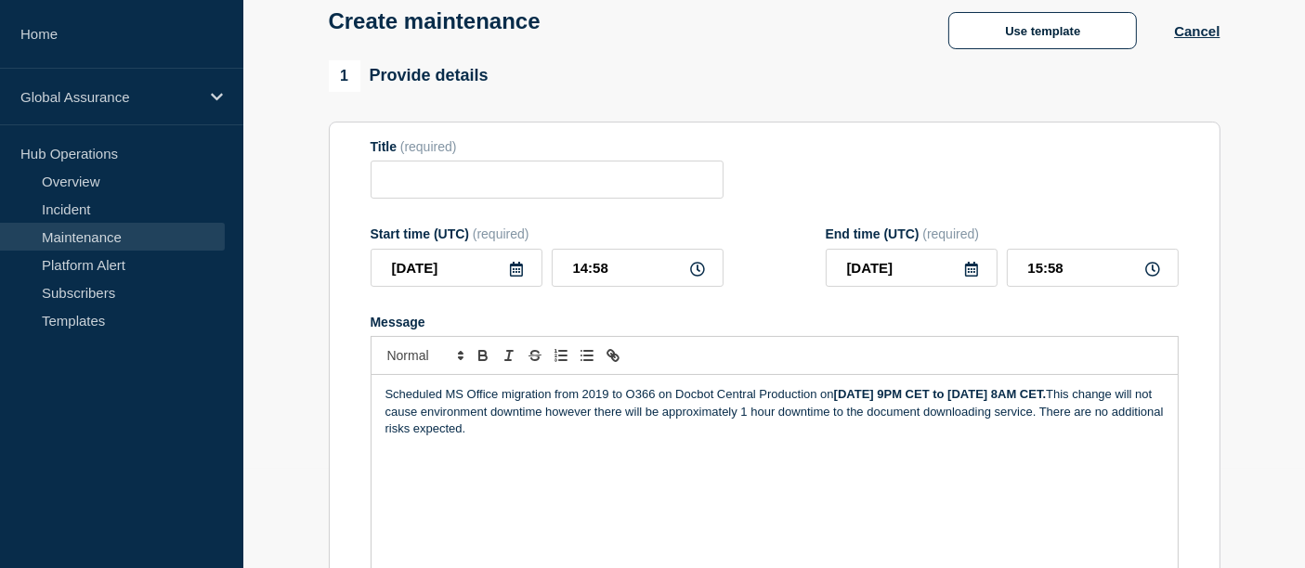
scroll to position [106, 0]
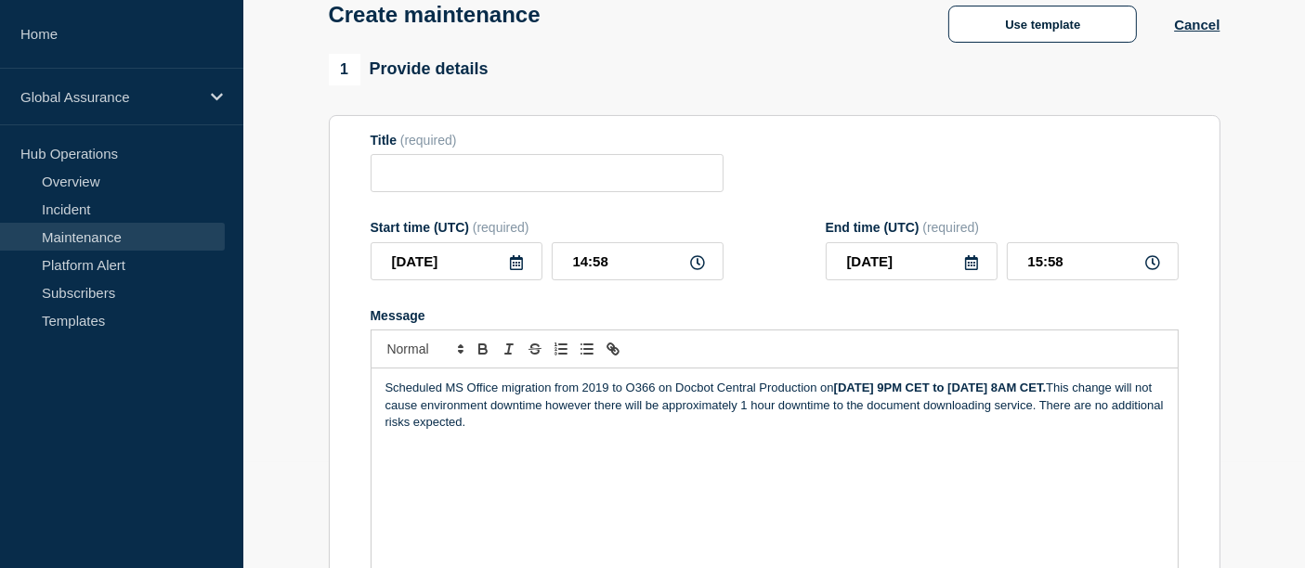
click at [601, 442] on div "Scheduled MS Office migration from 2019 to O366 on Docbot Central Production on…" at bounding box center [774, 480] width 806 height 223
click at [416, 167] on input "Title" at bounding box center [547, 173] width 353 height 38
paste input "Docbot Migration from MS Office 2019 to O365 - West"
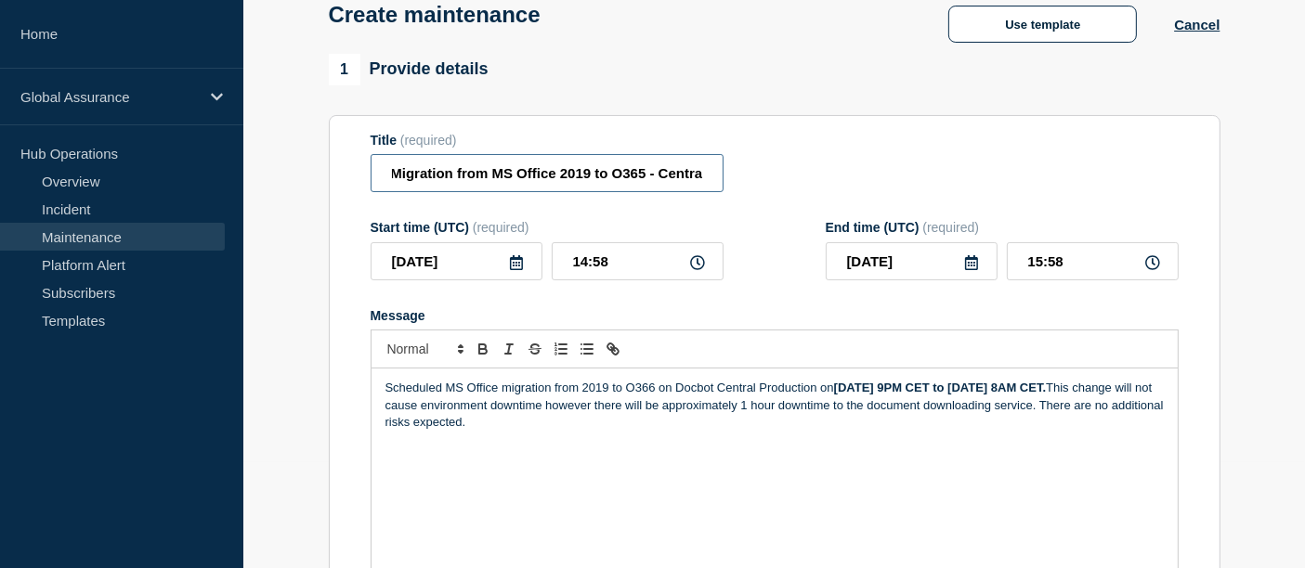
scroll to position [0, 56]
type input "Docbot Migration from MS Office 2019 to O365 - Central"
click at [515, 267] on icon at bounding box center [516, 262] width 13 height 15
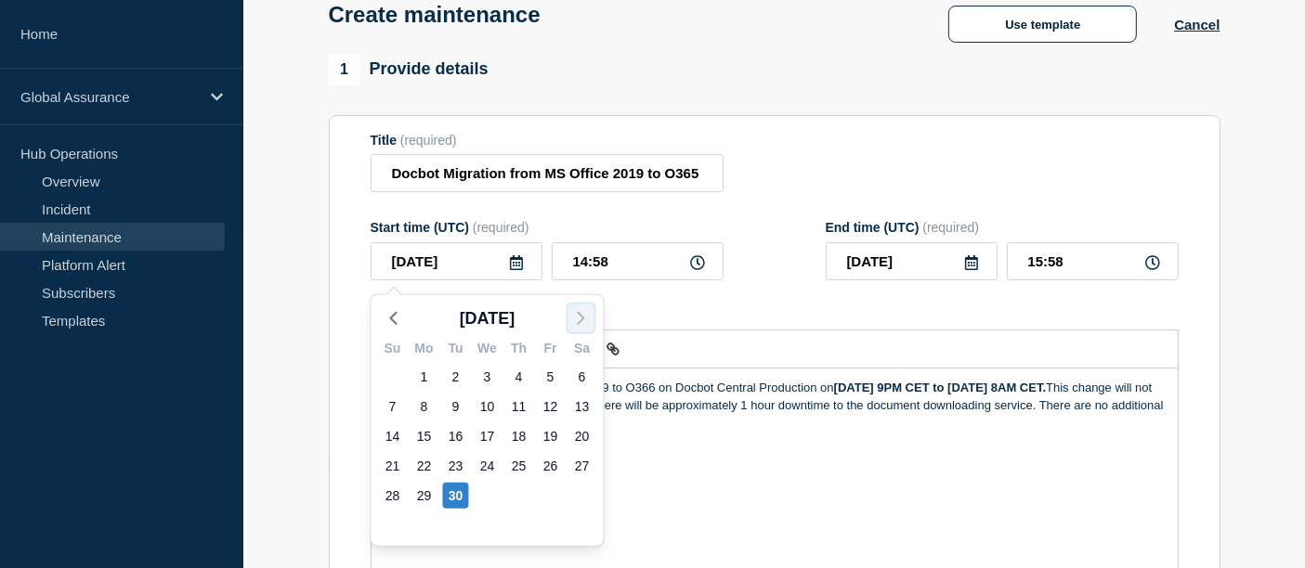
click at [575, 322] on icon "button" at bounding box center [581, 318] width 22 height 22
click at [512, 381] on div "2" at bounding box center [519, 377] width 26 height 26
type input "[DATE]"
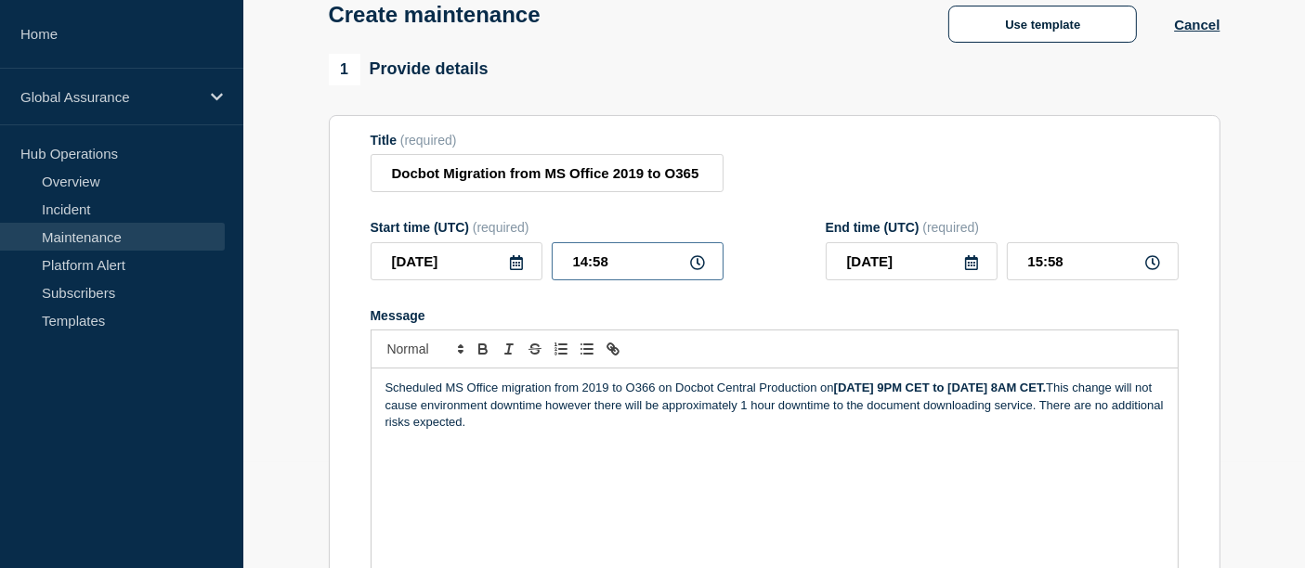
drag, startPoint x: 624, startPoint y: 272, endPoint x: 523, endPoint y: 273, distance: 101.2
click at [523, 273] on div "[DATE] 14:58" at bounding box center [547, 261] width 353 height 38
type input "19:00"
type input "20:00"
click at [966, 267] on icon at bounding box center [971, 262] width 15 height 15
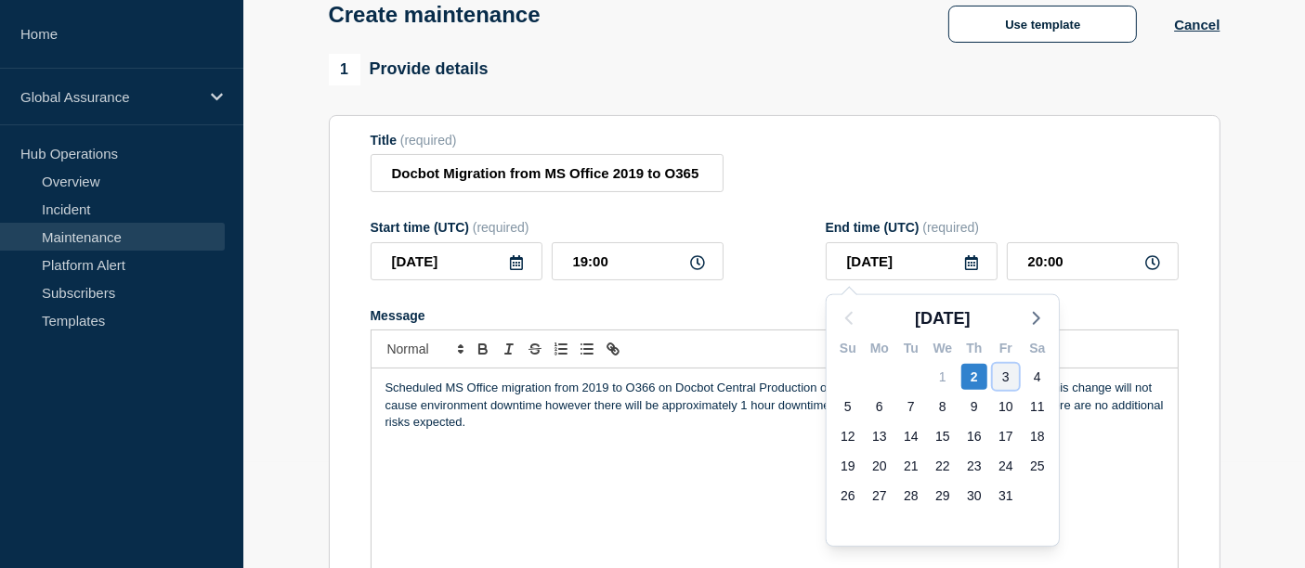
click at [1005, 374] on div "3" at bounding box center [1006, 377] width 26 height 26
type input "[DATE]"
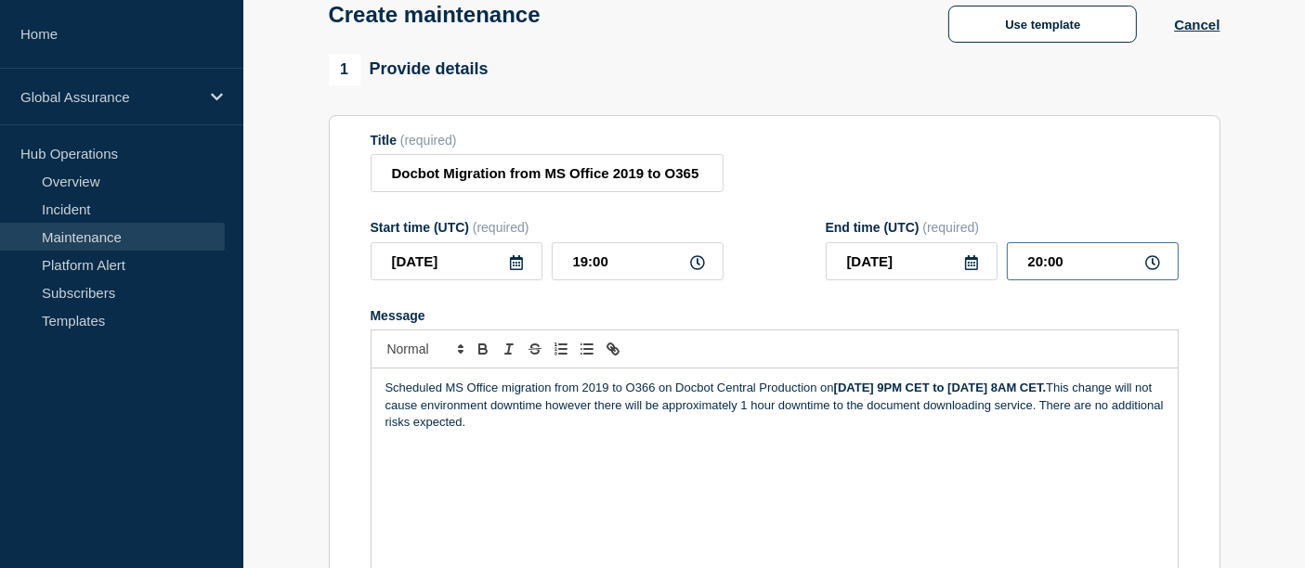
drag, startPoint x: 1079, startPoint y: 269, endPoint x: 972, endPoint y: 264, distance: 106.9
click at [972, 264] on div "[DATE] 20:00" at bounding box center [1002, 261] width 353 height 38
type input "06:00"
click at [707, 524] on div "Scheduled MS Office migration from 2019 to O366 on Docbot Central Production on…" at bounding box center [774, 480] width 806 height 223
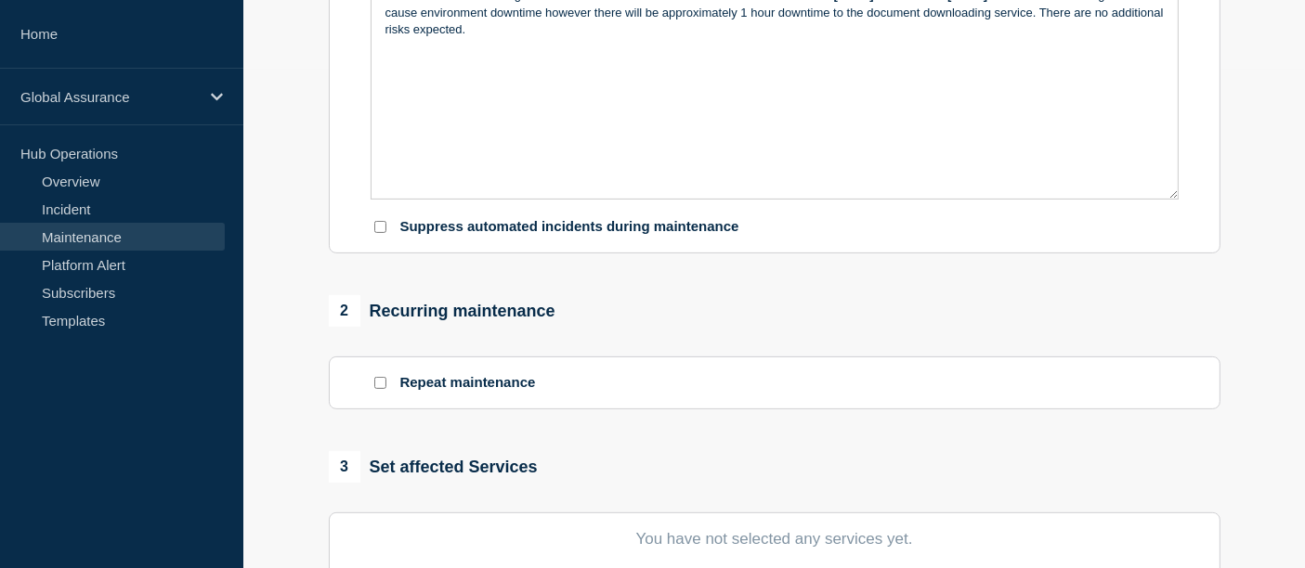
scroll to position [517, 0]
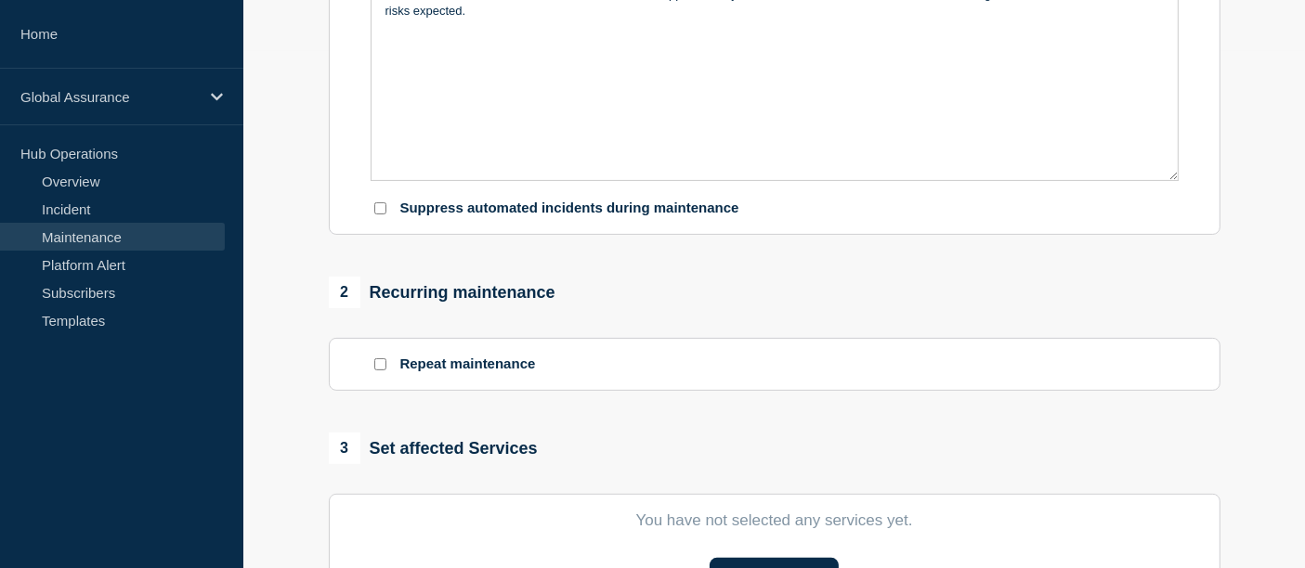
click at [379, 213] on input "Suppress automated incidents during maintenance" at bounding box center [380, 208] width 12 height 12
checkbox input "true"
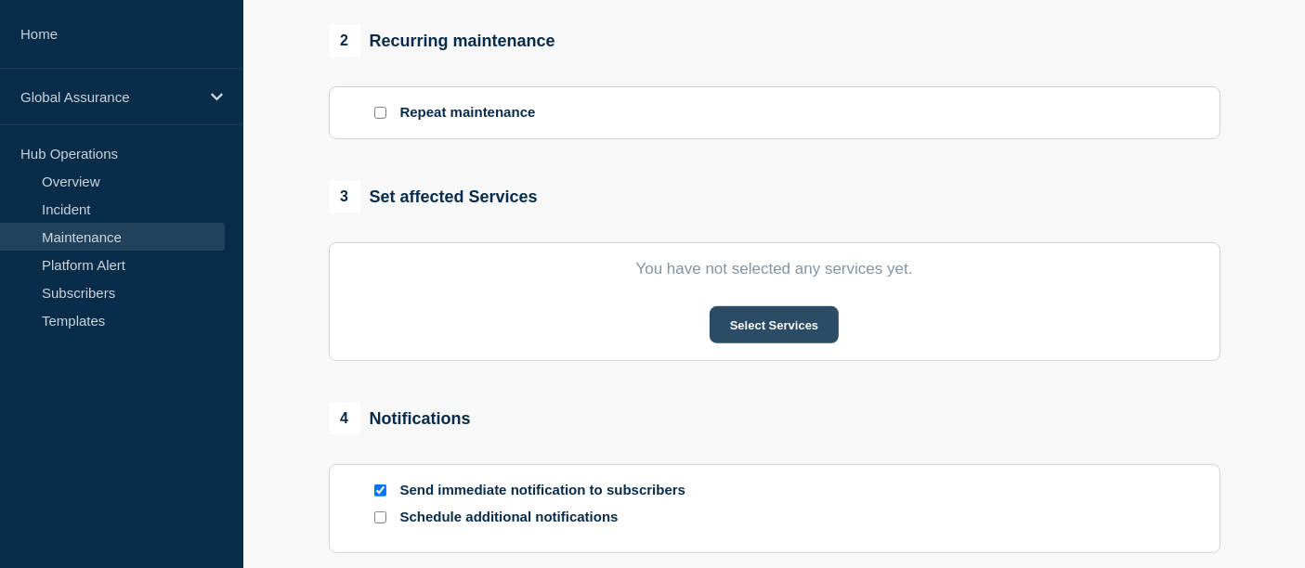
click at [756, 311] on button "Select Services" at bounding box center [773, 324] width 129 height 37
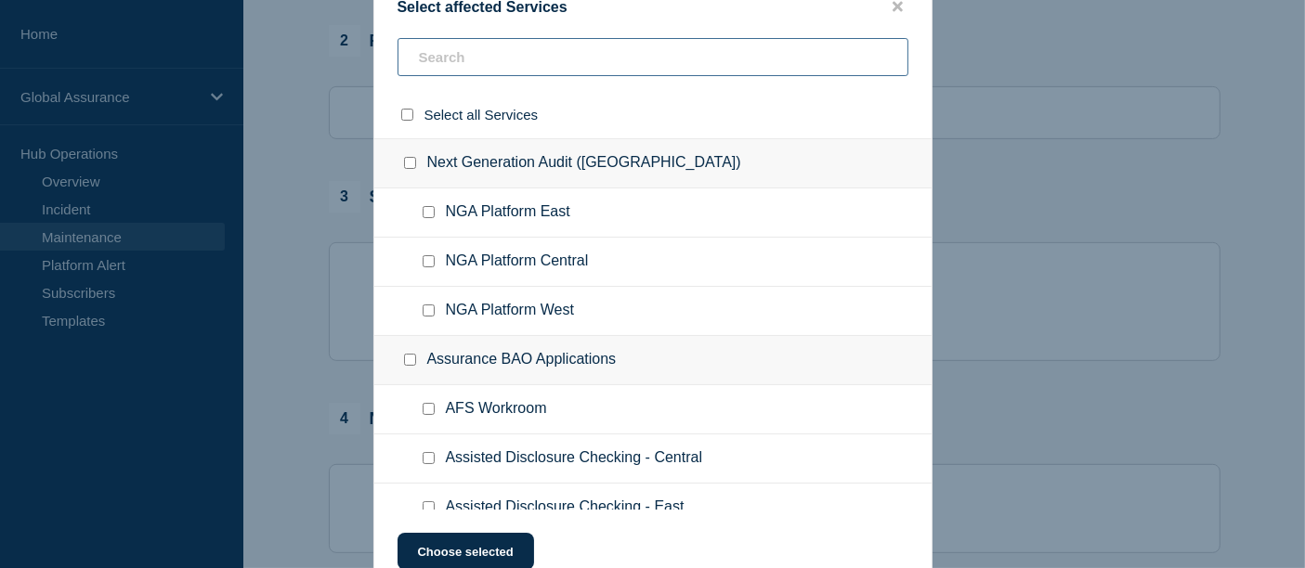
click at [462, 72] on input "text" at bounding box center [652, 57] width 511 height 38
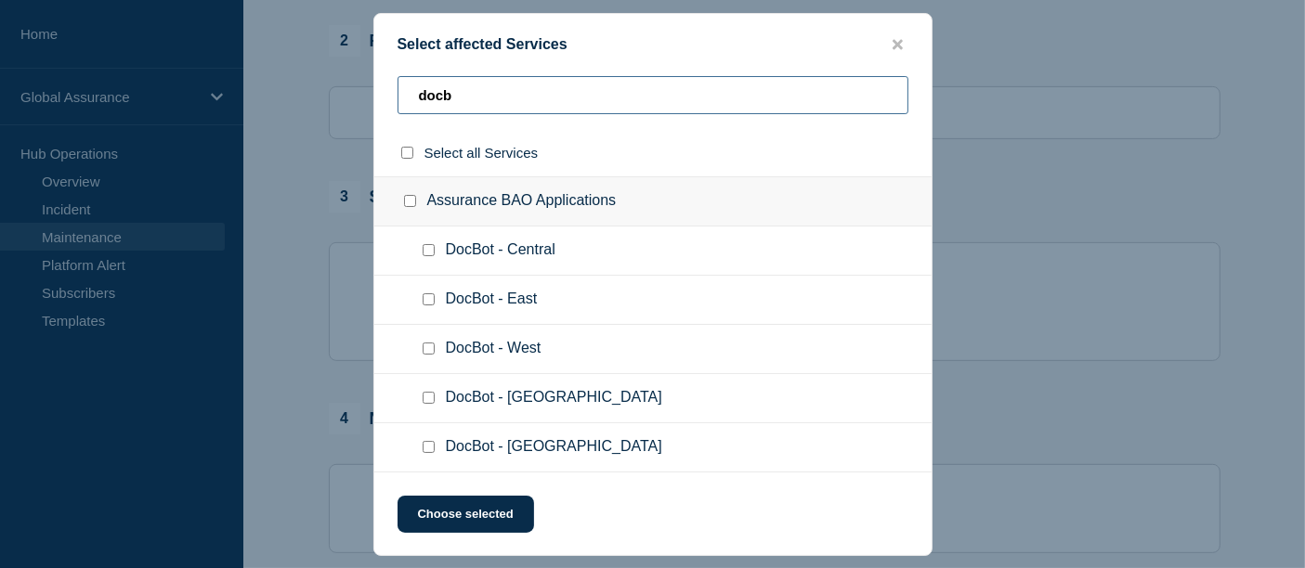
type input "docb"
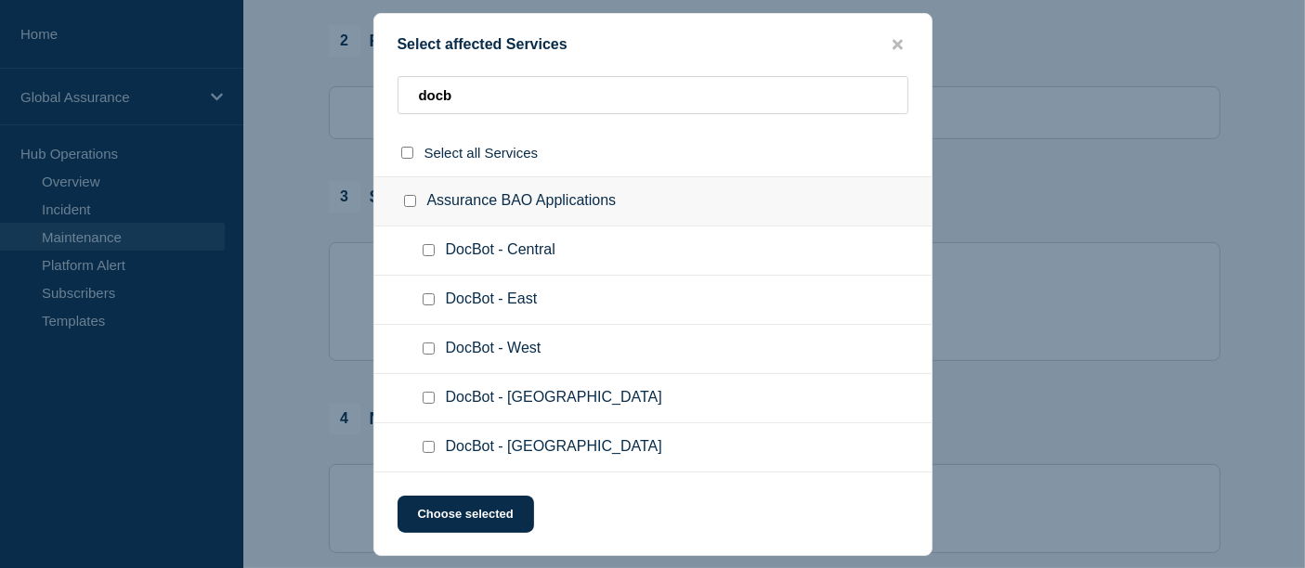
click at [425, 255] on input "DocBot - Central checkbox" at bounding box center [429, 250] width 12 height 12
checkbox input "true"
click at [475, 519] on button "Choose selected" at bounding box center [465, 514] width 137 height 37
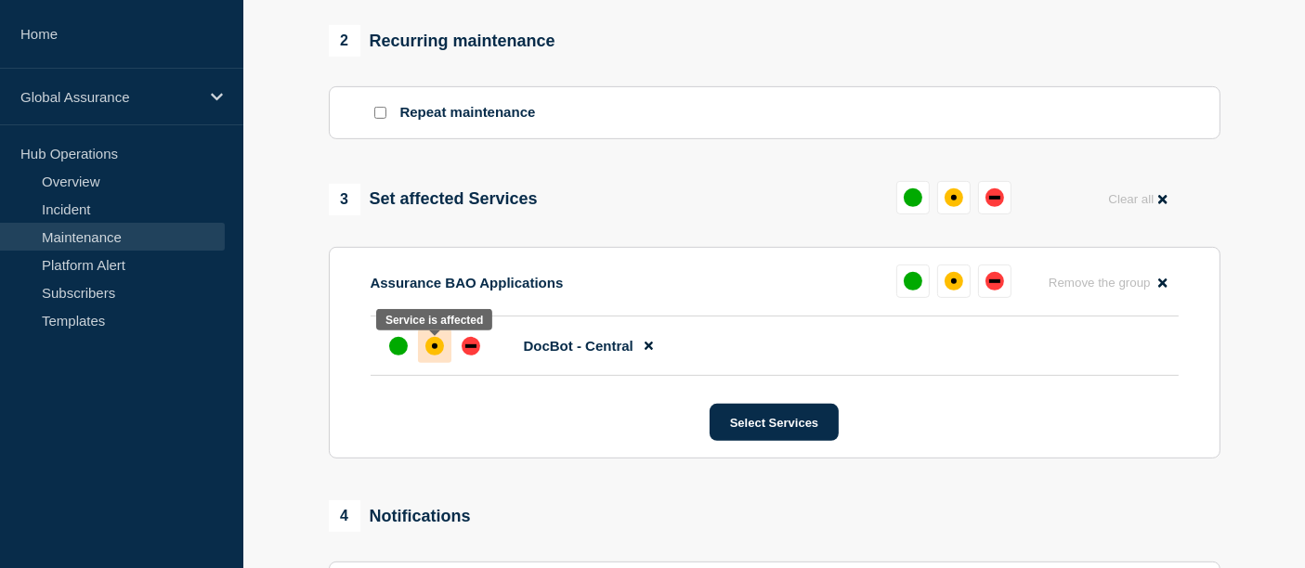
click at [432, 348] on div "affected" at bounding box center [435, 347] width 6 height 6
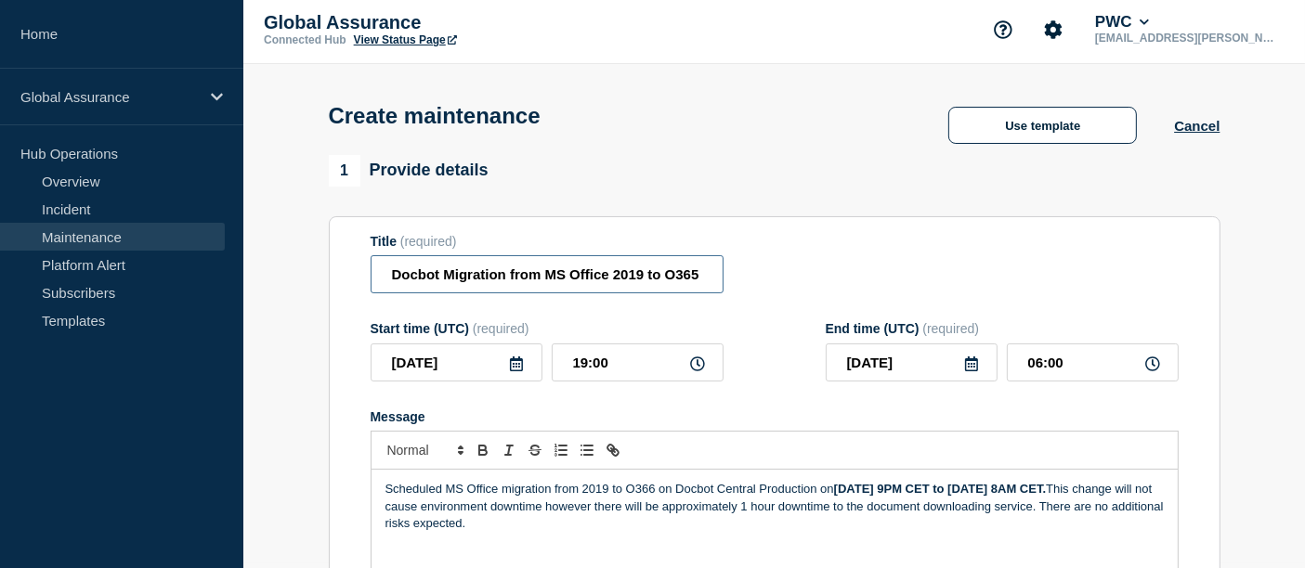
scroll to position [0, 56]
drag, startPoint x: 491, startPoint y: 280, endPoint x: 864, endPoint y: 314, distance: 374.0
click at [864, 314] on form "Title (required) Docbot Migration from MS Office 2019 to O365 - Central Start t…" at bounding box center [775, 482] width 808 height 497
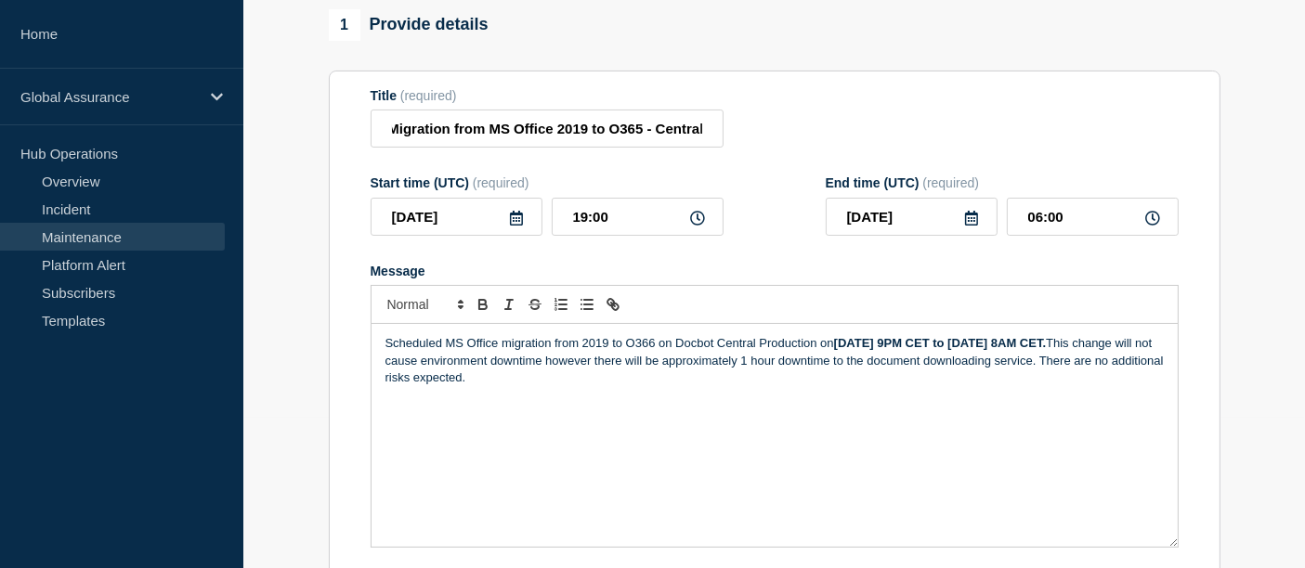
scroll to position [0, 0]
drag, startPoint x: 957, startPoint y: 347, endPoint x: 1105, endPoint y: 345, distance: 147.7
click at [1046, 345] on strong "[DATE] 9PM CET to [DATE] 8AM CET." at bounding box center [940, 343] width 212 height 14
click at [970, 436] on div "Scheduled MS Office migration from 2019 to O366 on Docbot Central Production on…" at bounding box center [774, 435] width 806 height 223
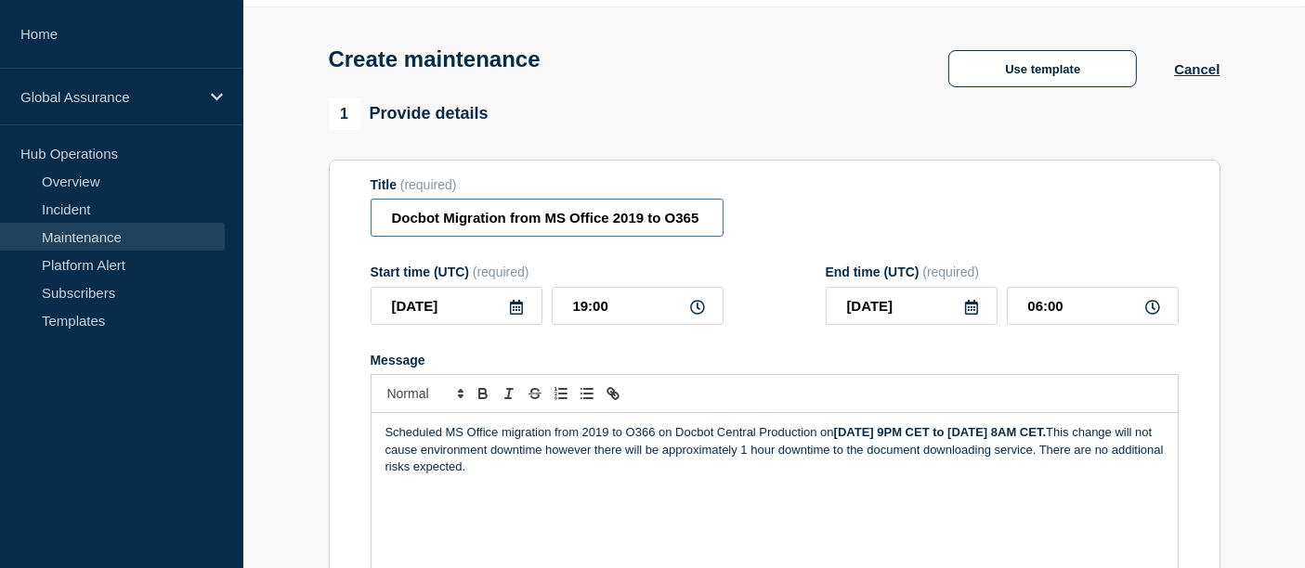
scroll to position [0, 56]
drag, startPoint x: 503, startPoint y: 219, endPoint x: 918, endPoint y: 221, distance: 415.1
click at [918, 221] on div "Title (required) Docbot Migration from MS Office 2019 to O365 - Central" at bounding box center [775, 207] width 808 height 60
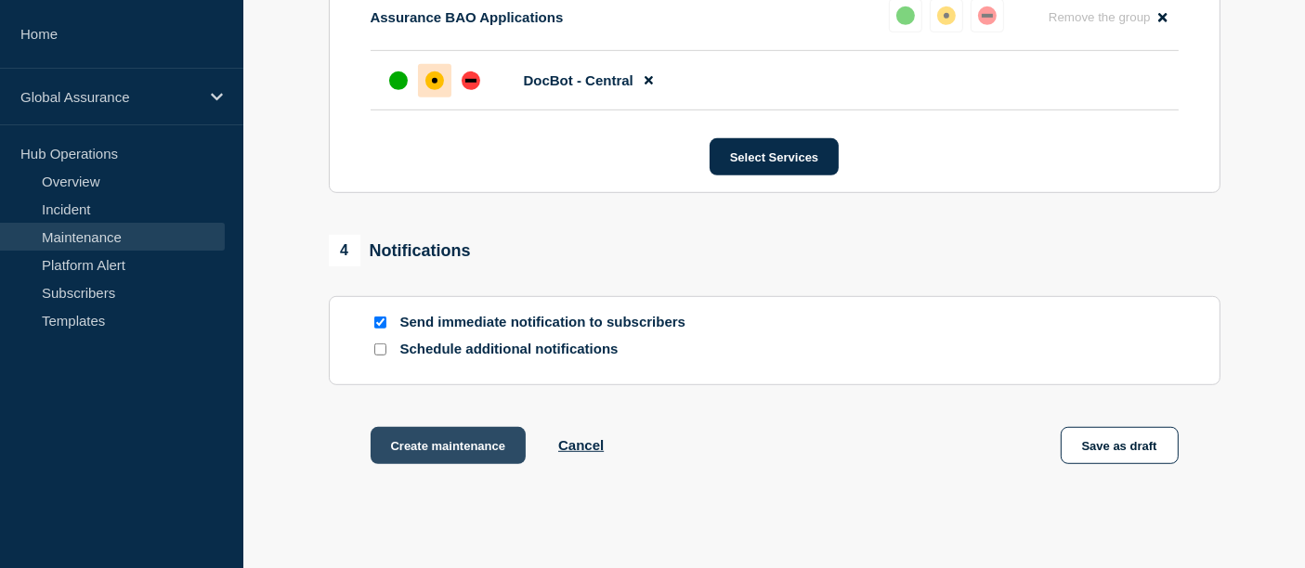
scroll to position [0, 0]
click at [471, 453] on button "Create maintenance" at bounding box center [449, 445] width 156 height 37
